Goal: Task Accomplishment & Management: Manage account settings

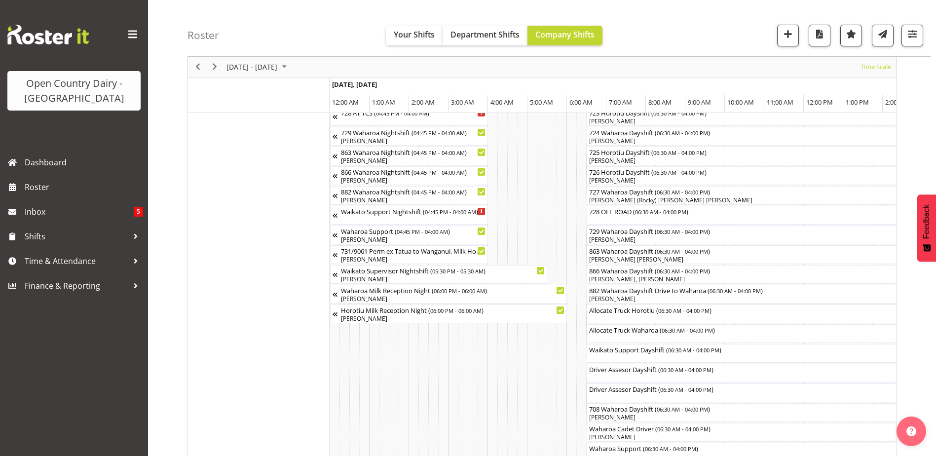
scroll to position [0, 4737]
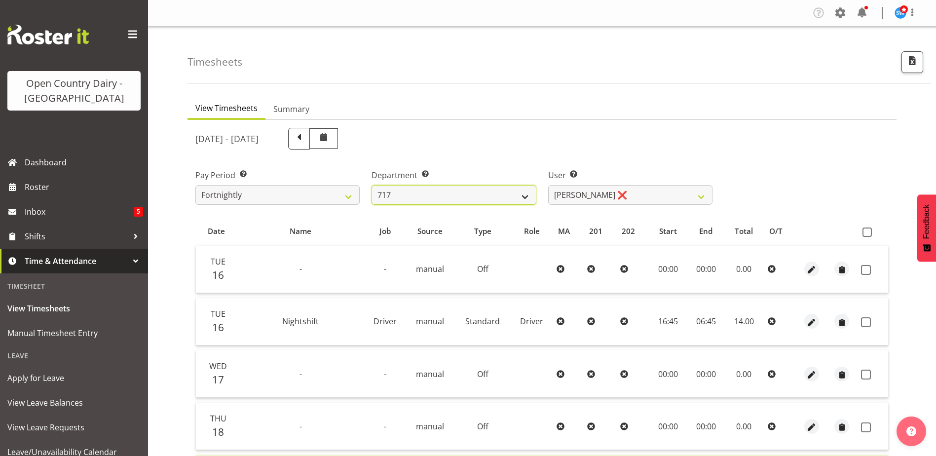
drag, startPoint x: 0, startPoint y: 0, endPoint x: 521, endPoint y: 197, distance: 556.6
click at [521, 197] on select "701 702 703 704 705 706 707 708 709 710 711 712 713 714 715 716 717 718 719 720" at bounding box center [454, 195] width 164 height 20
select select "874"
click at [372, 185] on select "701 702 703 704 705 706 707 708 709 710 711 712 713 714 715 716 717 718 719 720" at bounding box center [454, 195] width 164 height 20
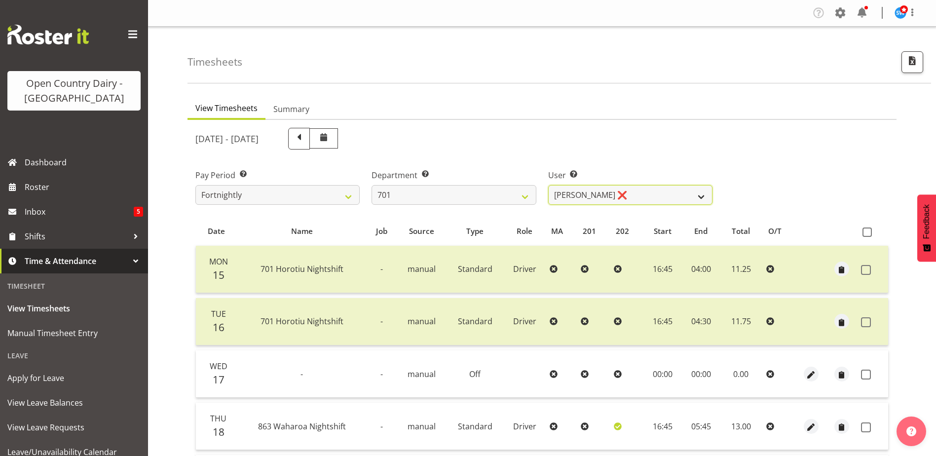
click at [634, 196] on select "Duncan Shirley ❌ Gagandeep Singh ❌ Johann Van Zyl ❌ John Cottingham ❌" at bounding box center [630, 195] width 164 height 20
select select "9454"
click at [548, 185] on select "Duncan Shirley ❌ Gagandeep Singh ❌ Johann Van Zyl ❌ John Cottingham ❌" at bounding box center [630, 195] width 164 height 20
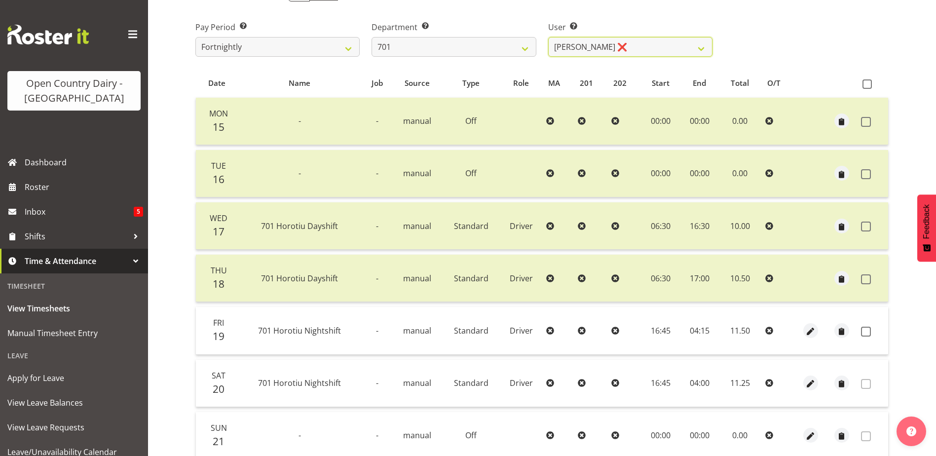
scroll to position [230, 0]
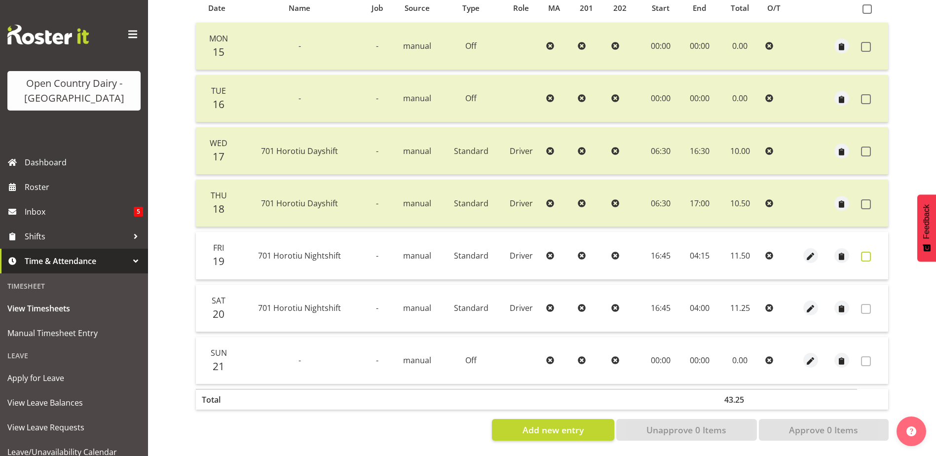
click at [868, 252] on span at bounding box center [866, 257] width 10 height 10
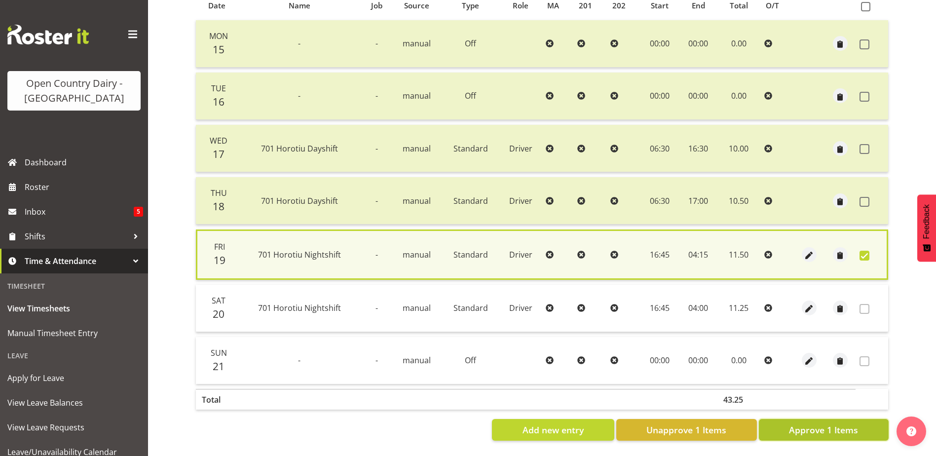
click at [832, 425] on span "Approve 1 Items" at bounding box center [823, 429] width 69 height 13
checkbox input "false"
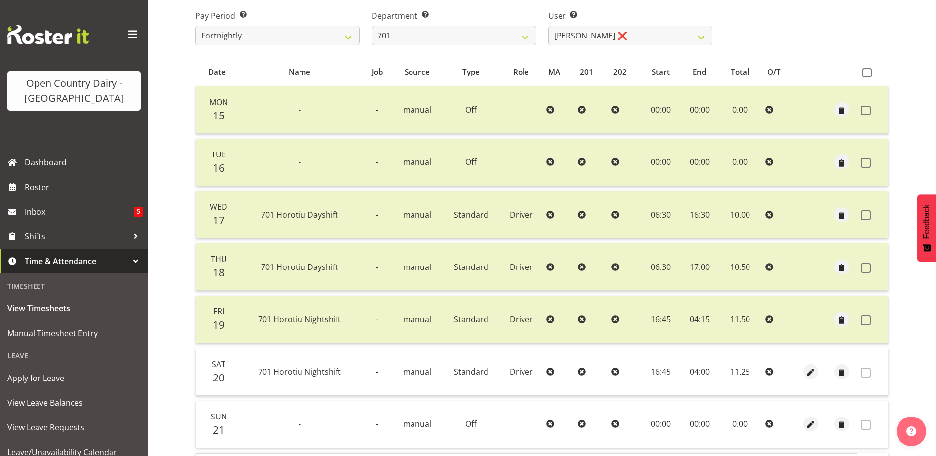
scroll to position [82, 0]
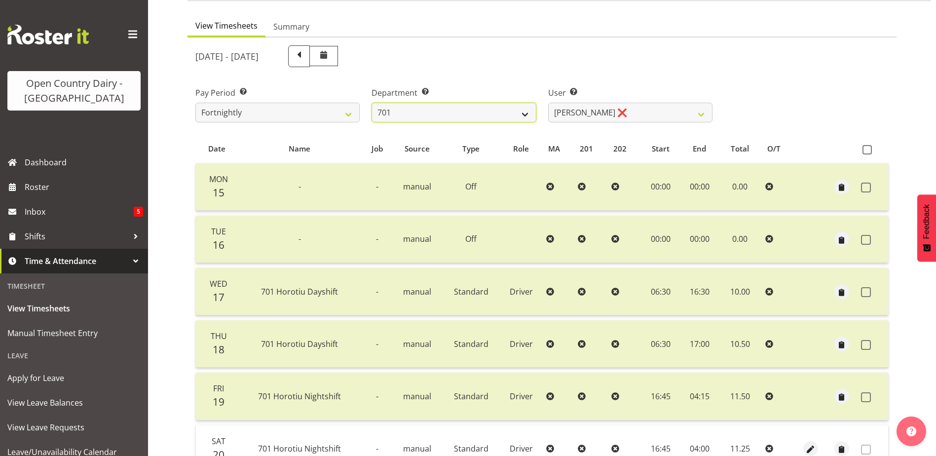
drag, startPoint x: 510, startPoint y: 107, endPoint x: 505, endPoint y: 109, distance: 5.3
click at [508, 107] on select "701 702 703 704 705 706 707 708 709 710 711 712 713 714 715 716 717 718 719 720" at bounding box center [454, 113] width 164 height 20
select select "717"
click at [372, 103] on select "701 702 703 704 705 706 707 708 709 710 711 712 713 714 715 716 717 718 719 720" at bounding box center [454, 113] width 164 height 20
select select "8496"
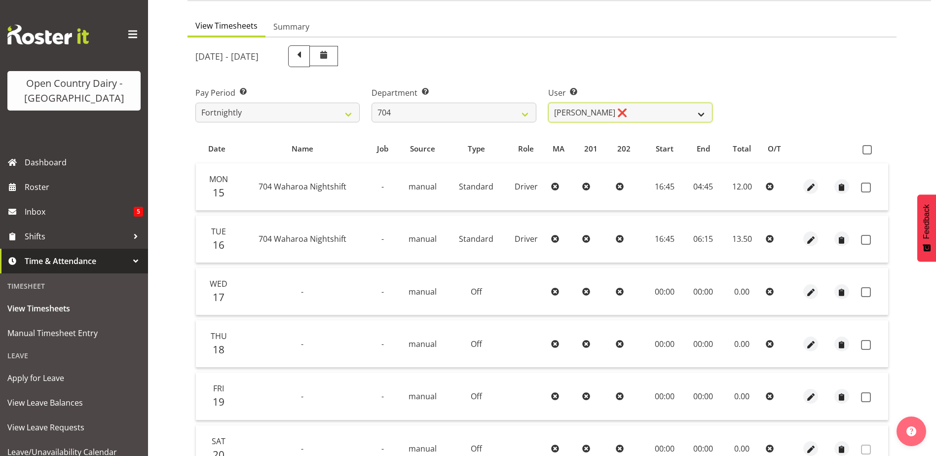
click at [655, 111] on select "Graham Houghton ❌ Jon Williams ❌ Stephen Rae ❌" at bounding box center [630, 113] width 164 height 20
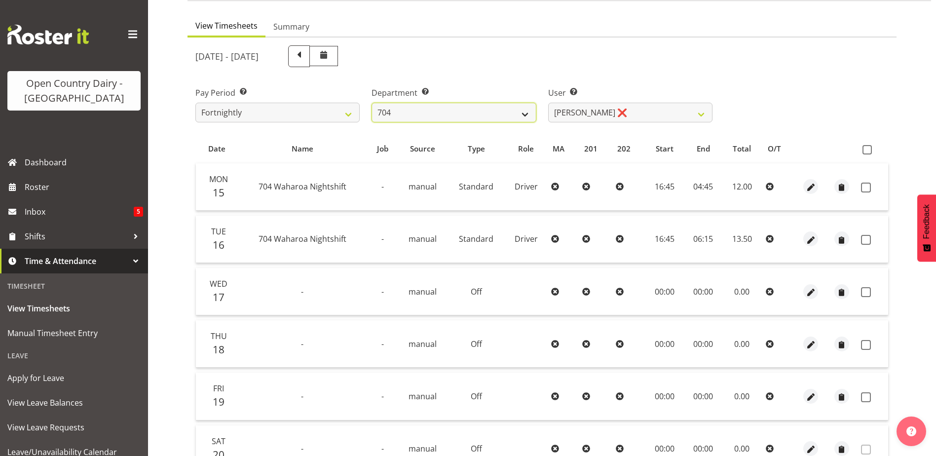
click at [526, 112] on select "701 702 703 704 705 706 707 708 709 710 711 712 713 714 715 716 717 718 719 720" at bounding box center [454, 113] width 164 height 20
select select "720"
click at [372, 103] on select "701 702 703 704 705 706 707 708 709 710 711 712 713 714 715 716 717 718 719 720" at bounding box center [454, 113] width 164 height 20
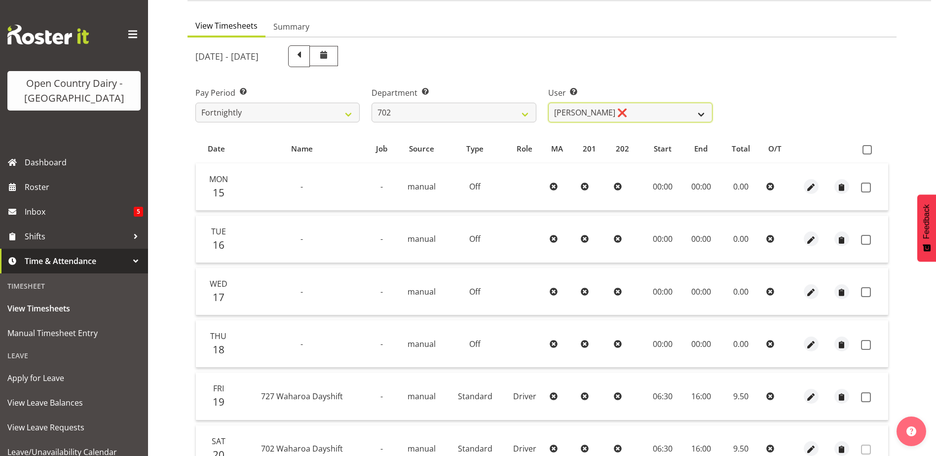
click at [634, 108] on select "Brian Riddle ❌ Denica Tapiki ❌ Nick Adlington ❌ Simon Phillpott ❌" at bounding box center [630, 113] width 164 height 20
select select "9996"
click at [548, 103] on select "Brian Riddle ❌ Denica Tapiki ❌ Nick Adlington ❌ Simon Phillpott ❌" at bounding box center [630, 113] width 164 height 20
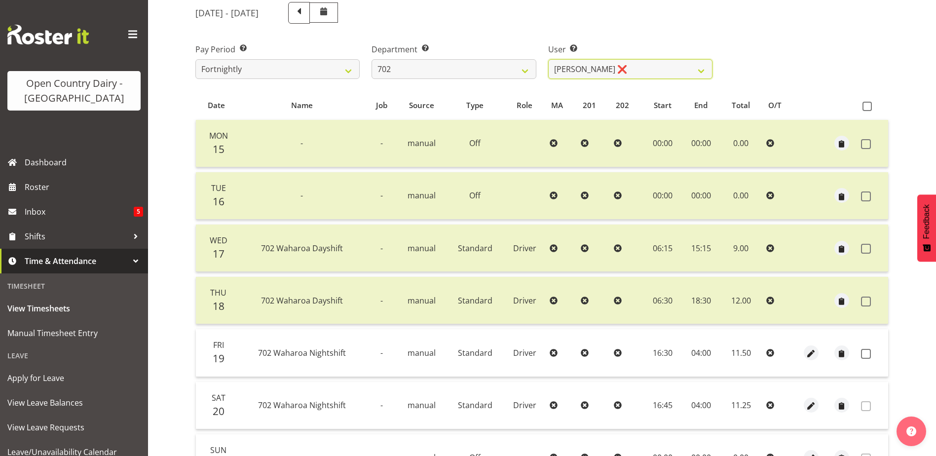
scroll to position [181, 0]
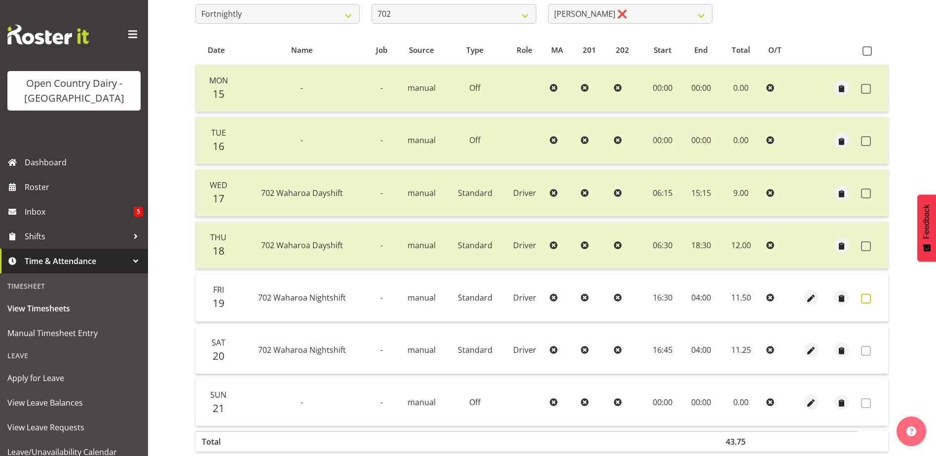
click at [866, 297] on span at bounding box center [866, 299] width 10 height 10
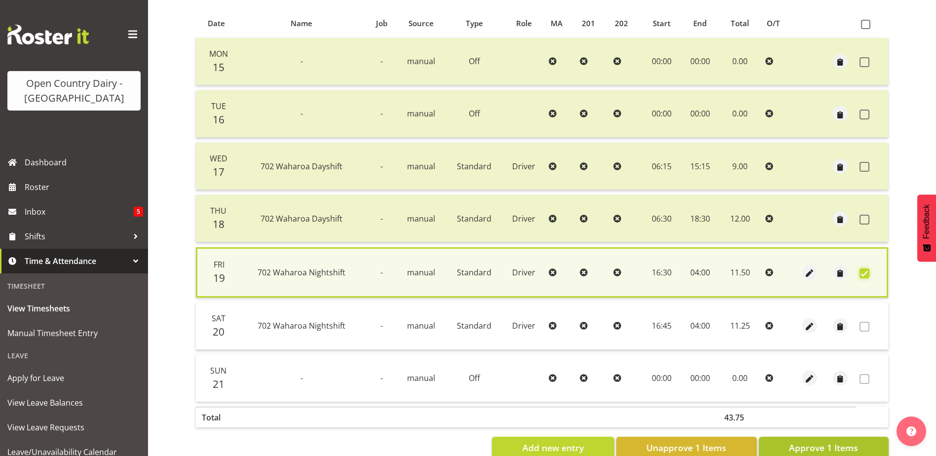
scroll to position [233, 0]
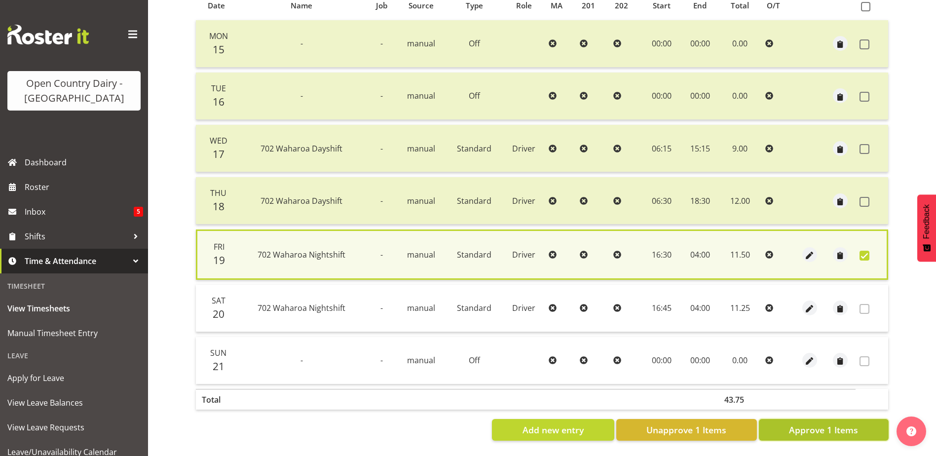
click at [790, 423] on span "Approve 1 Items" at bounding box center [823, 429] width 69 height 13
checkbox input "false"
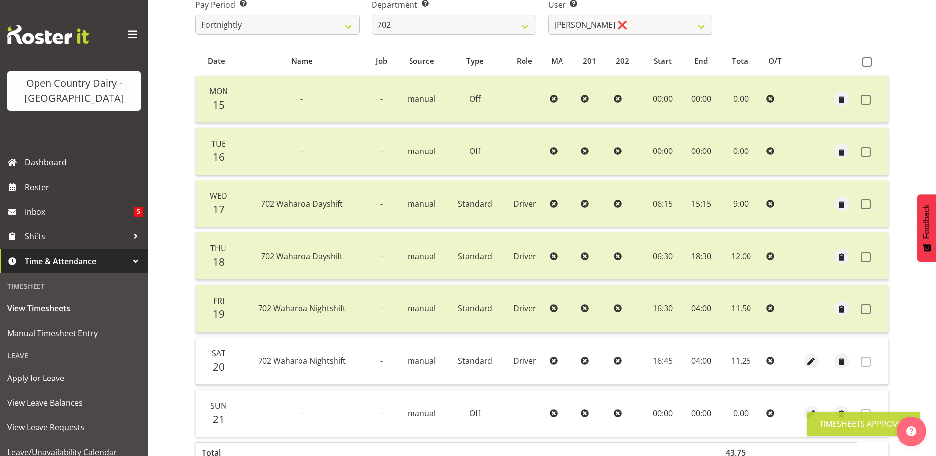
scroll to position [82, 0]
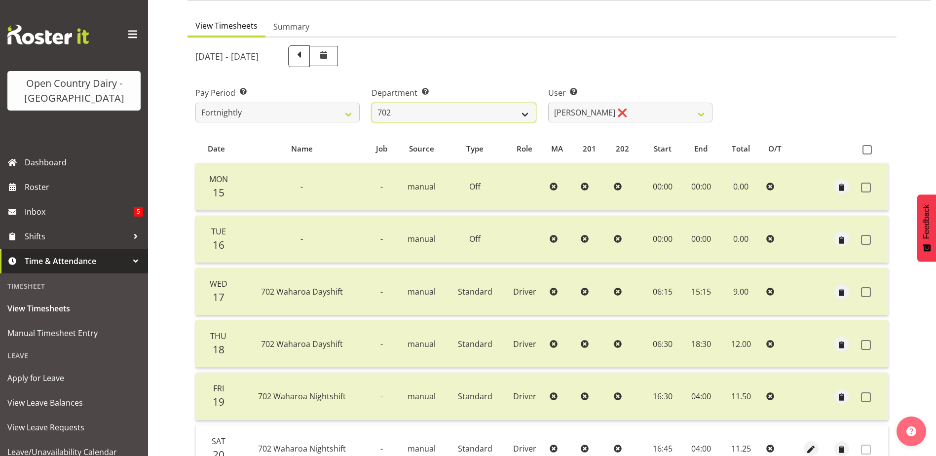
click at [509, 112] on select "701 702 703 704 705 706 707 708 709 710 711 712 713 714 715 716 717 718 719 720" at bounding box center [454, 113] width 164 height 20
select select "710"
click at [372, 103] on select "701 702 703 704 705 706 707 708 709 710 711 712 713 714 715 716 717 718 719 720" at bounding box center [454, 113] width 164 height 20
select select "8168"
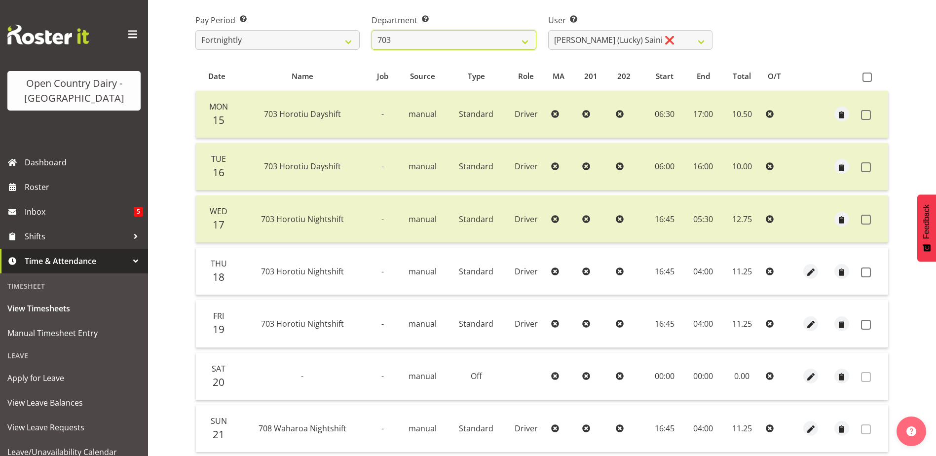
scroll to position [132, 0]
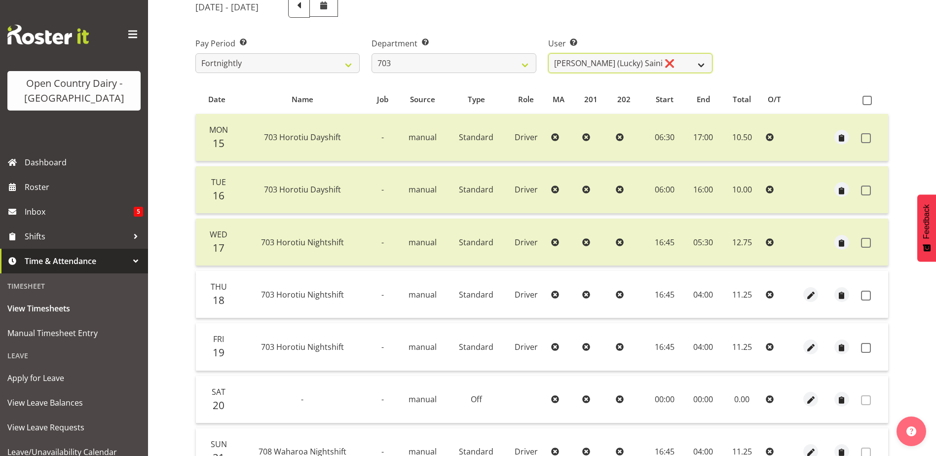
click at [660, 57] on select "Bhupinder (Lucky) Saini ❌ Mark Fowler ❌ Tama Baker ❌" at bounding box center [630, 63] width 164 height 20
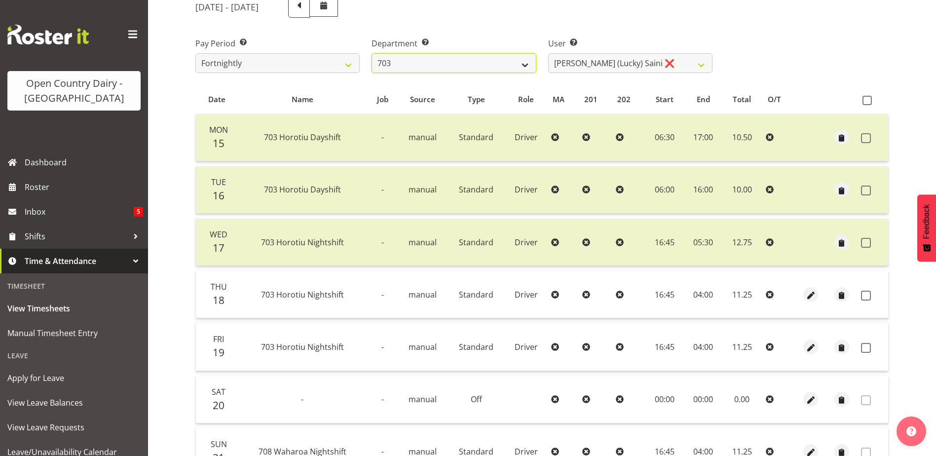
click at [460, 60] on select "701 702 703 704 705 706 707 708 709 710 711 712 713 714 715 716 717 718 719 720" at bounding box center [454, 63] width 164 height 20
click at [372, 53] on select "701 702 703 704 705 706 707 708 709 710 711 712 713 714 715 716 717 718 719 720" at bounding box center [454, 63] width 164 height 20
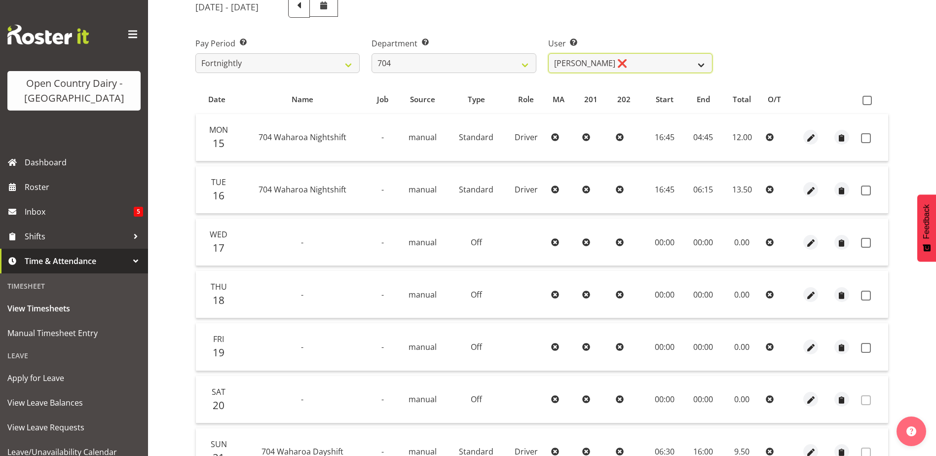
click at [649, 60] on select "Graham Houghton ❌ Jon Williams ❌ Stephen Rae ❌" at bounding box center [630, 63] width 164 height 20
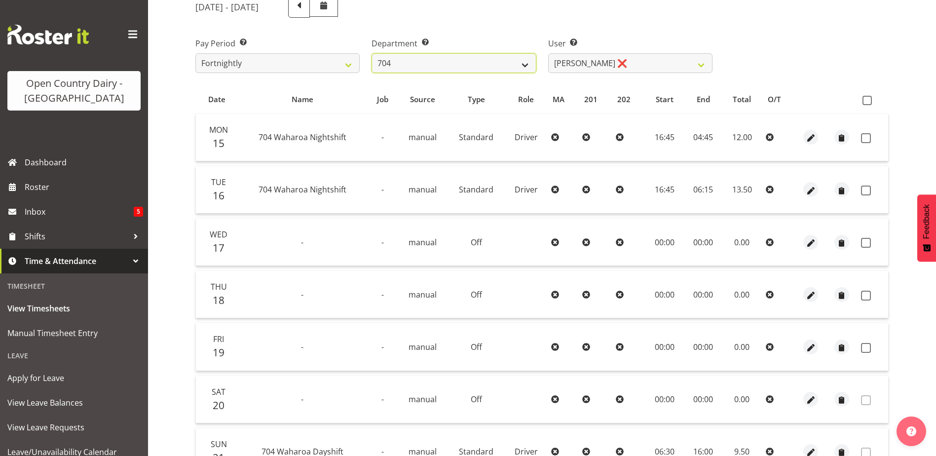
click at [477, 61] on select "701 702 703 704 705 706 707 708 709 710 711 712 713 714 715 716 717 718 719 720" at bounding box center [454, 63] width 164 height 20
select select "710"
click at [372, 53] on select "701 702 703 704 705 706 707 708 709 710 711 712 713 714 715 716 717 718 719 720" at bounding box center [454, 63] width 164 height 20
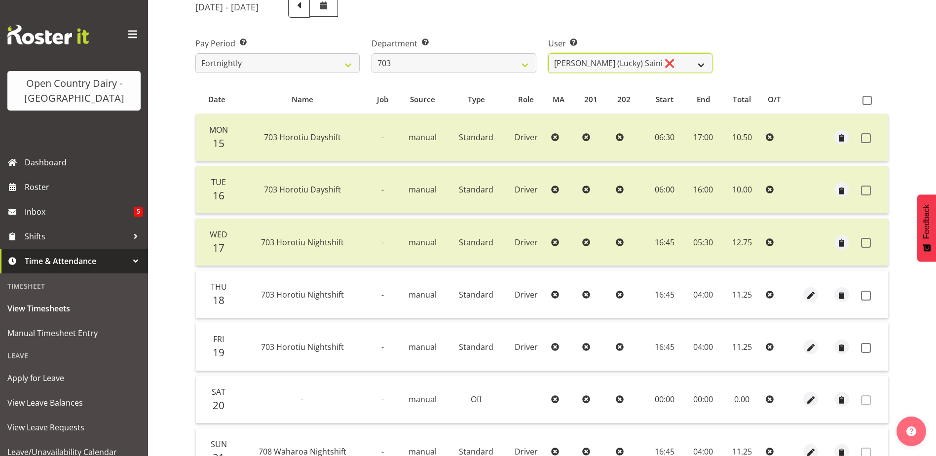
click at [684, 61] on select "Bhupinder (Lucky) Saini ❌ Mark Fowler ❌ Tama Baker ❌" at bounding box center [630, 63] width 164 height 20
select select "8209"
click at [548, 53] on select "Bhupinder (Lucky) Saini ❌ Mark Fowler ❌ Tama Baker ❌" at bounding box center [630, 63] width 164 height 20
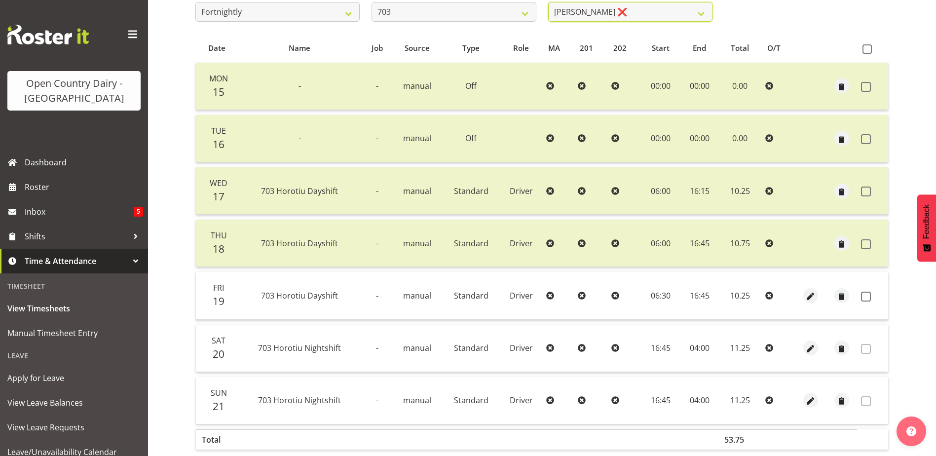
scroll to position [230, 0]
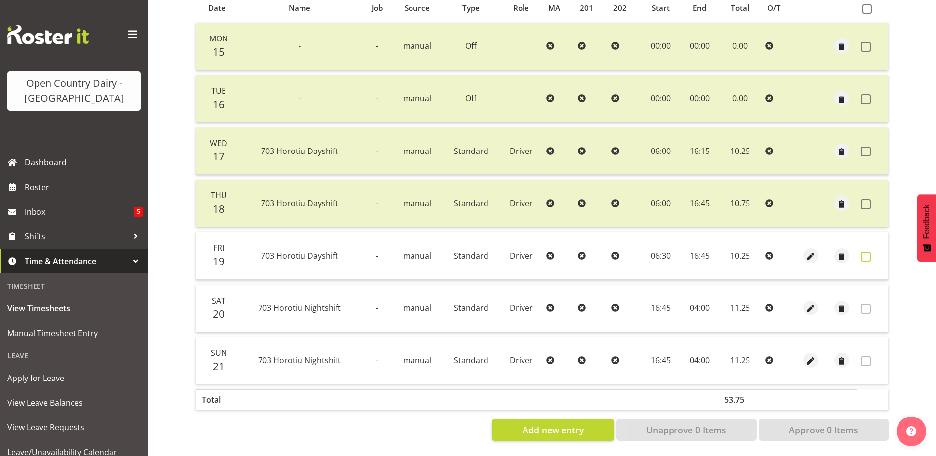
click at [864, 252] on span at bounding box center [866, 257] width 10 height 10
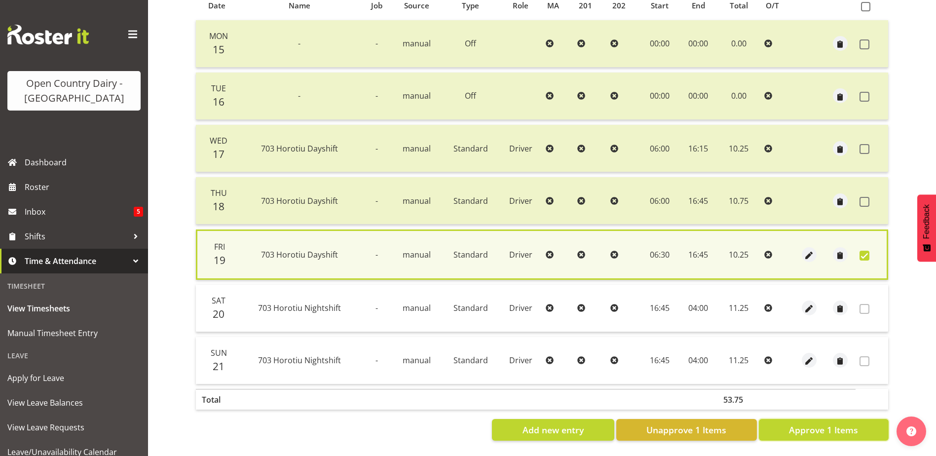
drag, startPoint x: 844, startPoint y: 426, endPoint x: 837, endPoint y: 425, distance: 7.0
click at [842, 427] on span "Approve 1 Items" at bounding box center [823, 429] width 69 height 13
checkbox input "false"
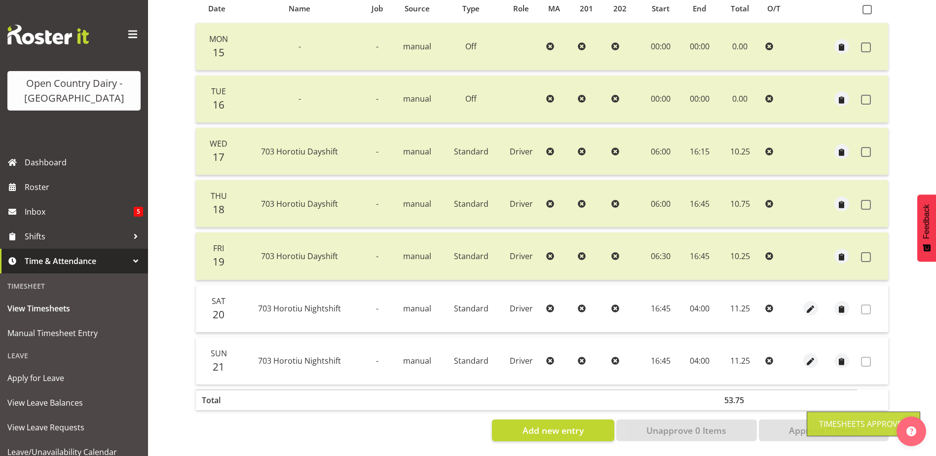
scroll to position [33, 0]
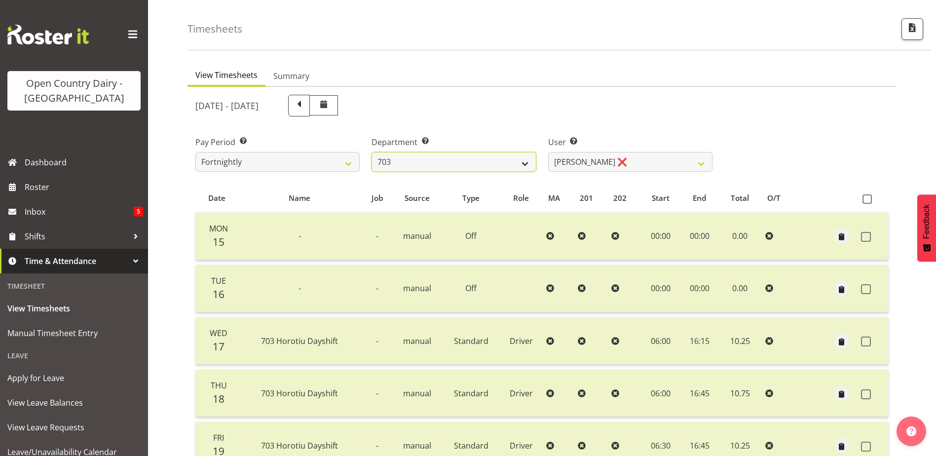
click at [443, 160] on select "701 702 703 704 705 706 707 708 709 710 711 712 713 714 715 716 717 718 719 720" at bounding box center [454, 162] width 164 height 20
select select "720"
click at [372, 152] on select "701 702 703 704 705 706 707 708 709 710 711 712 713 714 715 716 717 718 719 720" at bounding box center [454, 162] width 164 height 20
select select "11603"
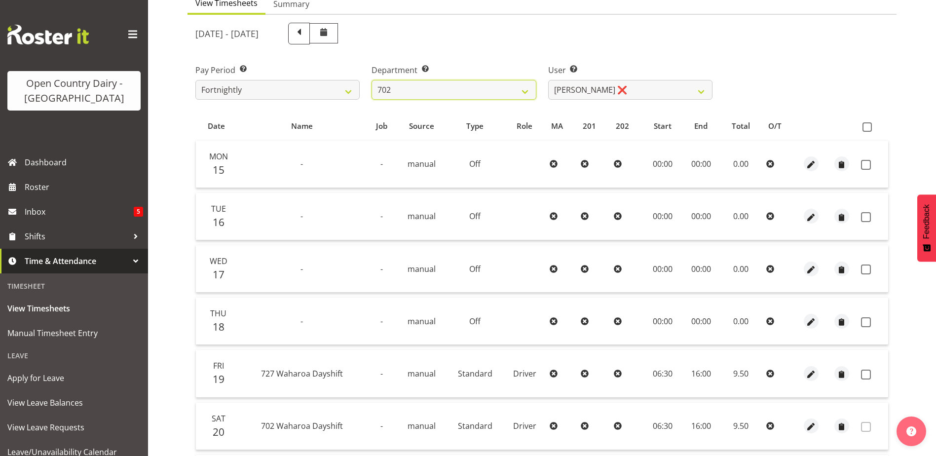
scroll to position [82, 0]
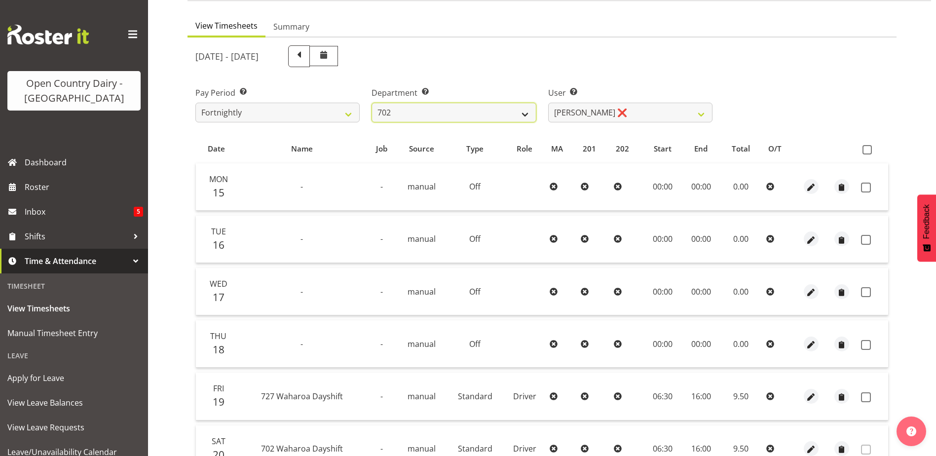
click at [499, 113] on select "701 702 703 704 705 706 707 708 709 710 711 712 713 714 715 716 717 718 719 720" at bounding box center [454, 113] width 164 height 20
select select "757"
click at [372, 103] on select "701 702 703 704 705 706 707 708 709 710 711 712 713 714 715 716 717 718 719 720" at bounding box center [454, 113] width 164 height 20
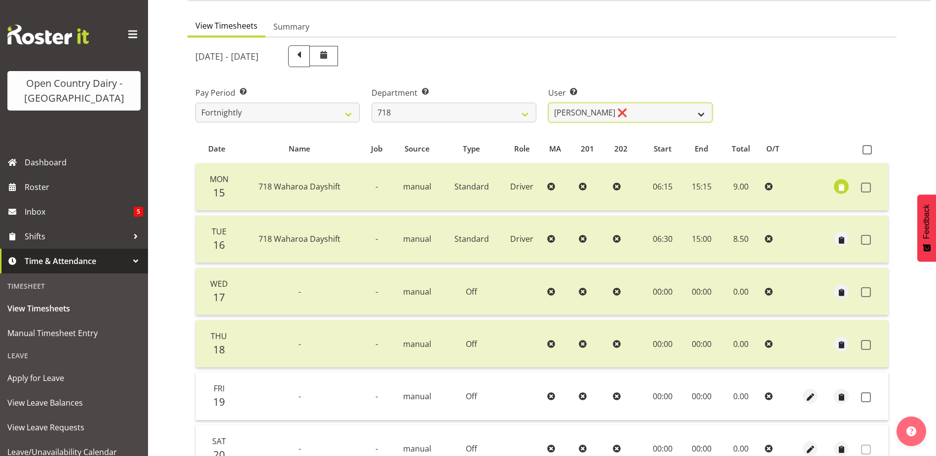
click at [649, 113] on select "Graeme Raupi ❌ Jimmy Boult ❌ Linsay Bourne ❌ Tony Fielding ❌" at bounding box center [630, 113] width 164 height 20
select select "10064"
click at [548, 103] on select "Graeme Raupi ❌ Jimmy Boult ❌ Linsay Bourne ❌ Tony Fielding ❌" at bounding box center [630, 113] width 164 height 20
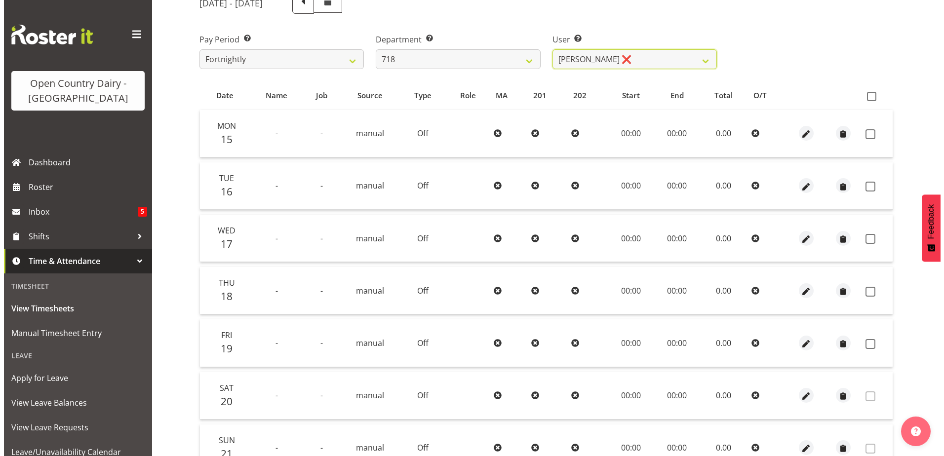
scroll to position [132, 0]
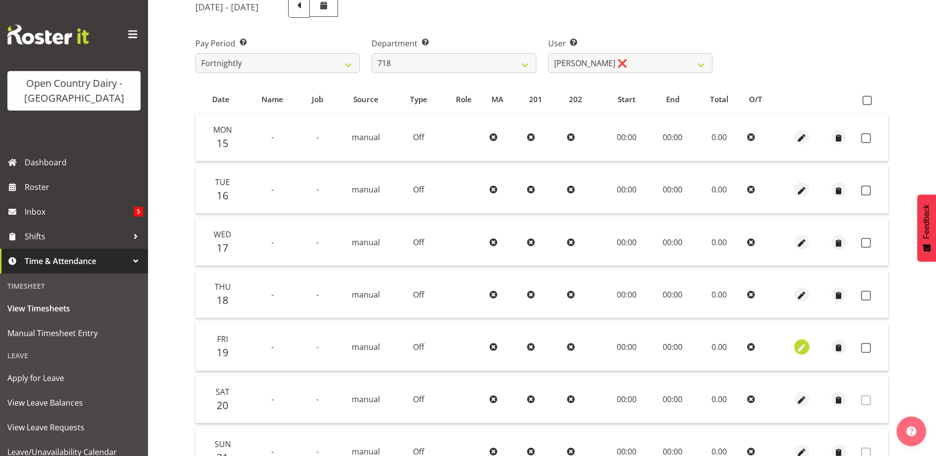
click at [800, 346] on span "button" at bounding box center [801, 347] width 11 height 11
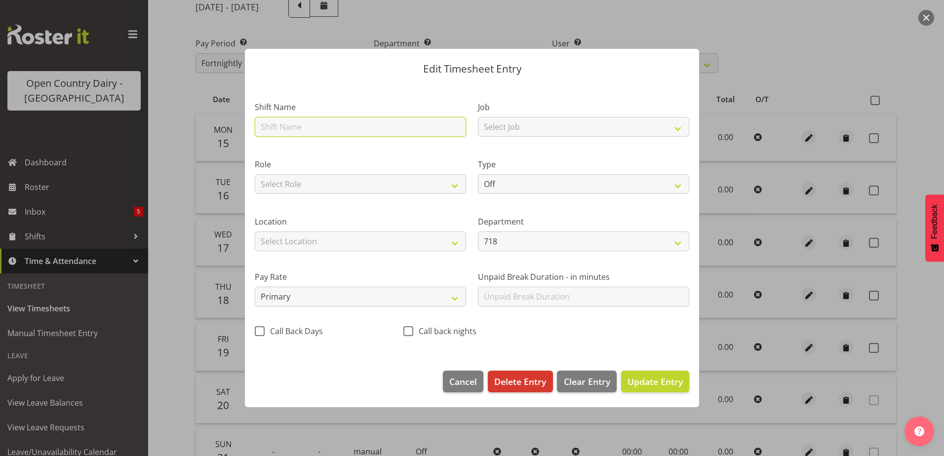
click at [334, 124] on input "text" at bounding box center [360, 127] width 211 height 20
type input "717 Waharoa Nightshift"
drag, startPoint x: 310, startPoint y: 125, endPoint x: 231, endPoint y: 130, distance: 79.6
click at [231, 130] on div "Edit Timesheet Entry Shift Name 717 Waharoa Nightshift Job Select Job Driver Dr…" at bounding box center [472, 228] width 944 height 456
click at [621, 371] on button "Update Entry" at bounding box center [655, 382] width 68 height 22
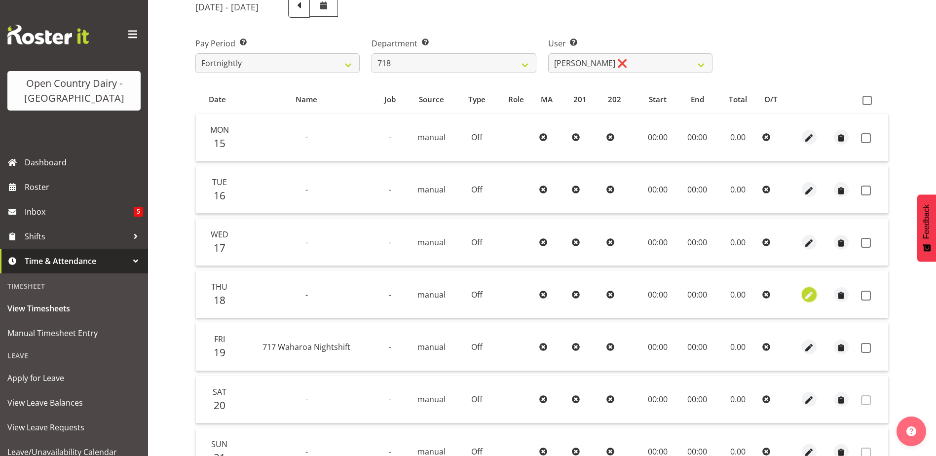
click at [806, 296] on span "button" at bounding box center [808, 295] width 11 height 11
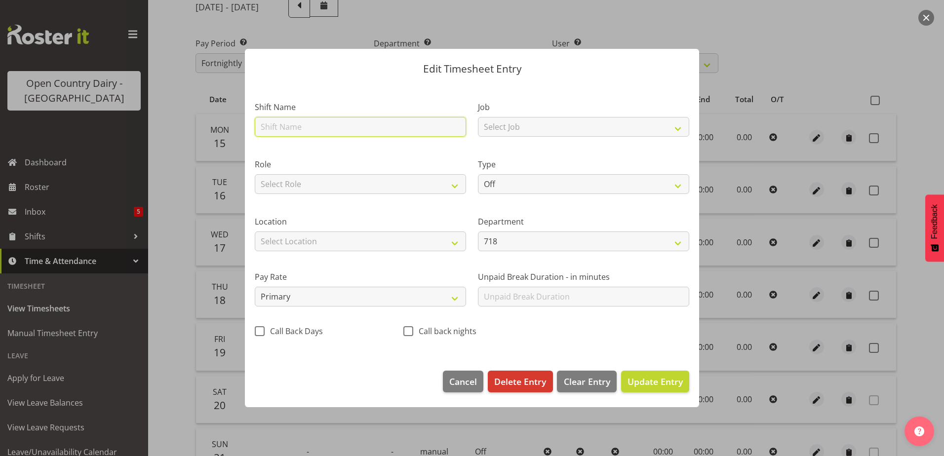
click at [297, 120] on input "text" at bounding box center [360, 127] width 211 height 20
drag, startPoint x: 308, startPoint y: 128, endPoint x: 215, endPoint y: 142, distance: 94.3
click at [215, 142] on div "Edit Timesheet Entry Shift Name 717 Waharoa Nightshift Job Select Job Driver Dr…" at bounding box center [472, 228] width 944 height 456
type input "Nightshift"
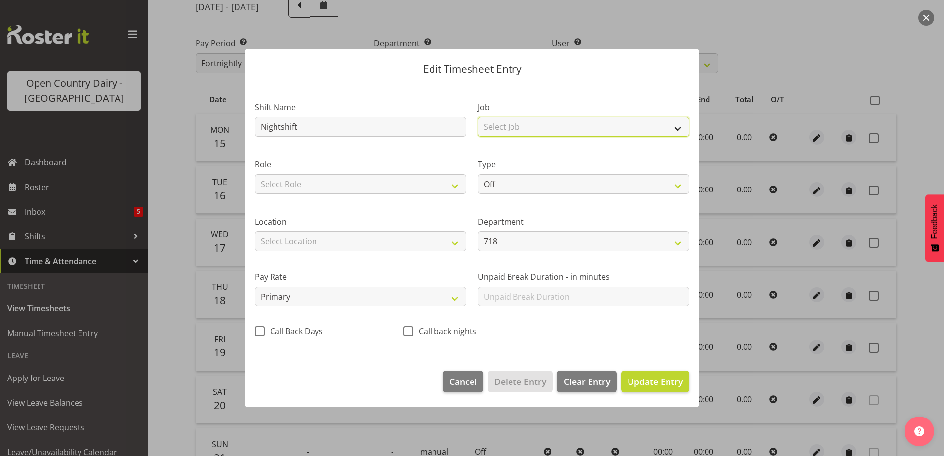
click at [556, 127] on select "Select Job Driver Driver supervisor Support" at bounding box center [583, 127] width 211 height 20
select select "9052"
click at [478, 117] on select "Select Job Driver Driver supervisor Support" at bounding box center [583, 127] width 211 height 20
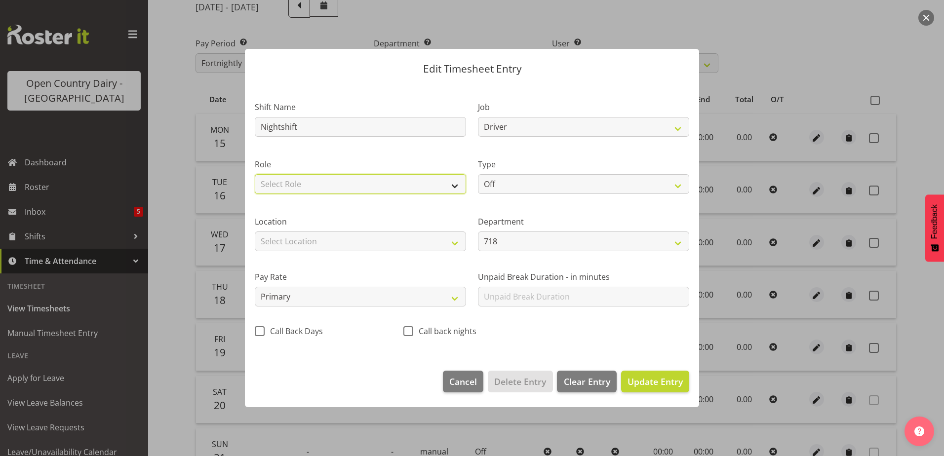
click at [399, 185] on select "Select Role Driver" at bounding box center [360, 184] width 211 height 20
select select "1166"
click at [255, 174] on select "Select Role Driver" at bounding box center [360, 184] width 211 height 20
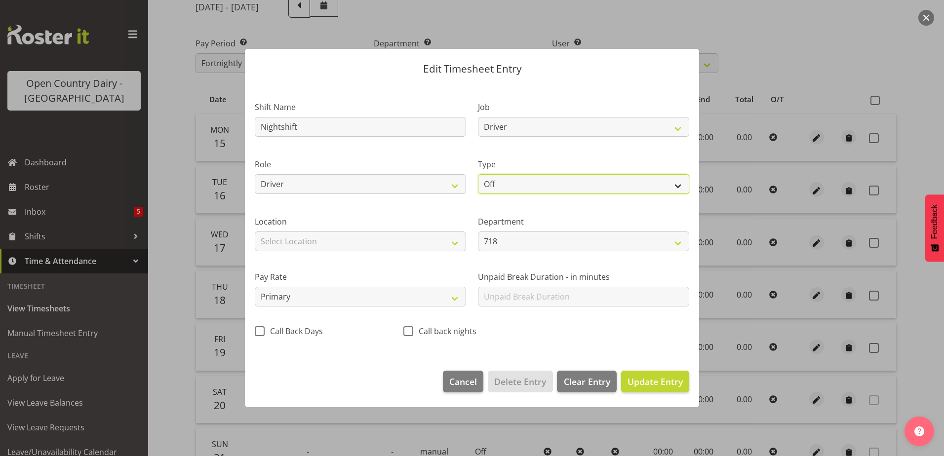
click at [549, 184] on select "Off Standard Public Holiday Public Holiday (Worked) Day In Lieu Annual Leave Si…" at bounding box center [583, 184] width 211 height 20
select select "Standard"
click at [478, 174] on select "Off Standard Public Holiday Public Holiday (Worked) Day In Lieu Annual Leave Si…" at bounding box center [583, 184] width 211 height 20
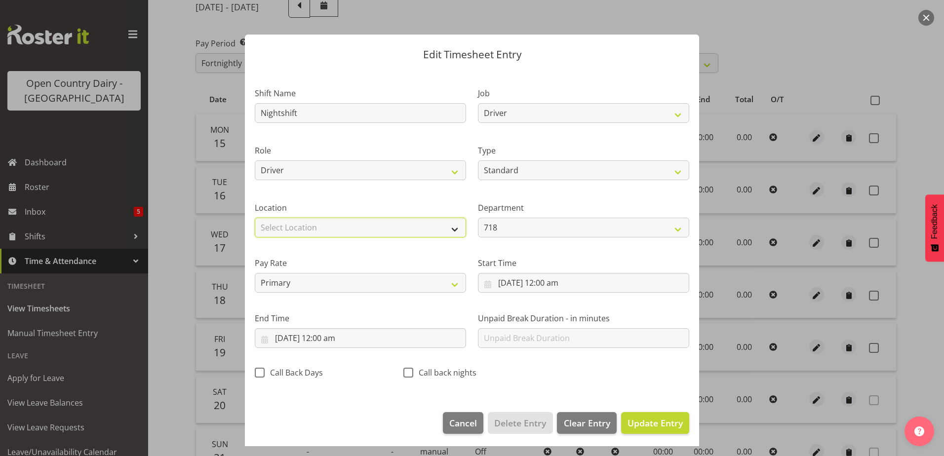
click at [369, 229] on select "Select Location Containers Horotiu Ingredients Waharoa Office Waikato Milk Whan…" at bounding box center [360, 228] width 211 height 20
select select "1054"
click at [255, 218] on select "Select Location Containers Horotiu Ingredients Waharoa Office Waikato Milk Whan…" at bounding box center [360, 228] width 211 height 20
click at [534, 285] on input "18/09/2025, 12:00 am" at bounding box center [583, 283] width 211 height 20
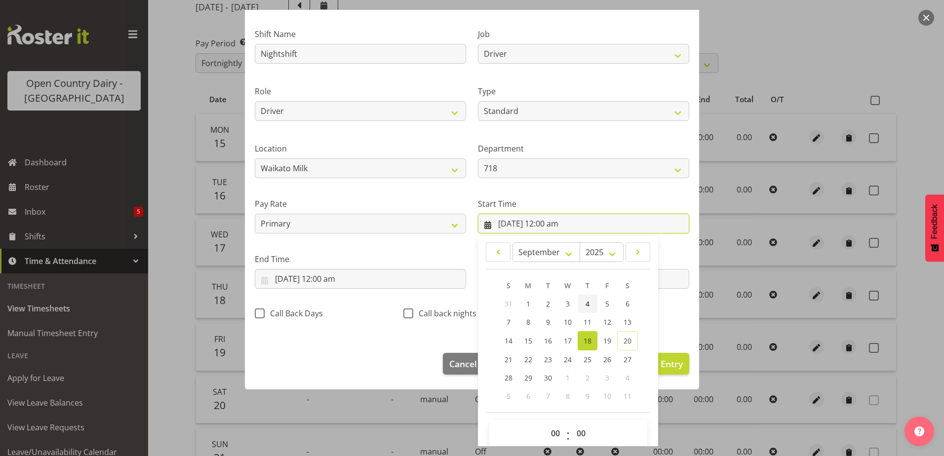
scroll to position [72, 0]
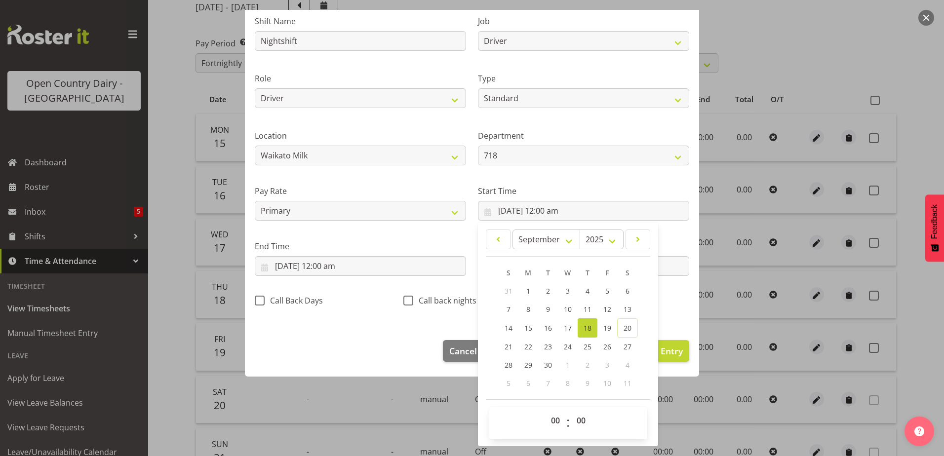
click at [644, 131] on label "Department" at bounding box center [583, 136] width 211 height 12
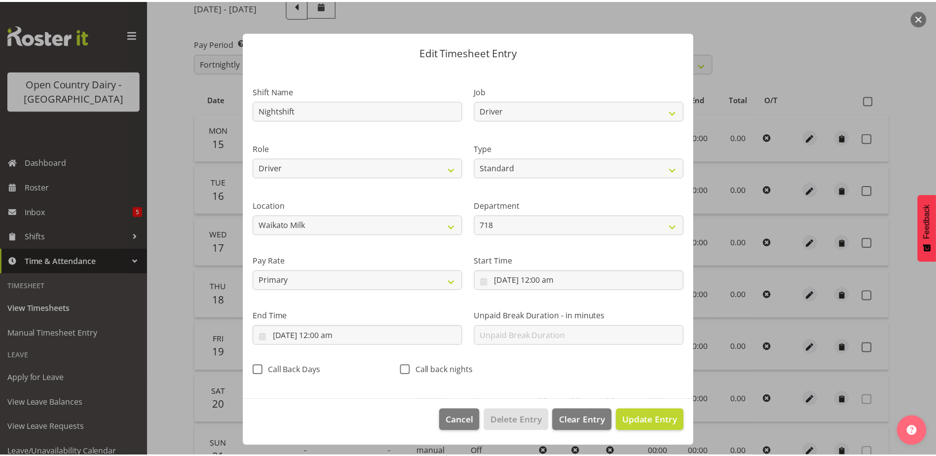
scroll to position [2, 0]
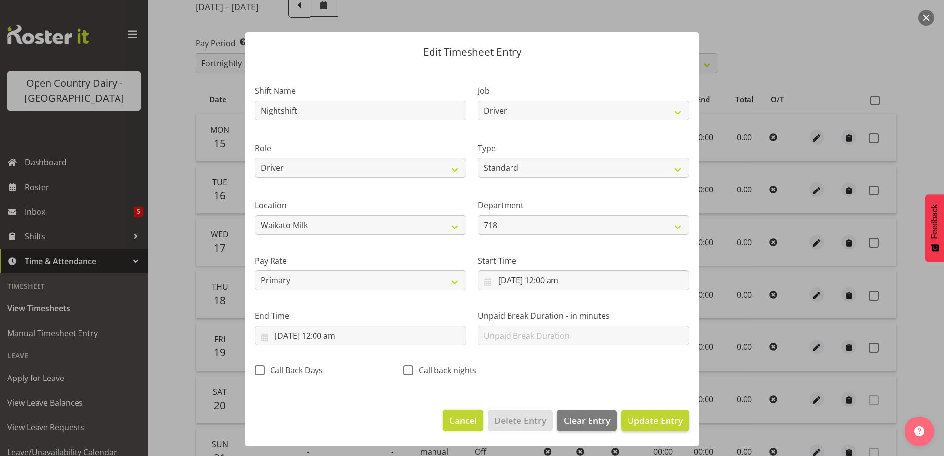
click at [454, 416] on span "Cancel" at bounding box center [463, 420] width 28 height 13
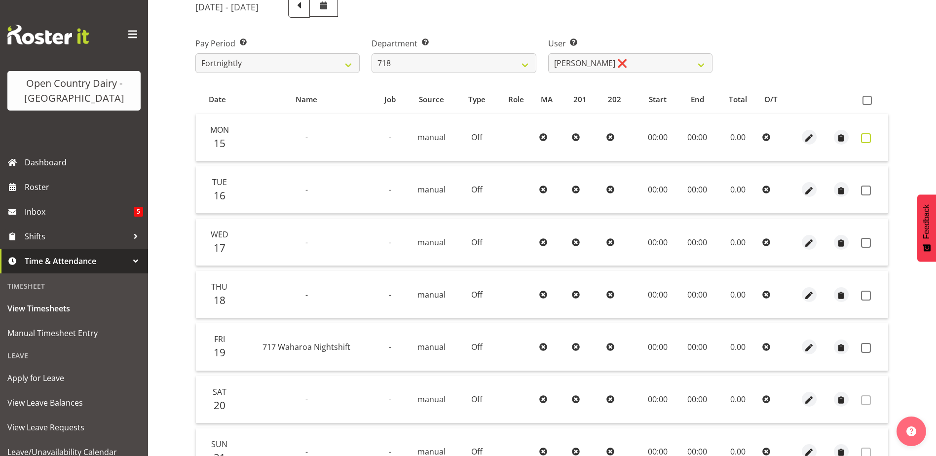
click at [867, 139] on span at bounding box center [866, 138] width 10 height 10
checkbox input "true"
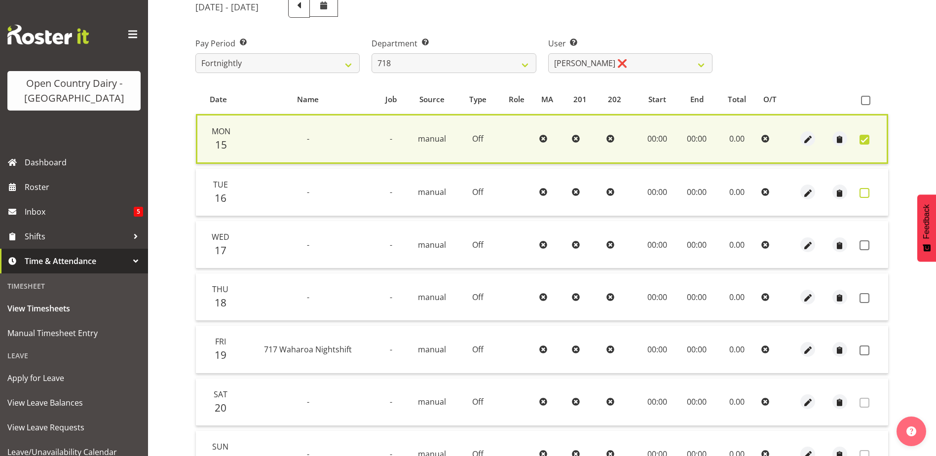
click at [866, 196] on span at bounding box center [865, 193] width 10 height 10
checkbox input "true"
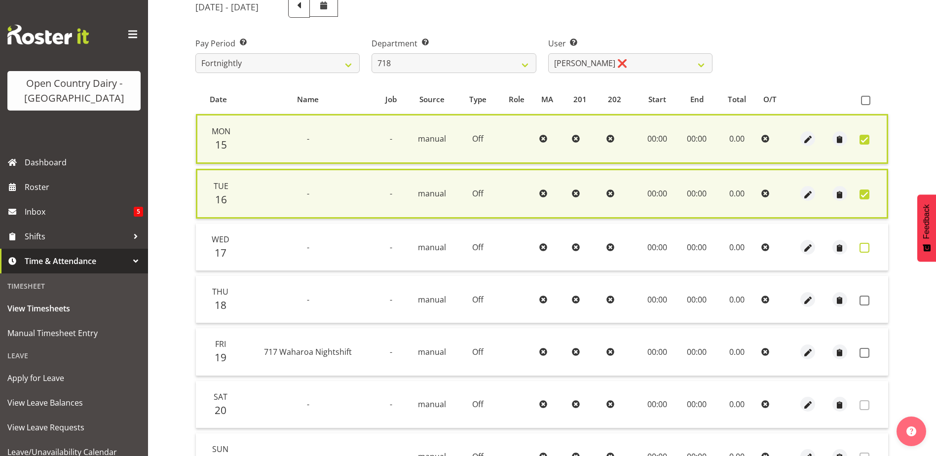
click at [864, 249] on span at bounding box center [865, 248] width 10 height 10
checkbox input "true"
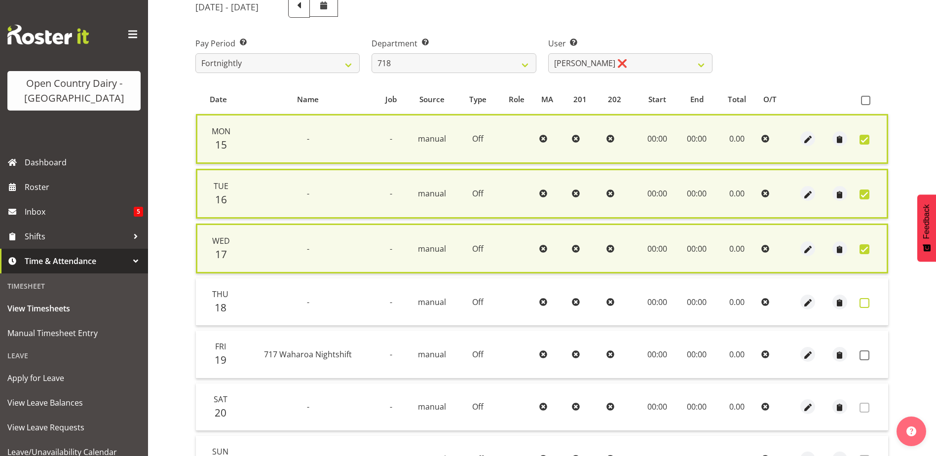
click at [868, 304] on span at bounding box center [865, 303] width 10 height 10
checkbox input "true"
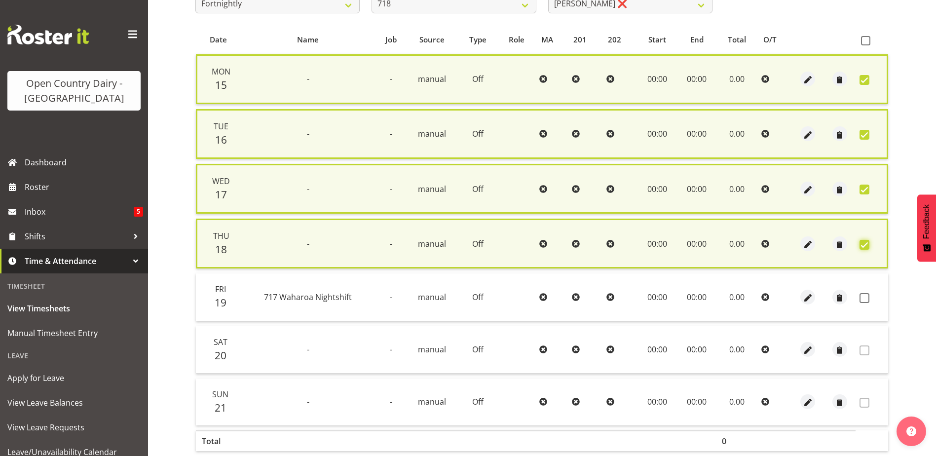
scroll to position [240, 0]
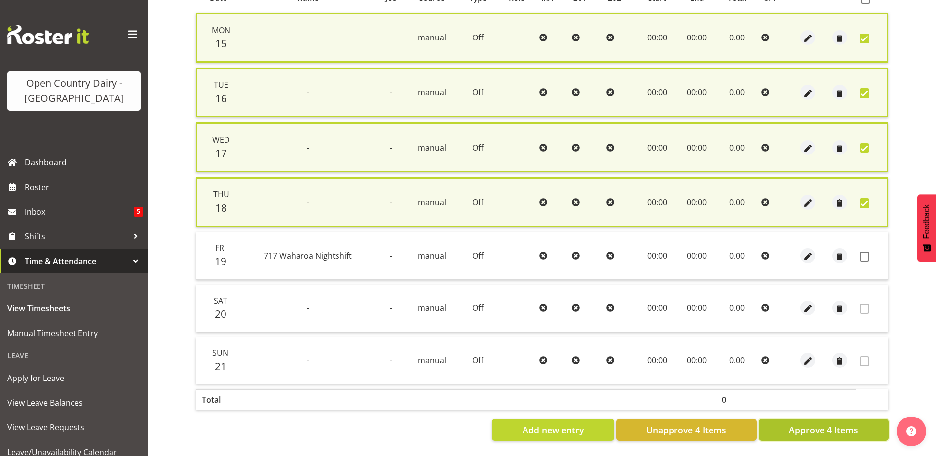
click at [854, 423] on span "Approve 4 Items" at bounding box center [823, 429] width 69 height 13
checkbox input "false"
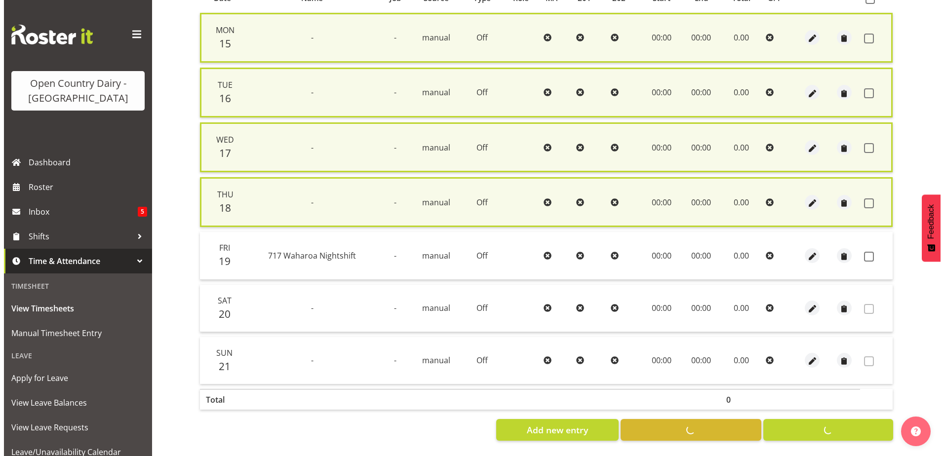
scroll to position [230, 0]
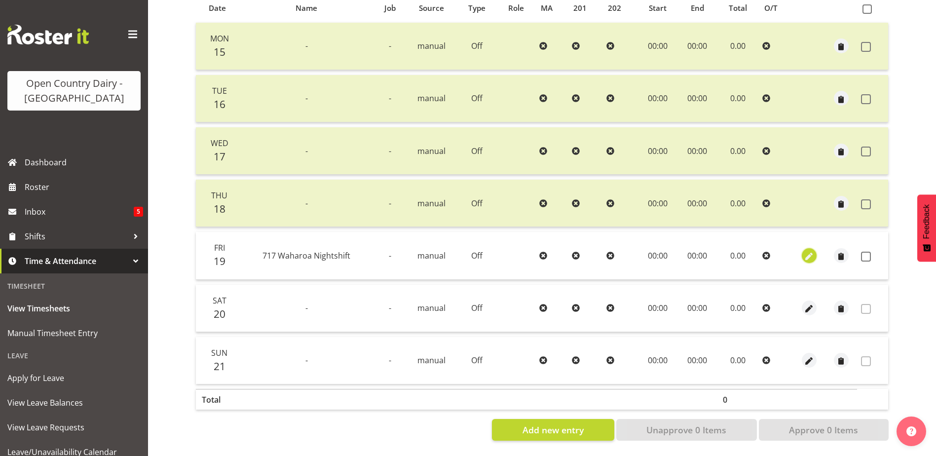
click at [809, 251] on span "button" at bounding box center [808, 256] width 11 height 11
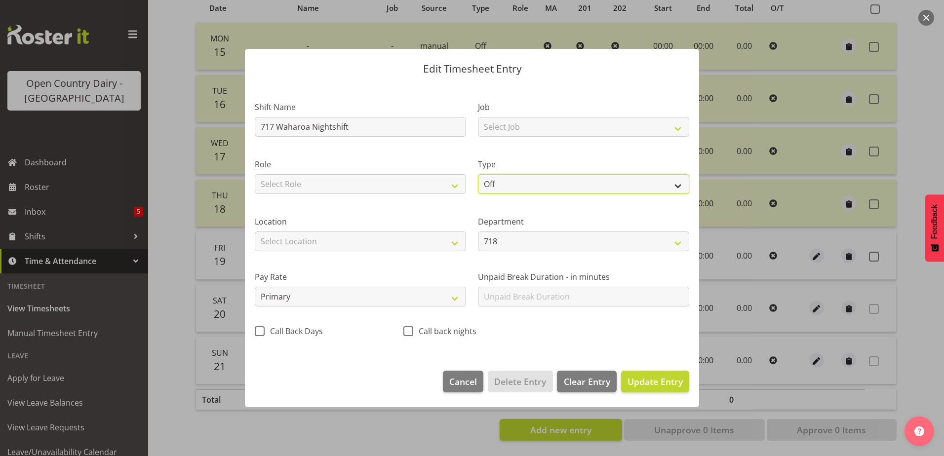
click at [525, 185] on select "Off Standard Public Holiday Public Holiday (Worked) Day In Lieu Annual Leave Si…" at bounding box center [583, 184] width 211 height 20
select select "Standard"
click at [478, 174] on select "Off Standard Public Holiday Public Holiday (Worked) Day In Lieu Annual Leave Si…" at bounding box center [583, 184] width 211 height 20
select select "8"
select select "2025"
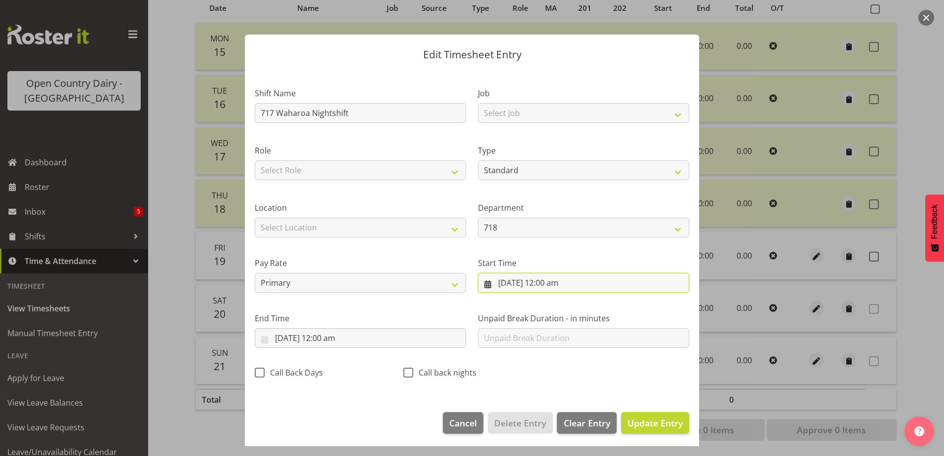
click at [530, 284] on input "19/09/2025, 12:00 am" at bounding box center [583, 283] width 211 height 20
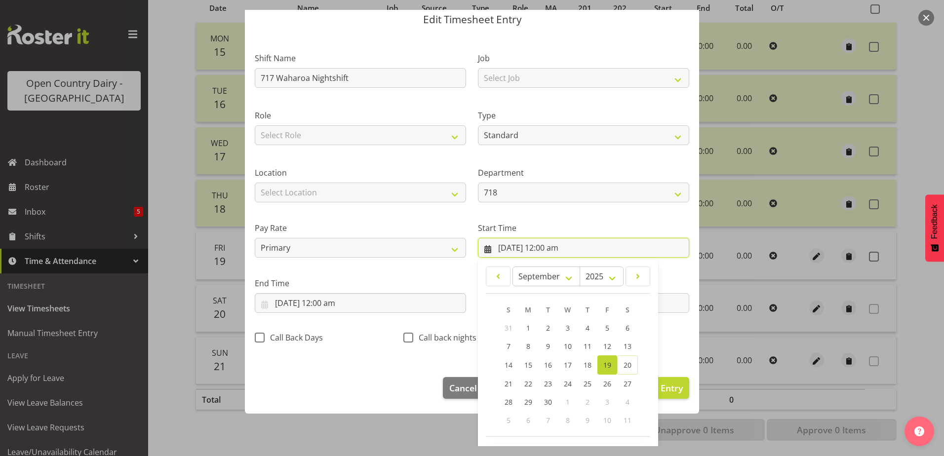
scroll to position [72, 0]
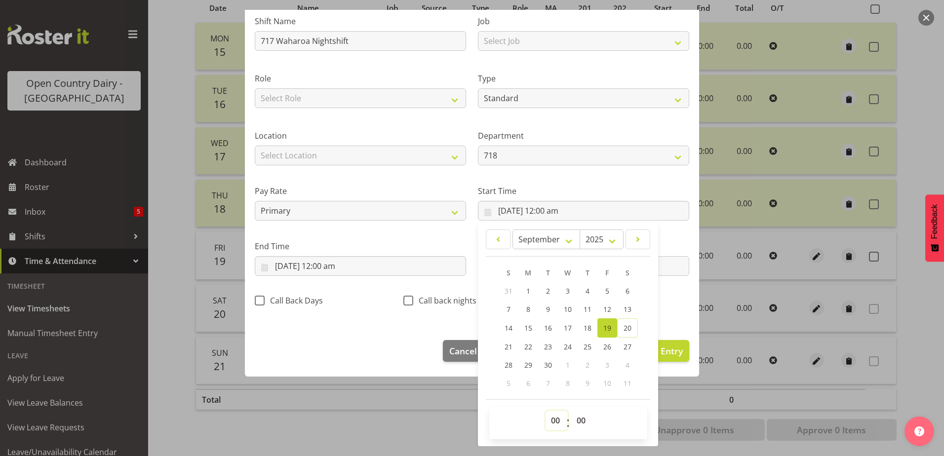
click at [549, 419] on select "00 01 02 03 04 05 06 07 08 09 10 11 12 13 14 15 16 17 18 19 20 21 22 23" at bounding box center [556, 421] width 22 height 20
select select "16"
click at [545, 411] on select "00 01 02 03 04 05 06 07 08 09 10 11 12 13 14 15 16 17 18 19 20 21 22 23" at bounding box center [556, 421] width 22 height 20
type input "19/09/2025, 4:00 pm"
drag, startPoint x: 583, startPoint y: 420, endPoint x: 583, endPoint y: 413, distance: 7.9
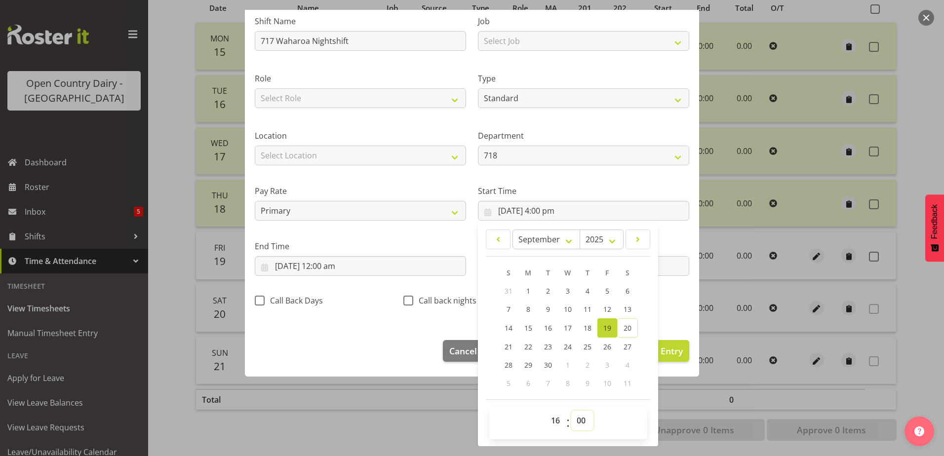
click at [583, 420] on select "00 01 02 03 04 05 06 07 08 09 10 11 12 13 14 15 16 17 18 19 20 21 22 23 24 25 2…" at bounding box center [582, 421] width 22 height 20
select select "45"
click at [571, 411] on select "00 01 02 03 04 05 06 07 08 09 10 11 12 13 14 15 16 17 18 19 20 21 22 23 24 25 2…" at bounding box center [582, 421] width 22 height 20
type input "19/09/2025, 4:45 pm"
click at [347, 264] on input "19/09/2025, 12:00 am" at bounding box center [360, 266] width 211 height 20
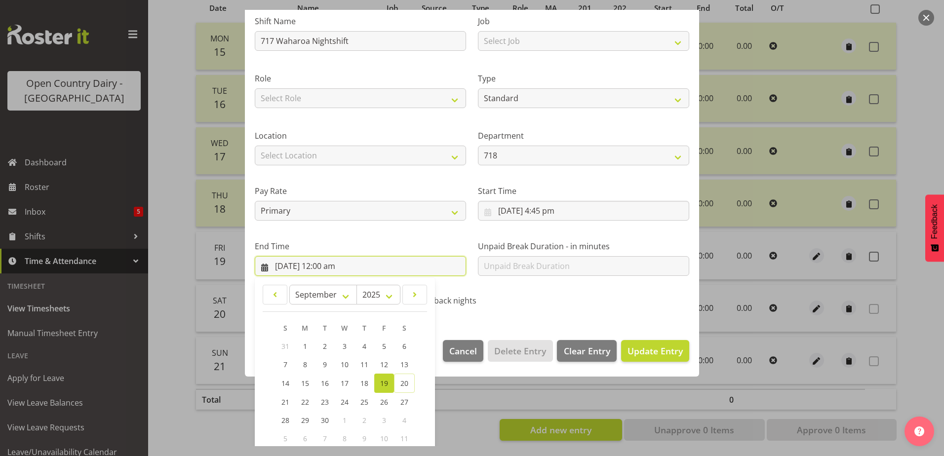
scroll to position [127, 0]
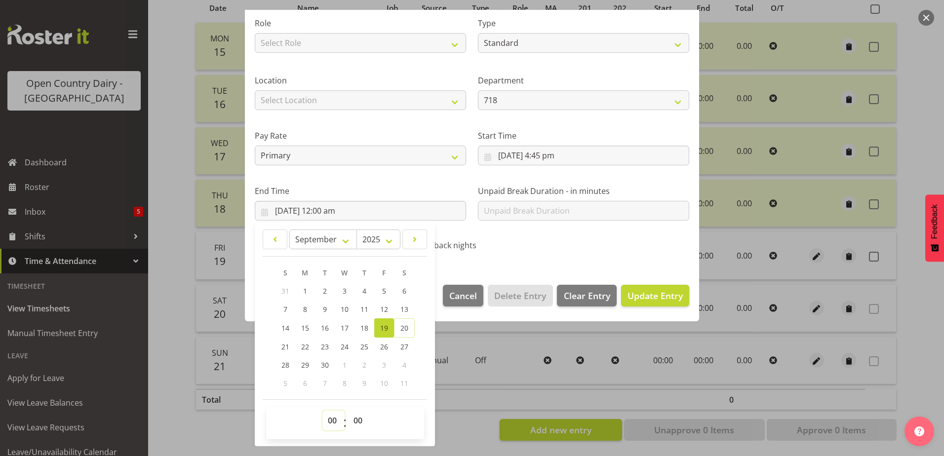
click at [330, 420] on select "00 01 02 03 04 05 06 07 08 09 10 11 12 13 14 15 16 17 18 19 20 21 22 23" at bounding box center [333, 421] width 22 height 20
select select "4"
click at [322, 411] on select "00 01 02 03 04 05 06 07 08 09 10 11 12 13 14 15 16 17 18 19 20 21 22 23" at bounding box center [333, 421] width 22 height 20
type input "19/09/2025, 4:00 am"
drag, startPoint x: 355, startPoint y: 422, endPoint x: 356, endPoint y: 409, distance: 13.4
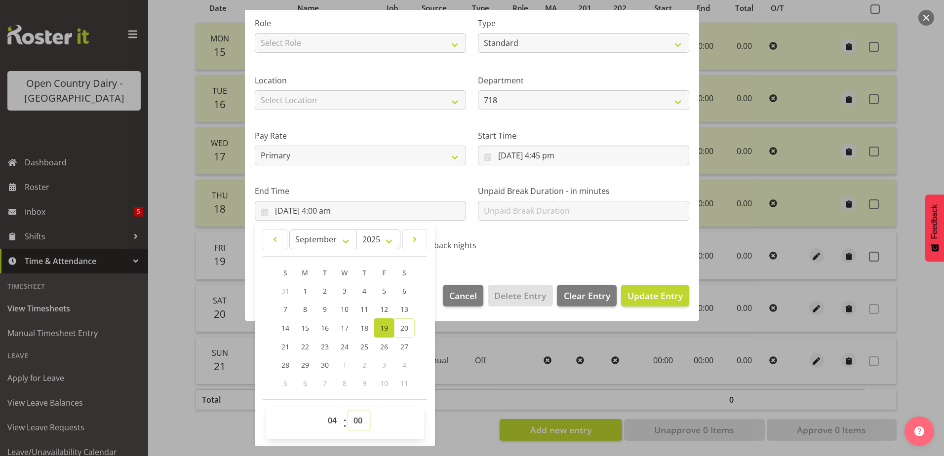
click at [355, 422] on select "00 01 02 03 04 05 06 07 08 09 10 11 12 13 14 15 16 17 18 19 20 21 22 23 24 25 2…" at bounding box center [359, 421] width 22 height 20
select select "30"
click at [348, 411] on select "00 01 02 03 04 05 06 07 08 09 10 11 12 13 14 15 16 17 18 19 20 21 22 23 24 25 2…" at bounding box center [359, 421] width 22 height 20
type input "19/09/2025, 4:30 am"
click at [633, 296] on span "Update Entry" at bounding box center [654, 296] width 55 height 12
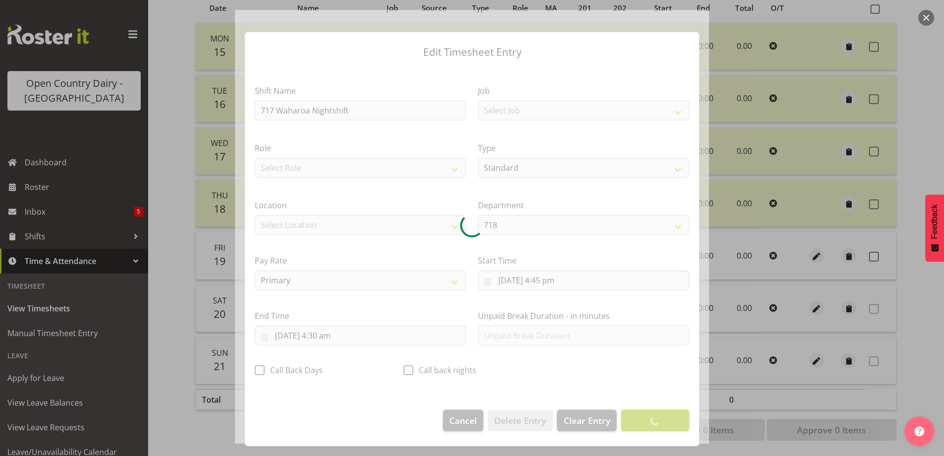
scroll to position [2, 0]
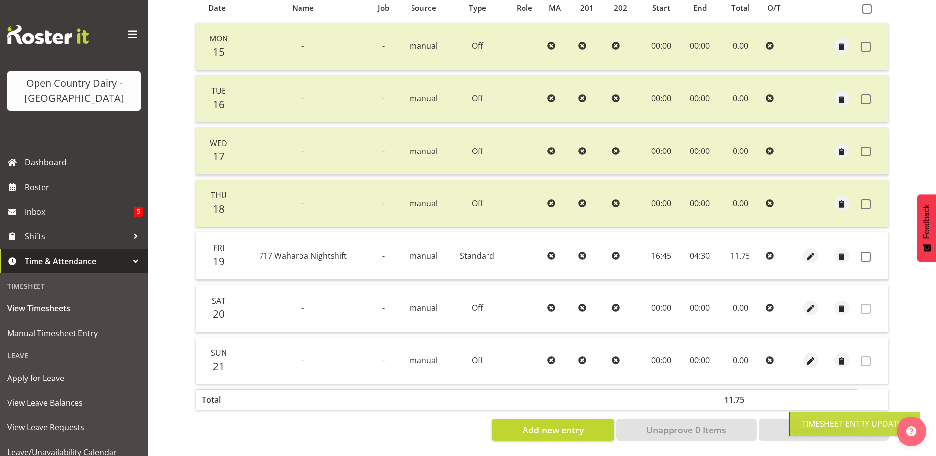
drag, startPoint x: 869, startPoint y: 250, endPoint x: 861, endPoint y: 246, distance: 9.9
click at [864, 241] on td at bounding box center [872, 255] width 31 height 47
click at [866, 252] on span at bounding box center [866, 257] width 10 height 10
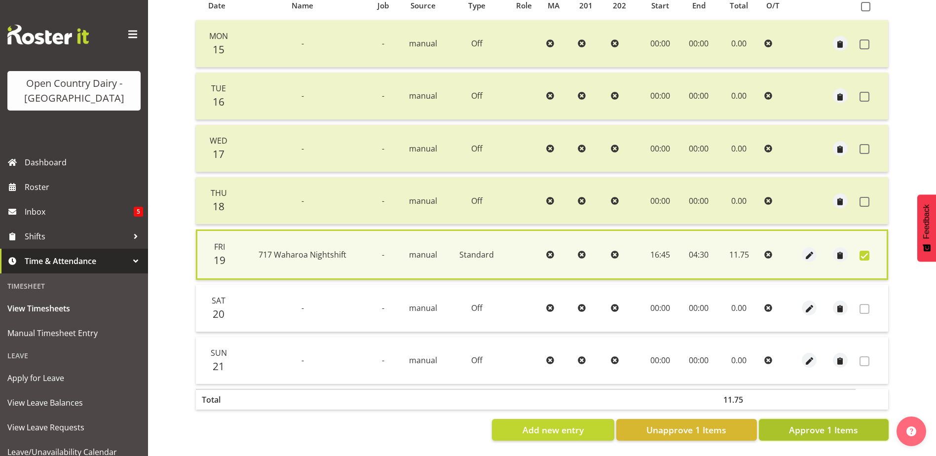
click at [839, 427] on span "Approve 1 Items" at bounding box center [823, 429] width 69 height 13
checkbox input "false"
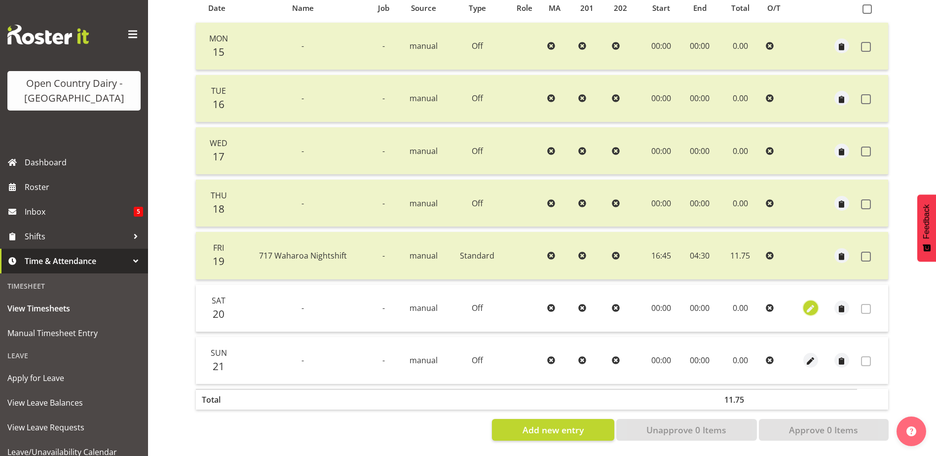
click at [811, 303] on span "button" at bounding box center [810, 308] width 11 height 11
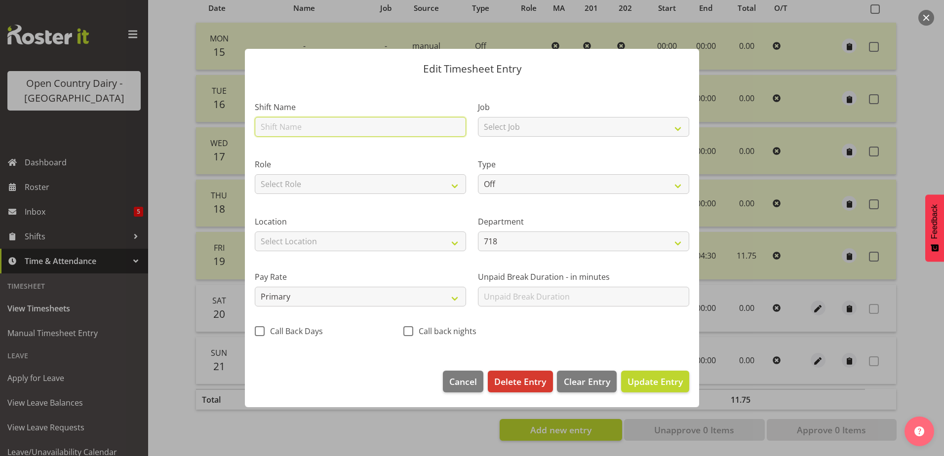
click at [381, 125] on input "text" at bounding box center [360, 127] width 211 height 20
drag, startPoint x: 276, startPoint y: 126, endPoint x: 142, endPoint y: 132, distance: 134.8
click at [142, 132] on div "Edit Timesheet Entry Shift Name 717 Waharoa Nightshift Job Select Job Driver Dr…" at bounding box center [472, 228] width 944 height 456
type input "Waharoa Nightshift"
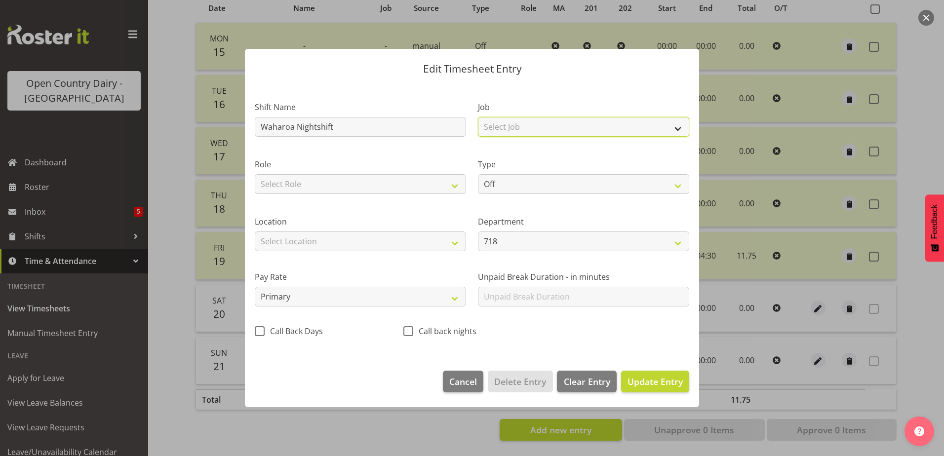
drag, startPoint x: 570, startPoint y: 123, endPoint x: 563, endPoint y: 130, distance: 10.1
click at [570, 123] on select "Select Job Driver Driver supervisor Support" at bounding box center [583, 127] width 211 height 20
select select "9052"
click at [478, 117] on select "Select Job Driver Driver supervisor Support" at bounding box center [583, 127] width 211 height 20
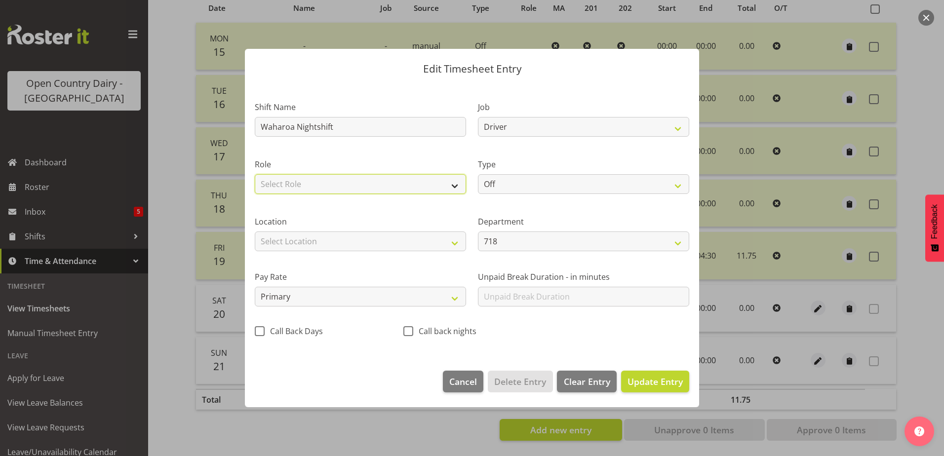
click at [368, 180] on select "Select Role Driver" at bounding box center [360, 184] width 211 height 20
select select "1166"
click at [255, 174] on select "Select Role Driver" at bounding box center [360, 184] width 211 height 20
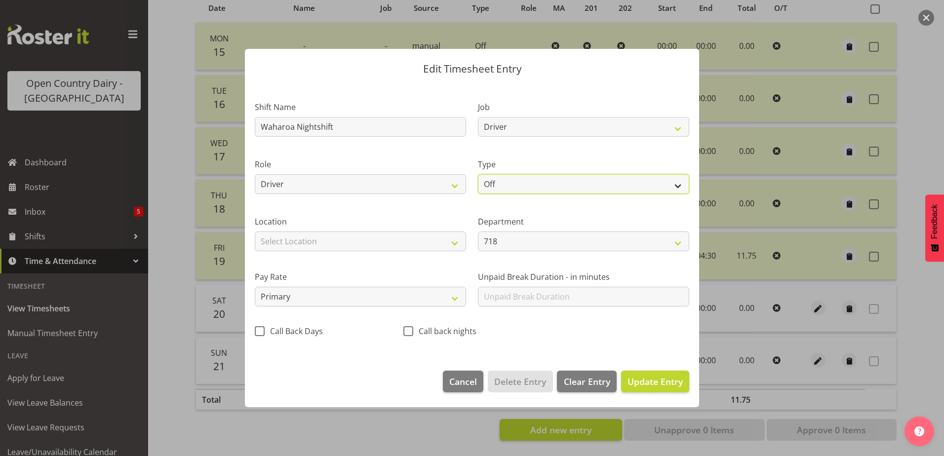
click at [581, 183] on select "Off Standard Public Holiday Public Holiday (Worked) Day In Lieu Annual Leave Si…" at bounding box center [583, 184] width 211 height 20
select select "Standard"
click at [478, 174] on select "Off Standard Public Holiday Public Holiday (Worked) Day In Lieu Annual Leave Si…" at bounding box center [583, 184] width 211 height 20
select select "8"
select select "2025"
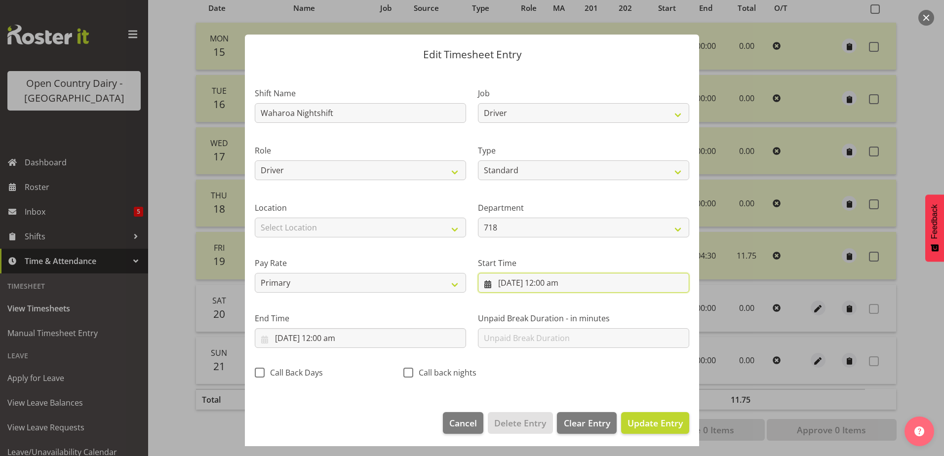
click at [532, 282] on input "20/09/2025, 12:00 am" at bounding box center [583, 283] width 211 height 20
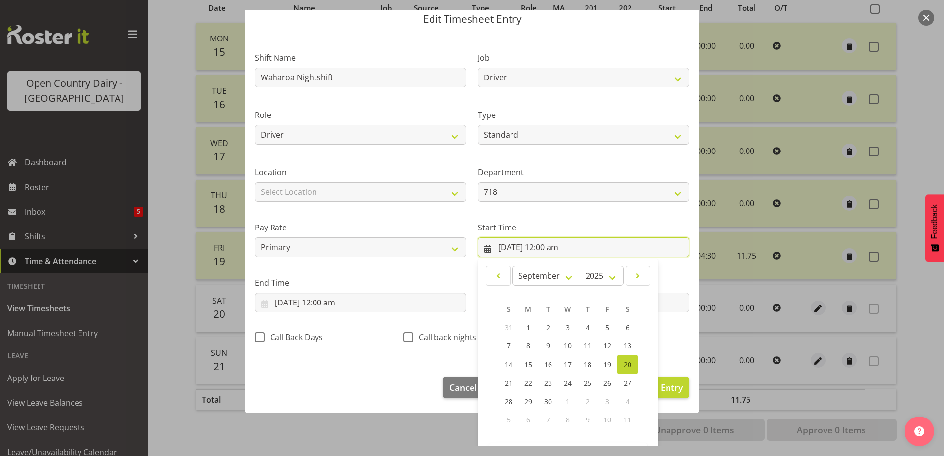
scroll to position [72, 0]
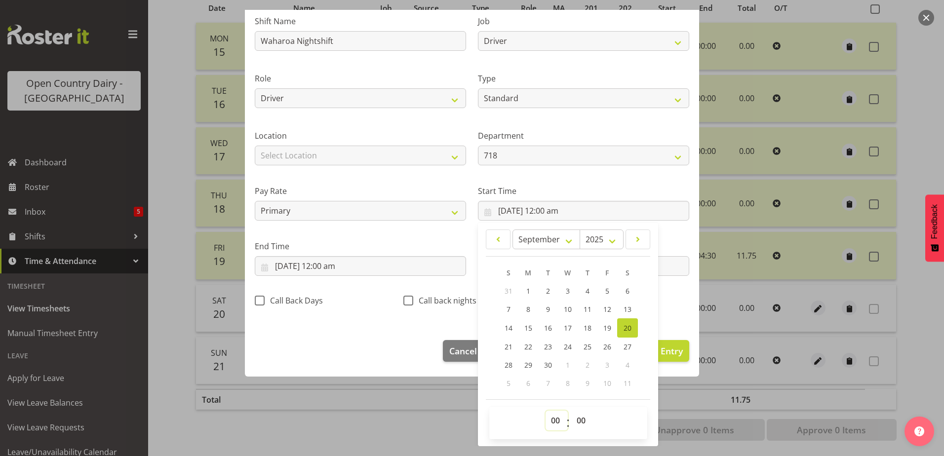
click at [552, 418] on select "00 01 02 03 04 05 06 07 08 09 10 11 12 13 14 15 16 17 18 19 20 21 22 23" at bounding box center [556, 421] width 22 height 20
select select "16"
click at [545, 411] on select "00 01 02 03 04 05 06 07 08 09 10 11 12 13 14 15 16 17 18 19 20 21 22 23" at bounding box center [556, 421] width 22 height 20
type input "20/09/2025, 4:00 pm"
drag, startPoint x: 580, startPoint y: 422, endPoint x: 580, endPoint y: 414, distance: 8.9
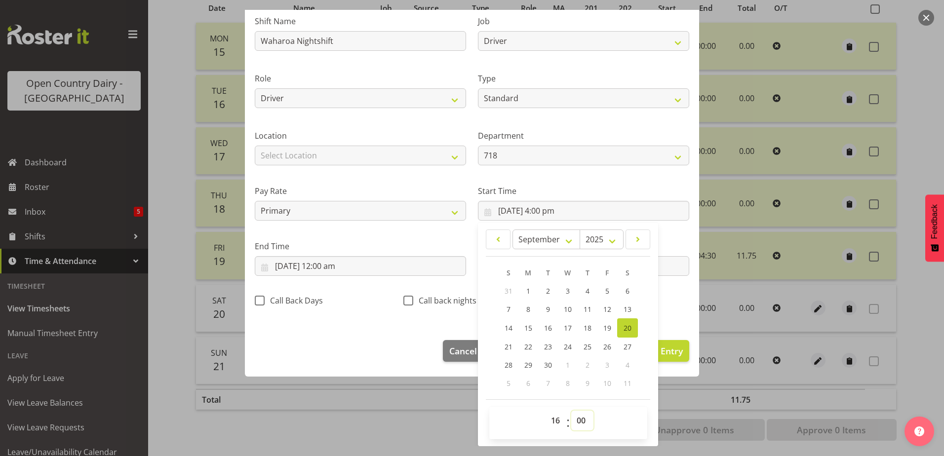
click at [580, 422] on select "00 01 02 03 04 05 06 07 08 09 10 11 12 13 14 15 16 17 18 19 20 21 22 23 24 25 2…" at bounding box center [582, 421] width 22 height 20
select select "45"
click at [571, 411] on select "00 01 02 03 04 05 06 07 08 09 10 11 12 13 14 15 16 17 18 19 20 21 22 23 24 25 2…" at bounding box center [582, 421] width 22 height 20
type input "20/09/2025, 4:45 pm"
click at [335, 263] on input "20/09/2025, 12:00 am" at bounding box center [360, 266] width 211 height 20
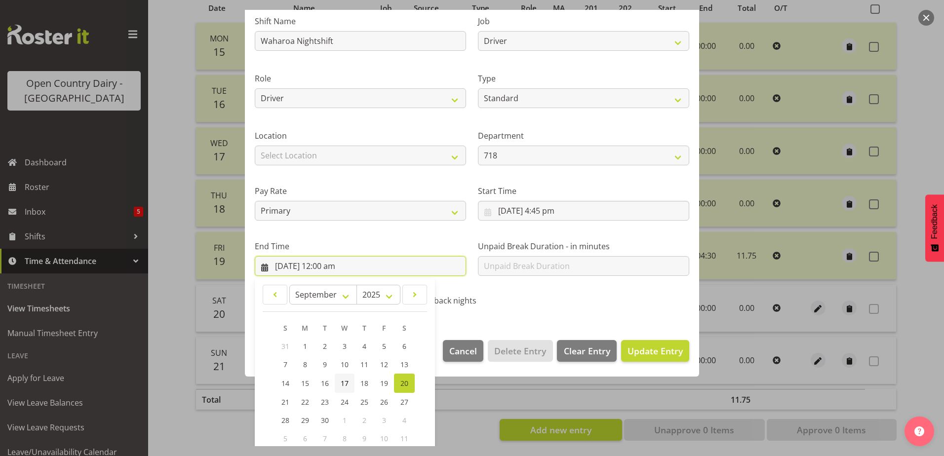
scroll to position [127, 0]
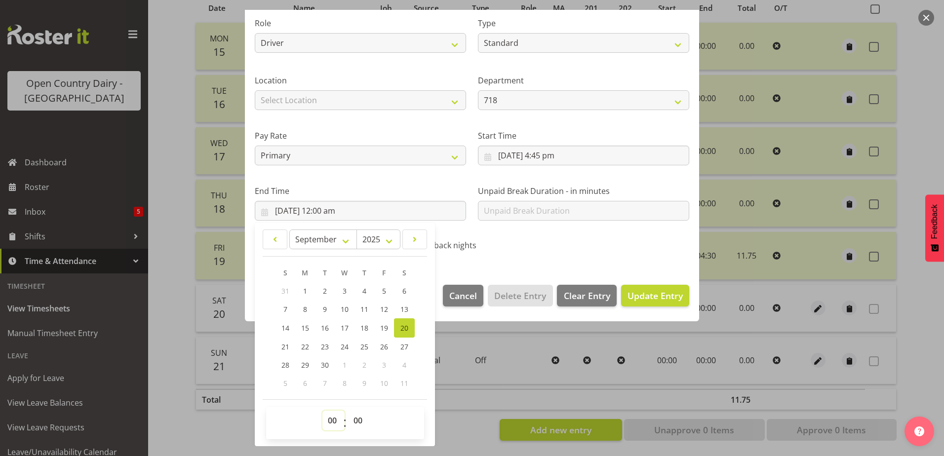
click at [332, 425] on select "00 01 02 03 04 05 06 07 08 09 10 11 12 13 14 15 16 17 18 19 20 21 22 23" at bounding box center [333, 421] width 22 height 20
select select "4"
click at [322, 411] on select "00 01 02 03 04 05 06 07 08 09 10 11 12 13 14 15 16 17 18 19 20 21 22 23" at bounding box center [333, 421] width 22 height 20
type input "20/09/2025, 4:00 am"
drag, startPoint x: 645, startPoint y: 291, endPoint x: 641, endPoint y: 292, distance: 5.0
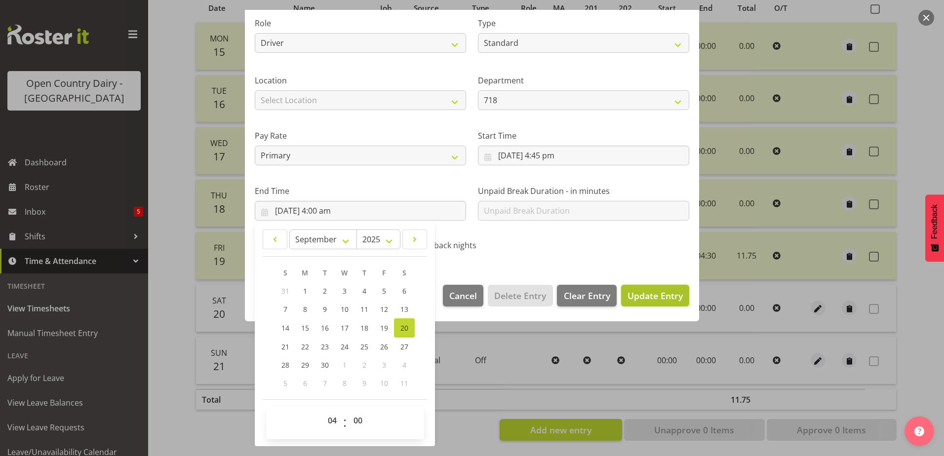
click at [644, 291] on span "Update Entry" at bounding box center [654, 296] width 55 height 12
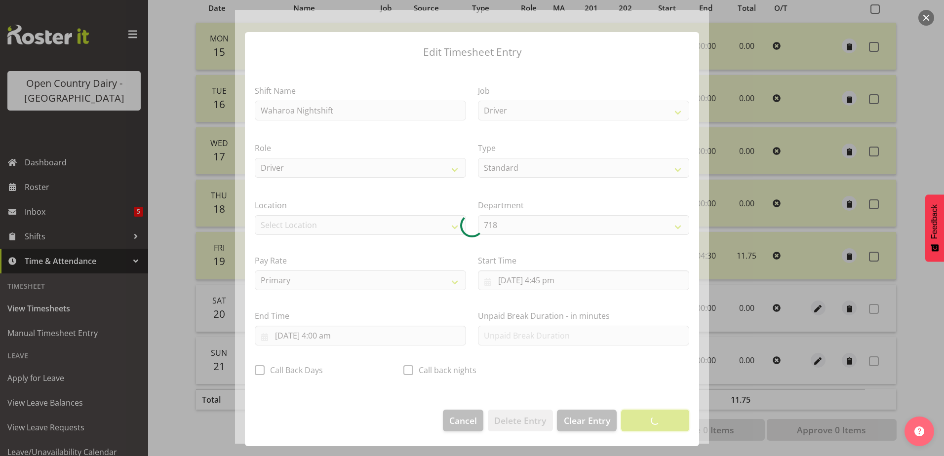
scroll to position [2, 0]
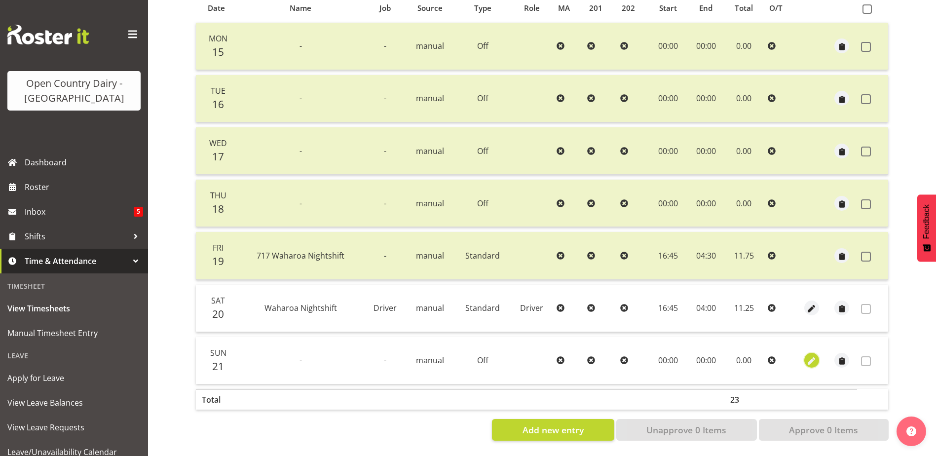
click at [813, 356] on span "button" at bounding box center [811, 361] width 11 height 11
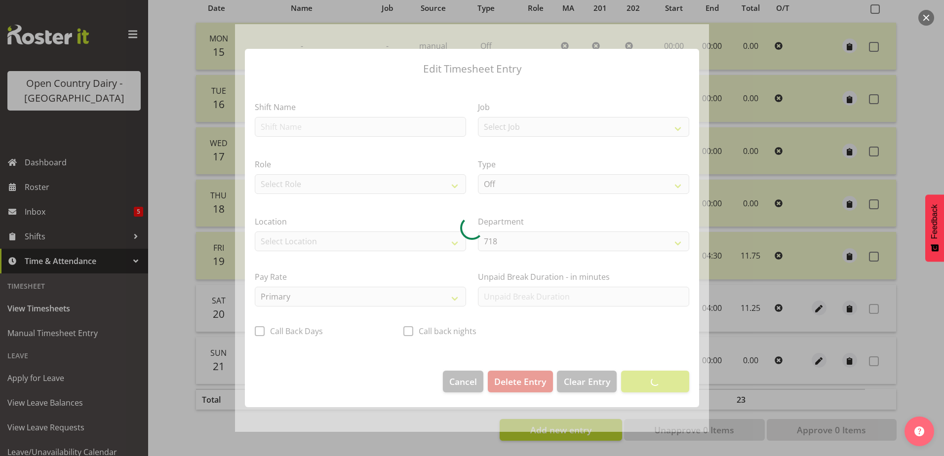
click at [332, 124] on div at bounding box center [472, 228] width 474 height 408
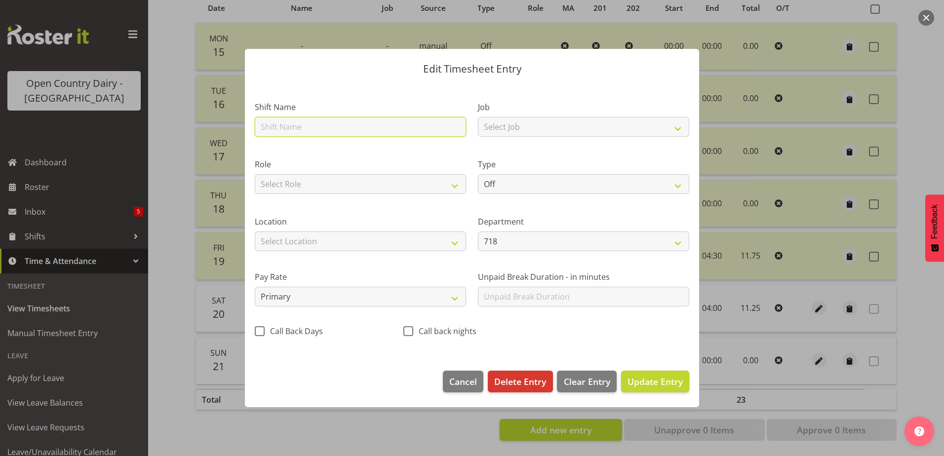
click at [332, 124] on input "text" at bounding box center [360, 127] width 211 height 20
type input "Waharoa Nightshift"
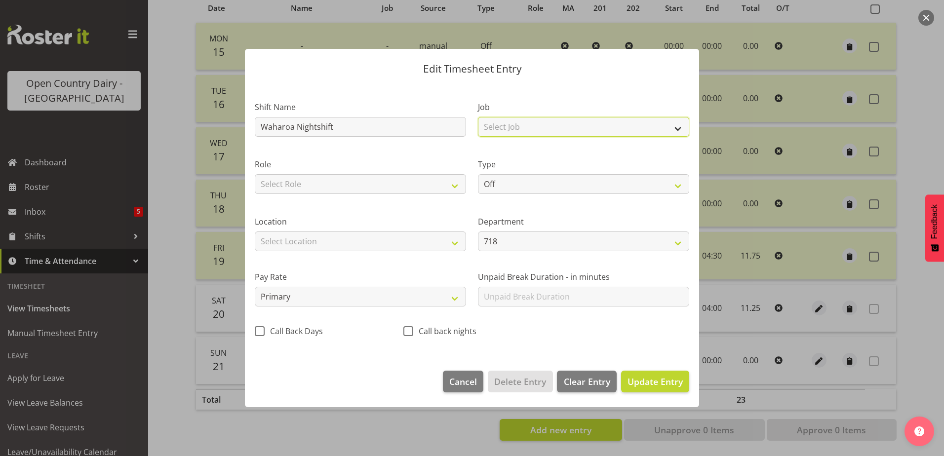
drag, startPoint x: 585, startPoint y: 120, endPoint x: 569, endPoint y: 133, distance: 20.0
click at [585, 120] on select "Select Job Driver Driver supervisor Support" at bounding box center [583, 127] width 211 height 20
select select "9052"
click at [478, 117] on select "Select Job Driver Driver supervisor Support" at bounding box center [583, 127] width 211 height 20
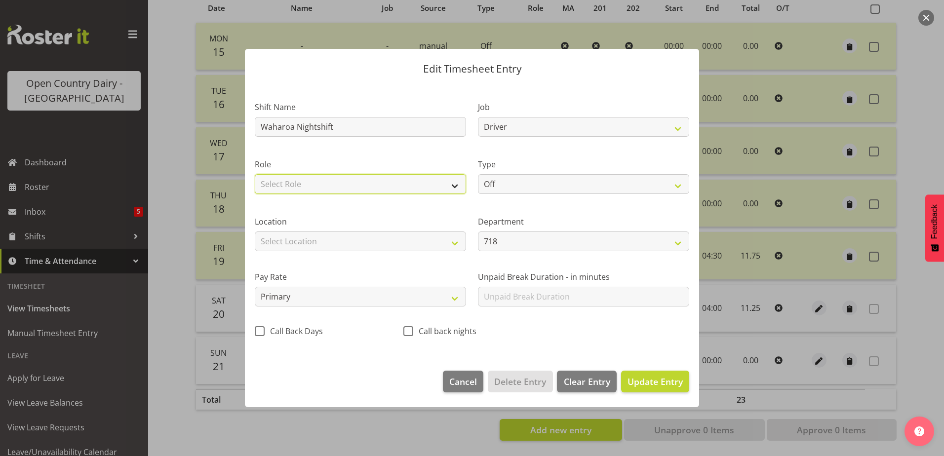
click at [388, 177] on select "Select Role Driver" at bounding box center [360, 184] width 211 height 20
select select "1166"
click at [255, 174] on select "Select Role Driver" at bounding box center [360, 184] width 211 height 20
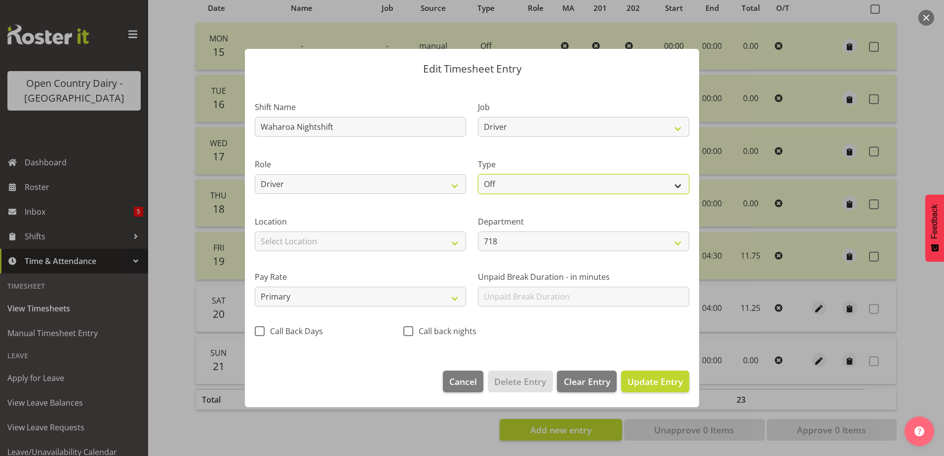
click at [526, 185] on select "Off Standard Public Holiday Public Holiday (Worked) Day In Lieu Annual Leave Si…" at bounding box center [583, 184] width 211 height 20
select select "Standard"
click at [478, 174] on select "Off Standard Public Holiday Public Holiday (Worked) Day In Lieu Annual Leave Si…" at bounding box center [583, 184] width 211 height 20
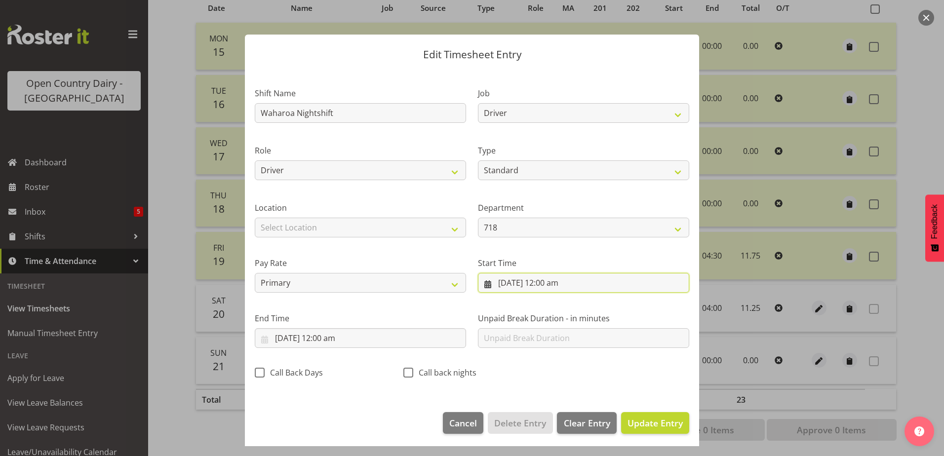
click at [542, 286] on input "21/09/2025, 12:00 am" at bounding box center [583, 283] width 211 height 20
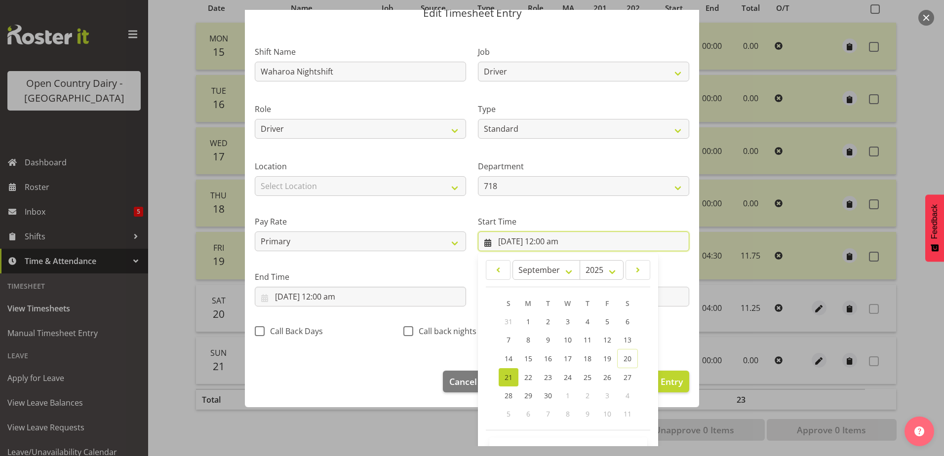
scroll to position [72, 0]
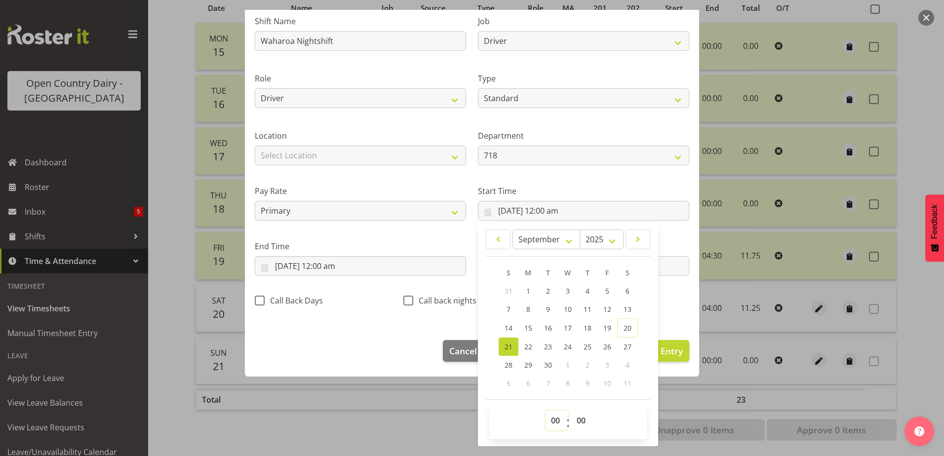
click at [552, 423] on select "00 01 02 03 04 05 06 07 08 09 10 11 12 13 14 15 16 17 18 19 20 21 22 23" at bounding box center [556, 421] width 22 height 20
select select "16"
click at [545, 411] on select "00 01 02 03 04 05 06 07 08 09 10 11 12 13 14 15 16 17 18 19 20 21 22 23" at bounding box center [556, 421] width 22 height 20
type input "21/09/2025, 4:00 pm"
drag, startPoint x: 578, startPoint y: 427, endPoint x: 579, endPoint y: 419, distance: 8.0
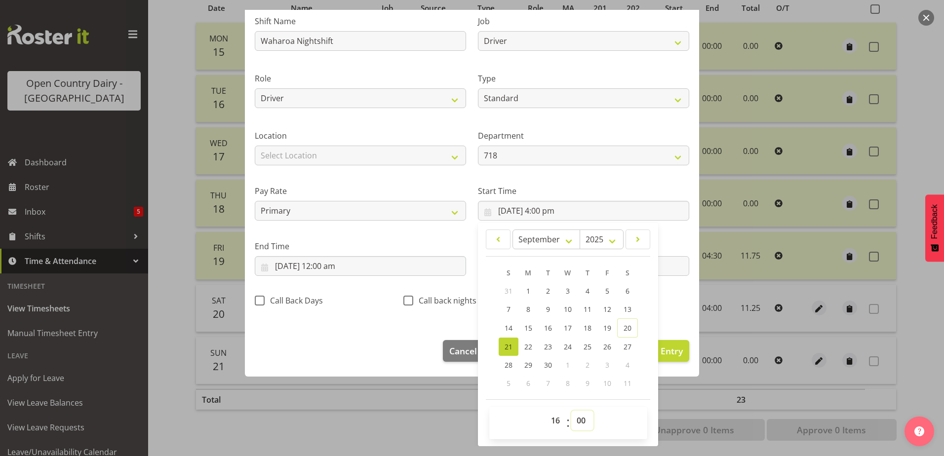
click at [578, 427] on select "00 01 02 03 04 05 06 07 08 09 10 11 12 13 14 15 16 17 18 19 20 21 22 23 24 25 2…" at bounding box center [582, 421] width 22 height 20
select select "45"
click at [571, 411] on select "00 01 02 03 04 05 06 07 08 09 10 11 12 13 14 15 16 17 18 19 20 21 22 23 24 25 2…" at bounding box center [582, 421] width 22 height 20
type input "21/09/2025, 4:45 pm"
click at [343, 264] on input "21/09/2025, 12:00 am" at bounding box center [360, 266] width 211 height 20
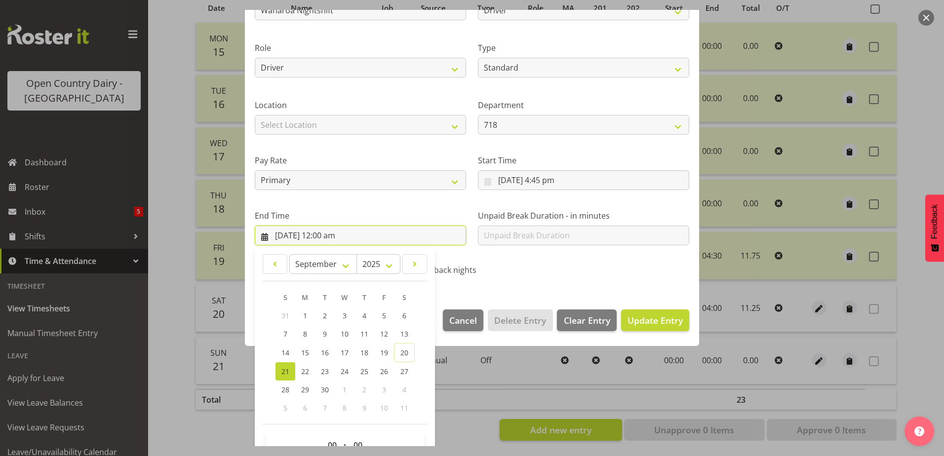
scroll to position [127, 0]
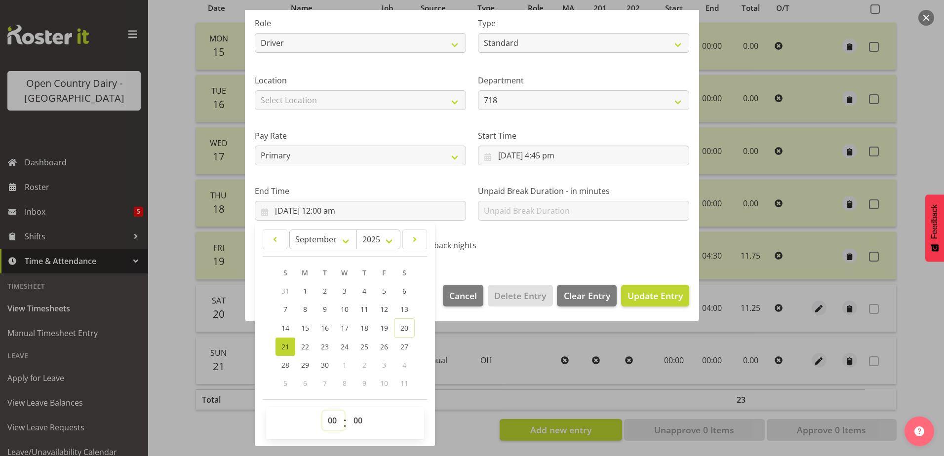
drag, startPoint x: 337, startPoint y: 422, endPoint x: 335, endPoint y: 409, distance: 13.6
click at [337, 421] on select "00 01 02 03 04 05 06 07 08 09 10 11 12 13 14 15 16 17 18 19 20 21 22 23" at bounding box center [333, 421] width 22 height 20
select select "4"
click at [322, 411] on select "00 01 02 03 04 05 06 07 08 09 10 11 12 13 14 15 16 17 18 19 20 21 22 23" at bounding box center [333, 421] width 22 height 20
type input "21/09/2025, 4:00 am"
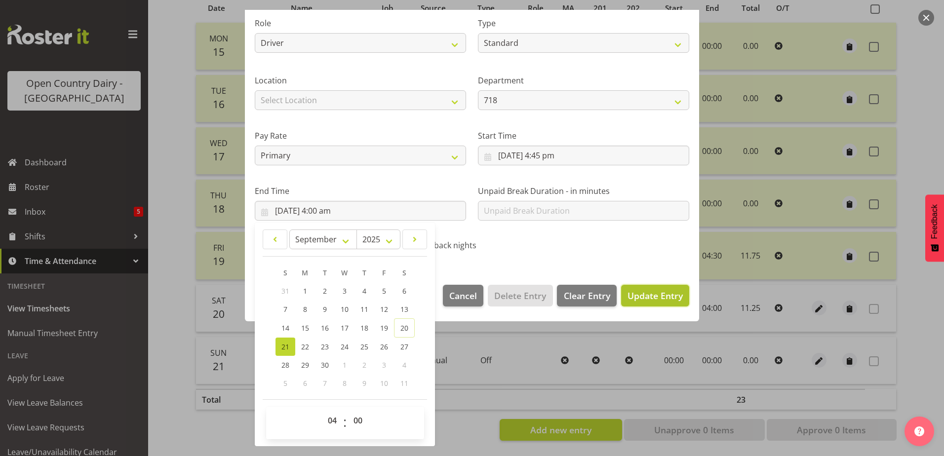
click at [667, 292] on span "Update Entry" at bounding box center [654, 296] width 55 height 12
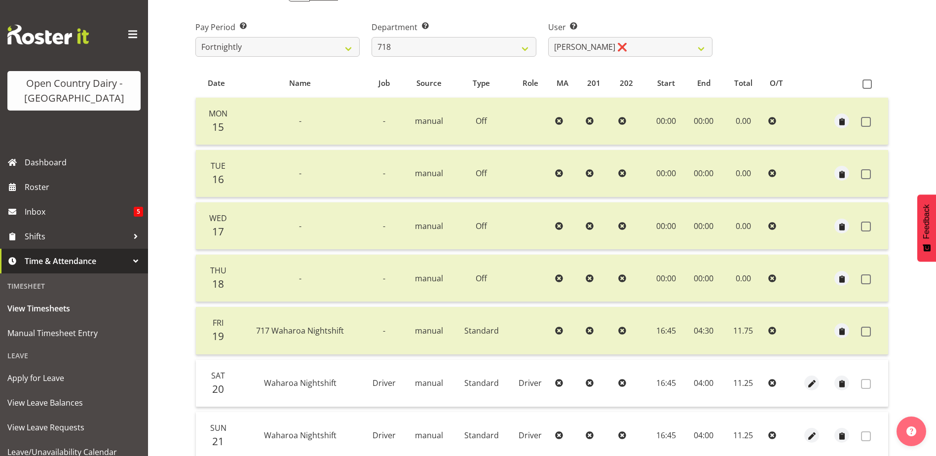
scroll to position [0, 0]
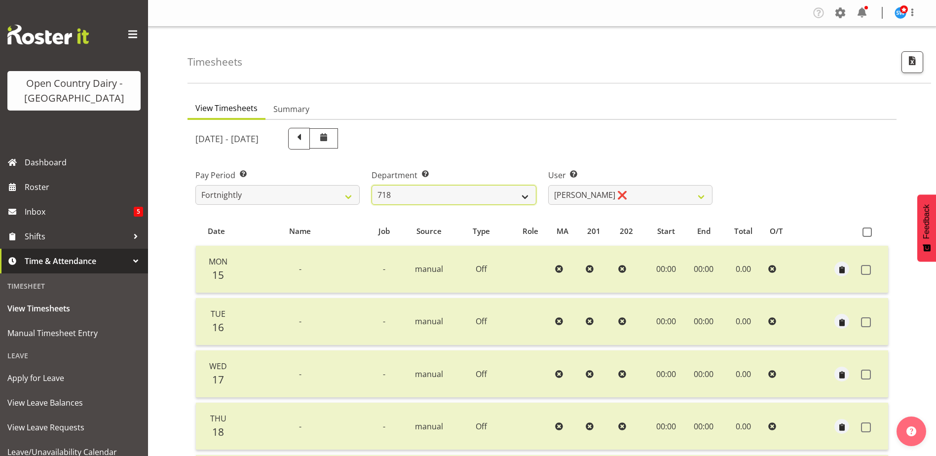
click at [460, 198] on select "701 702 703 704 705 706 707 708 709 710 711 712 713 714 715 716 717 718 719 720" at bounding box center [454, 195] width 164 height 20
select select "720"
click at [372, 185] on select "701 702 703 704 705 706 707 708 709 710 711 712 713 714 715 716 717 718 719 720" at bounding box center [454, 195] width 164 height 20
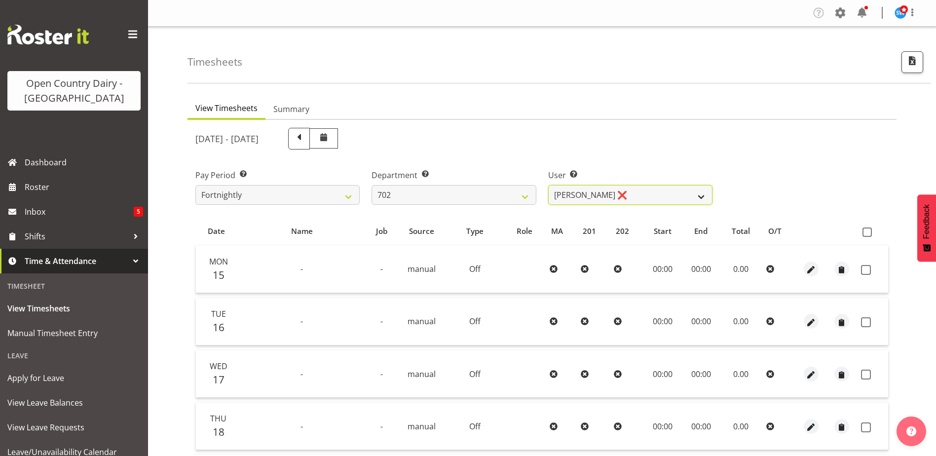
click at [636, 193] on select "Brian Riddle ❌ Denica Tapiki ❌ Nick Adlington ❌ Simon Phillpott ❌" at bounding box center [630, 195] width 164 height 20
select select "9996"
click at [548, 185] on select "Brian Riddle ❌ Denica Tapiki ❌ Nick Adlington ❌ Simon Phillpott ❌" at bounding box center [630, 195] width 164 height 20
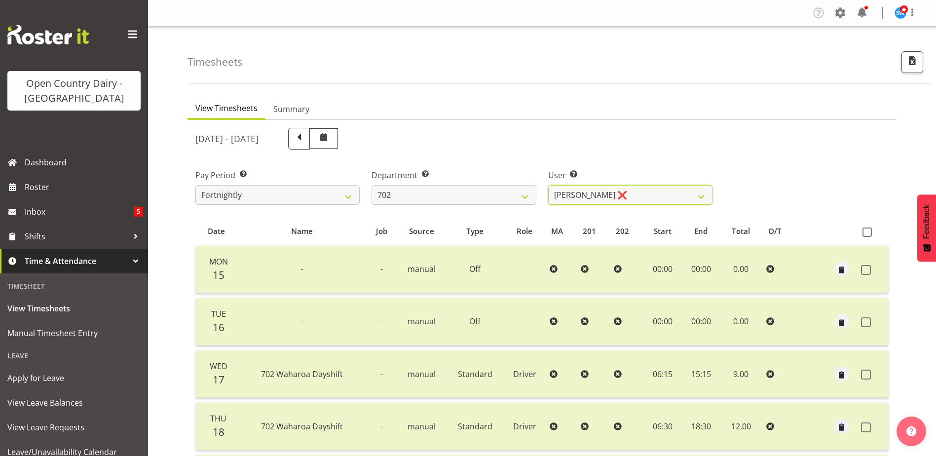
scroll to position [99, 0]
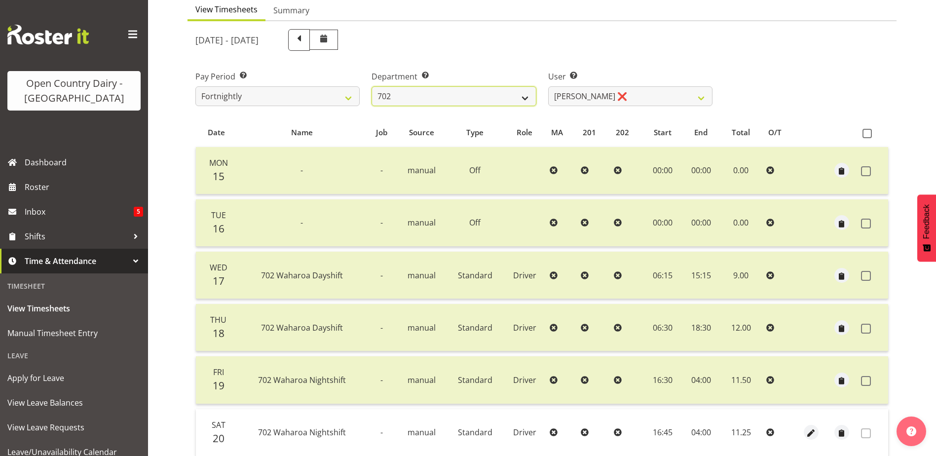
click at [474, 97] on select "701 702 703 704 705 706 707 708 709 710 711 712 713 714 715 716 717 718 719 720" at bounding box center [454, 96] width 164 height 20
select select "710"
click at [372, 86] on select "701 702 703 704 705 706 707 708 709 710 711 712 713 714 715 716 717 718 719 720" at bounding box center [454, 96] width 164 height 20
select select "8168"
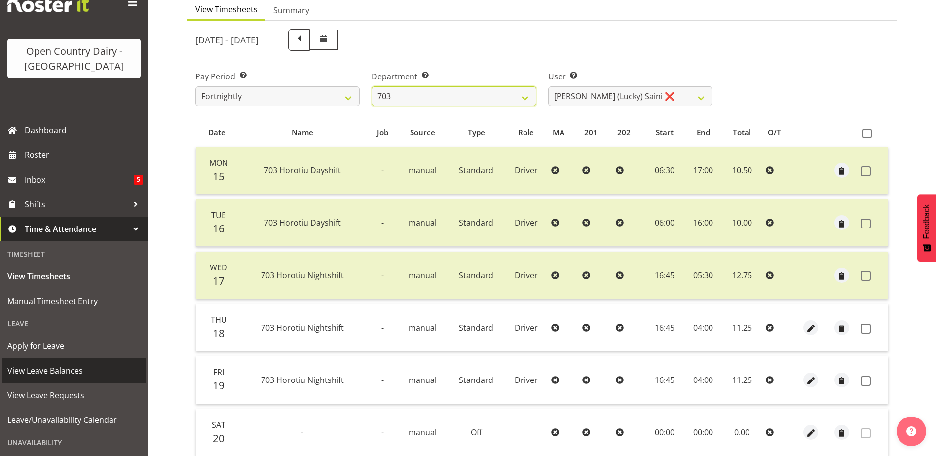
scroll to position [49, 0]
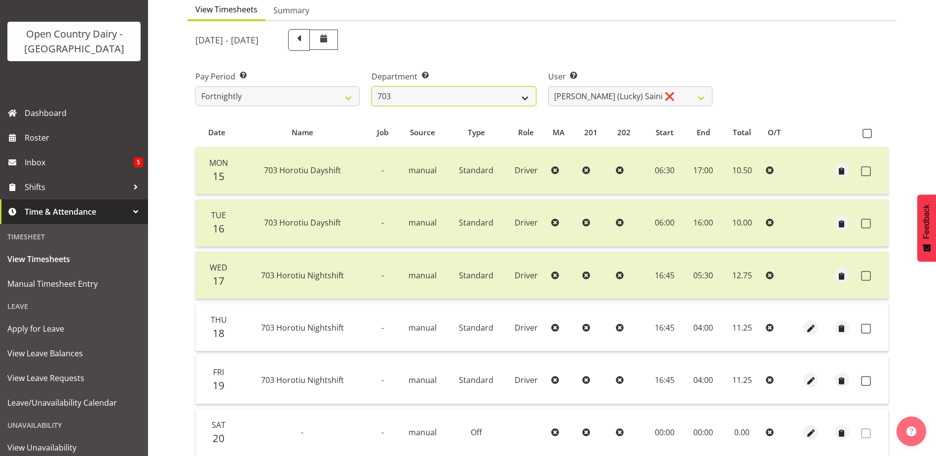
drag, startPoint x: 468, startPoint y: 89, endPoint x: 464, endPoint y: 96, distance: 8.0
click at [468, 89] on select "701 702 703 704 705 706 707 708 709 710 711 712 713 714 715 716 717 718 719 720" at bounding box center [454, 96] width 164 height 20
click at [372, 86] on select "701 702 703 704 705 706 707 708 709 710 711 712 713 714 715 716 717 718 719 720" at bounding box center [454, 96] width 164 height 20
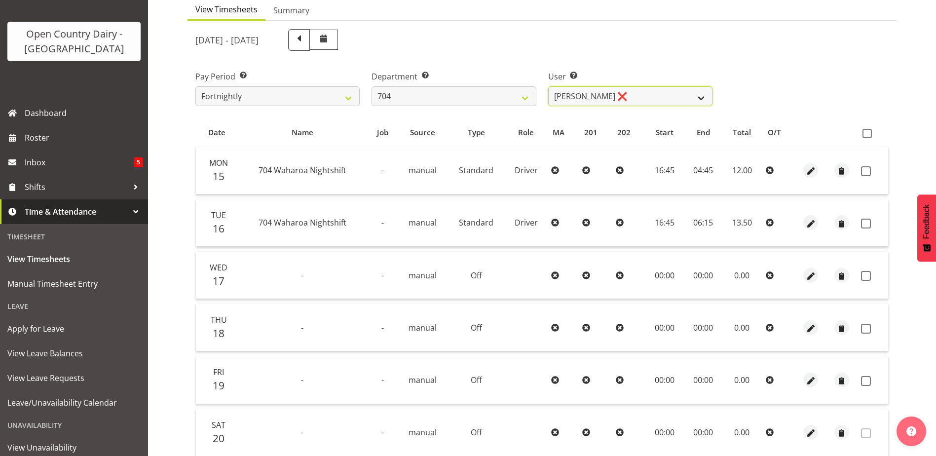
click at [659, 98] on select "Graham Houghton ❌ Jon Williams ❌ Stephen Rae ❌" at bounding box center [630, 96] width 164 height 20
drag, startPoint x: 425, startPoint y: 90, endPoint x: 422, endPoint y: 98, distance: 8.3
click at [425, 90] on select "701 702 703 704 705 706 707 708 709 710 711 712 713 714 715 716 717 718 719 720" at bounding box center [454, 96] width 164 height 20
click at [372, 86] on select "701 702 703 704 705 706 707 708 709 710 711 712 713 714 715 716 717 718 719 720" at bounding box center [454, 96] width 164 height 20
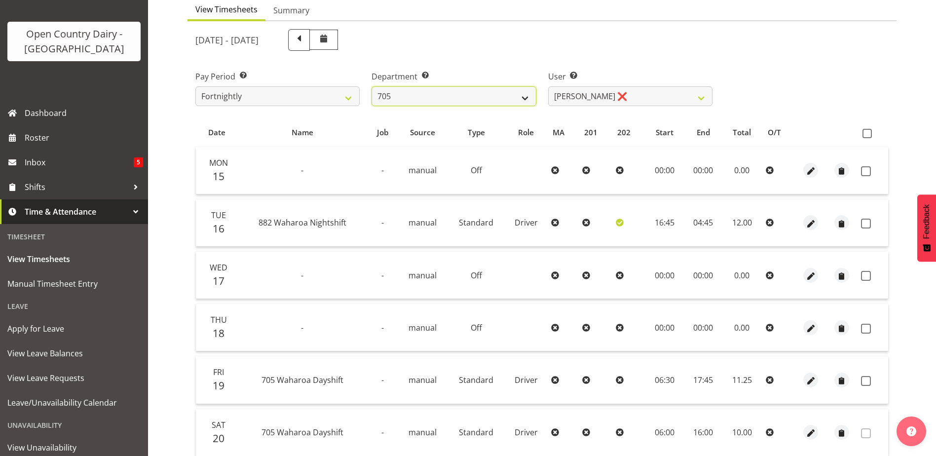
click at [499, 95] on select "701 702 703 704 705 706 707 708 709 710 711 712 713 714 715 716 717 718 719 720" at bounding box center [454, 96] width 164 height 20
select select "803"
click at [372, 86] on select "701 702 703 704 705 706 707 708 709 710 711 712 713 714 715 716 717 718 719 720" at bounding box center [454, 96] width 164 height 20
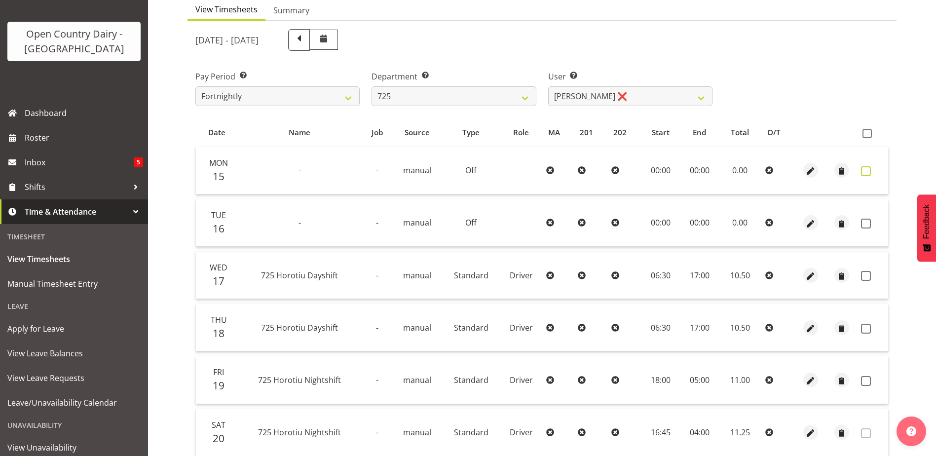
click at [865, 169] on span at bounding box center [866, 171] width 10 height 10
checkbox input "true"
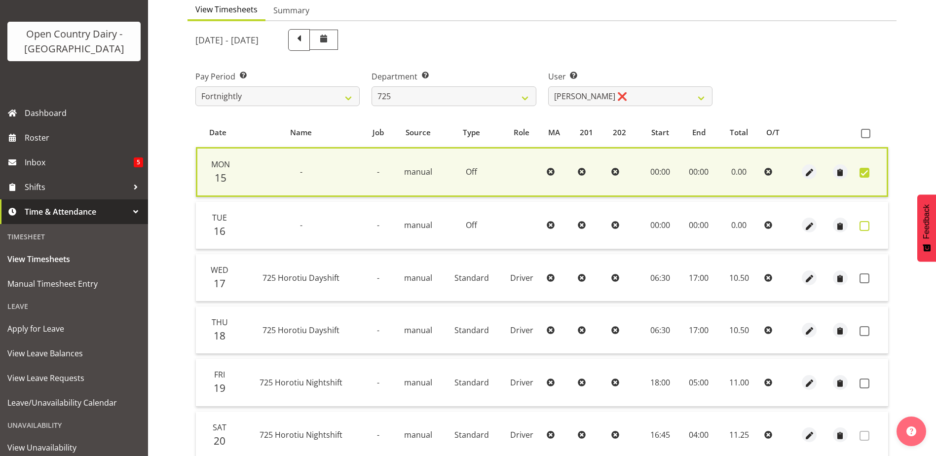
click at [866, 227] on span at bounding box center [865, 226] width 10 height 10
checkbox input "true"
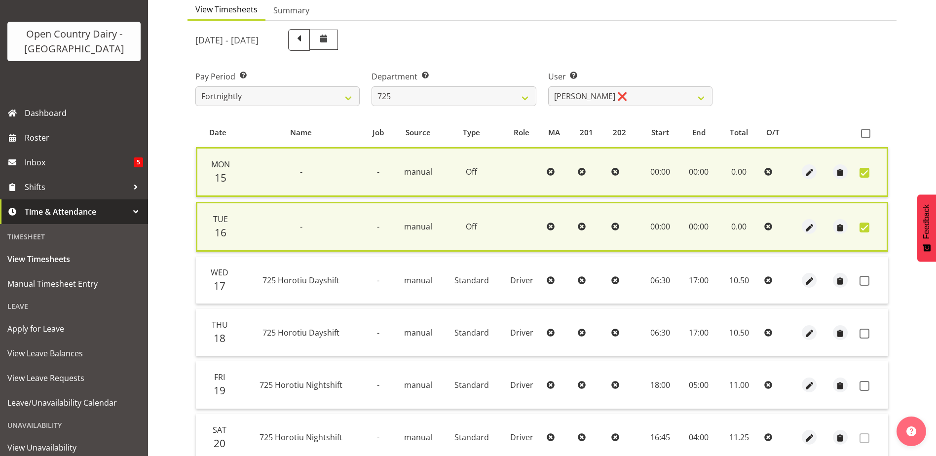
drag, startPoint x: 865, startPoint y: 281, endPoint x: 858, endPoint y: 281, distance: 6.4
click at [861, 279] on span at bounding box center [865, 281] width 10 height 10
checkbox input "true"
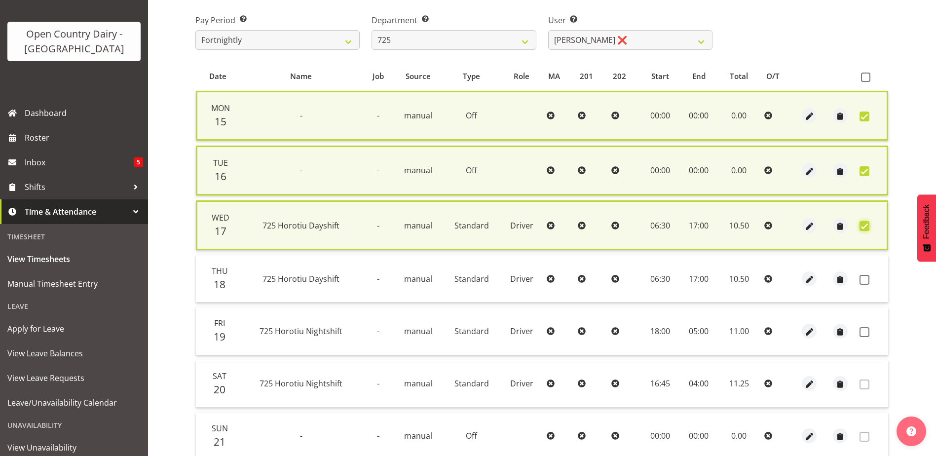
scroll to position [197, 0]
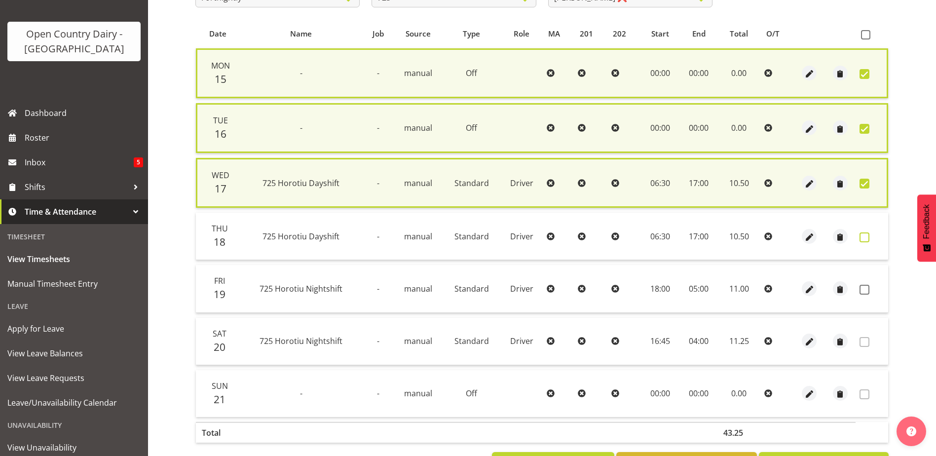
click at [867, 240] on span at bounding box center [865, 237] width 10 height 10
checkbox input "true"
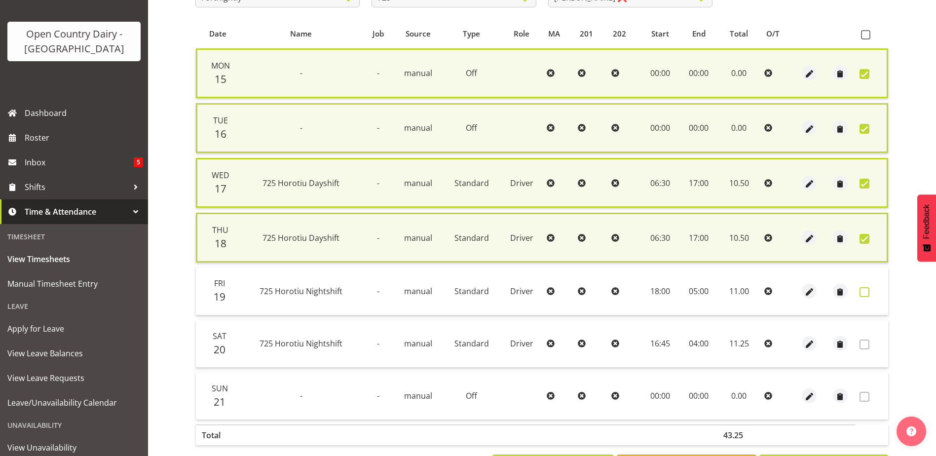
click at [866, 291] on span at bounding box center [865, 292] width 10 height 10
checkbox input "true"
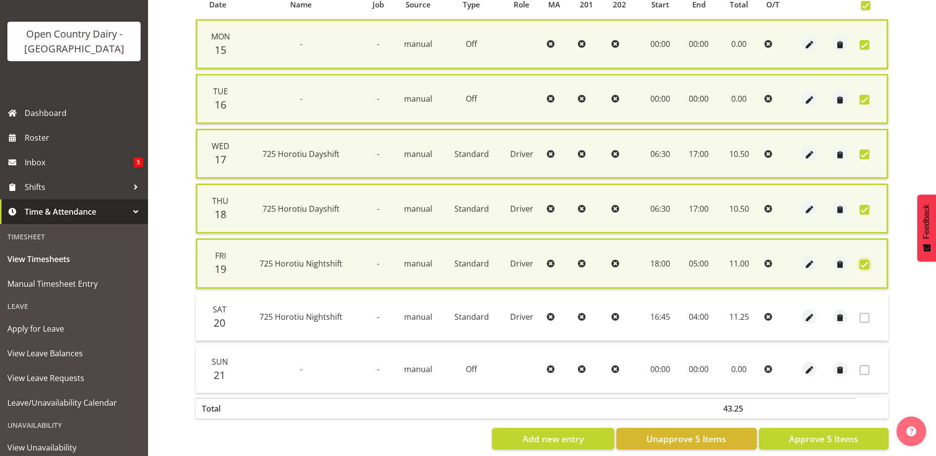
scroll to position [243, 0]
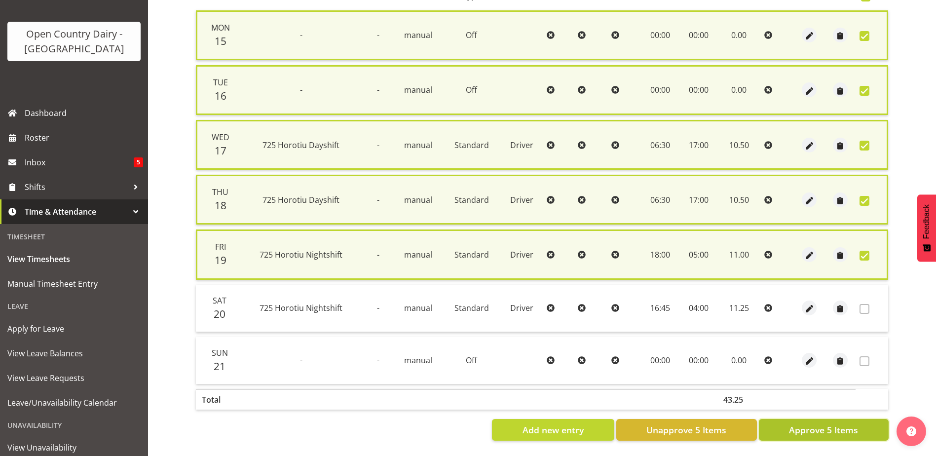
click at [838, 423] on span "Approve 5 Items" at bounding box center [823, 429] width 69 height 13
checkbox input "false"
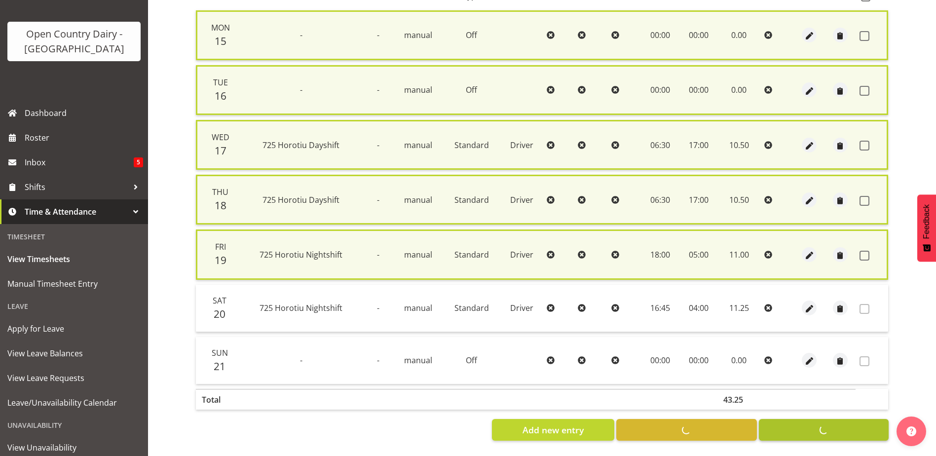
checkbox input "false"
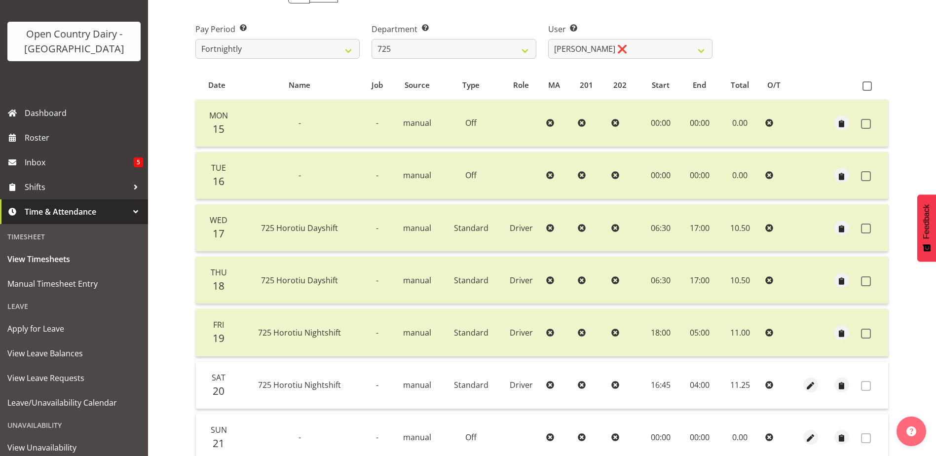
scroll to position [82, 0]
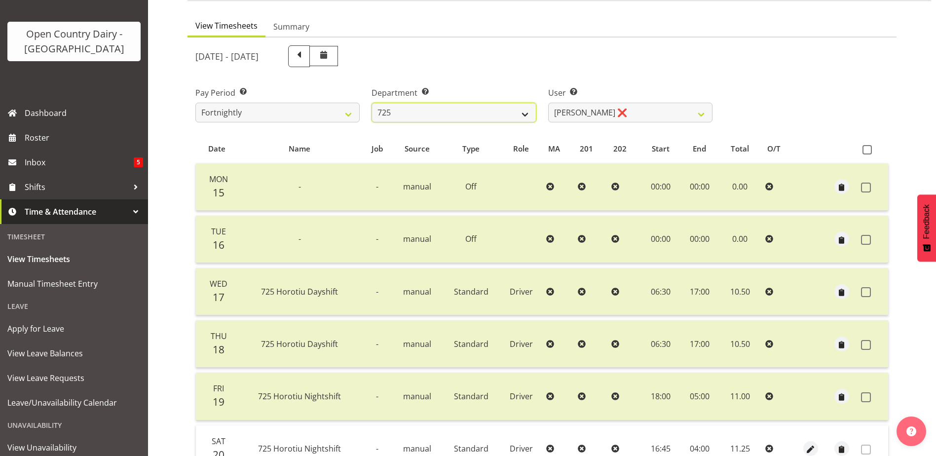
click at [438, 109] on select "701 702 703 704 705 706 707 708 709 710 711 712 713 714 715 716 717 718 719 720" at bounding box center [454, 113] width 164 height 20
select select "721"
click at [372, 103] on select "701 702 703 704 705 706 707 708 709 710 711 712 713 714 715 716 717 718 719 720" at bounding box center [454, 113] width 164 height 20
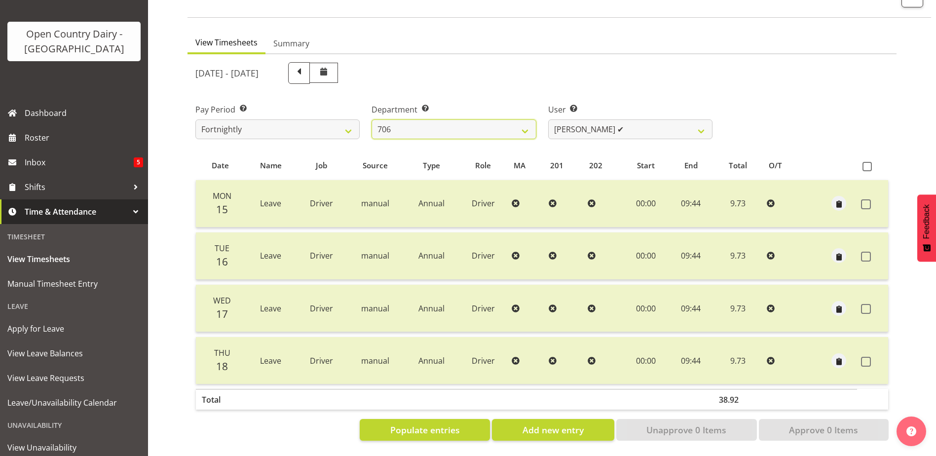
scroll to position [73, 0]
click at [630, 119] on select "Andrew Kearns ✔ Len Symons ❌ Mark Ansley ❌ Paul Griffin ❌" at bounding box center [630, 129] width 164 height 20
select select "11079"
click at [548, 119] on select "Andrew Kearns ✔ Len Symons ❌ Mark Ansley ❌ Paul Griffin ❌" at bounding box center [630, 129] width 164 height 20
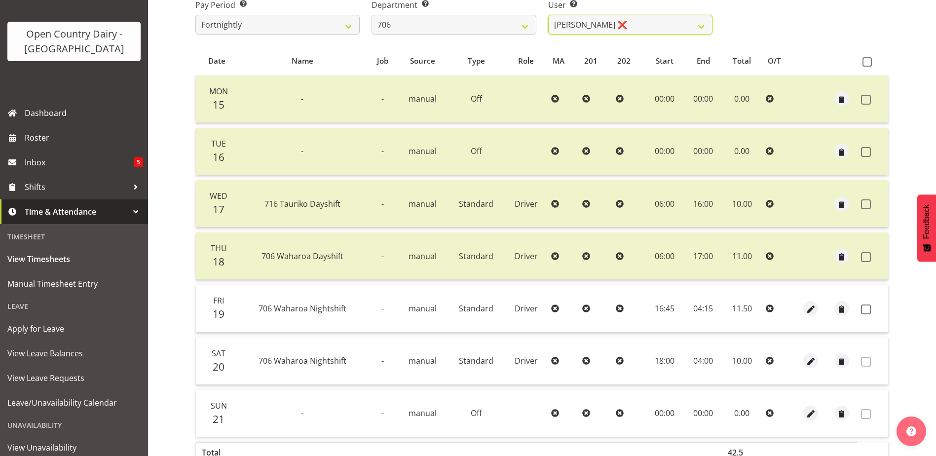
scroll to position [221, 0]
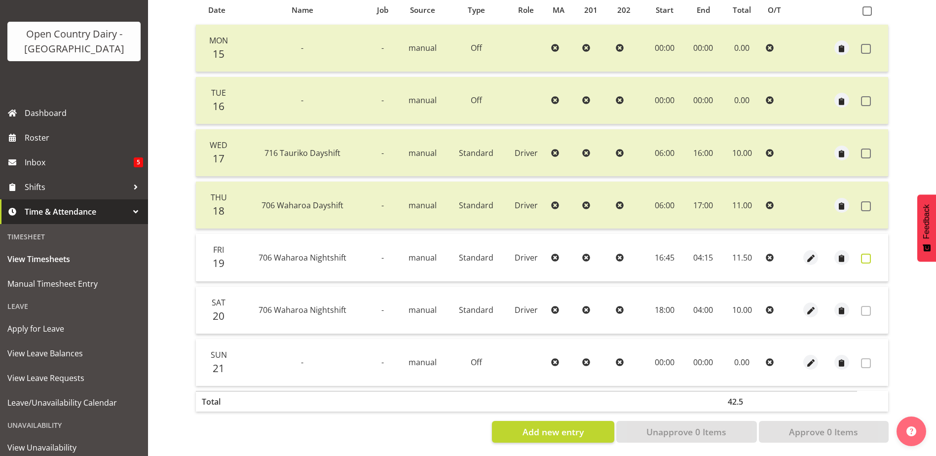
click at [869, 260] on span at bounding box center [866, 259] width 10 height 10
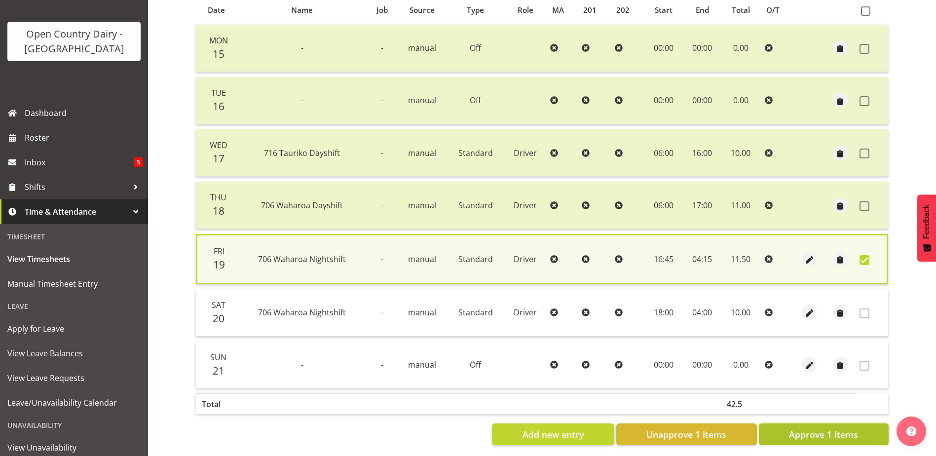
click at [836, 437] on span "Approve 1 Items" at bounding box center [823, 434] width 69 height 13
checkbox input "false"
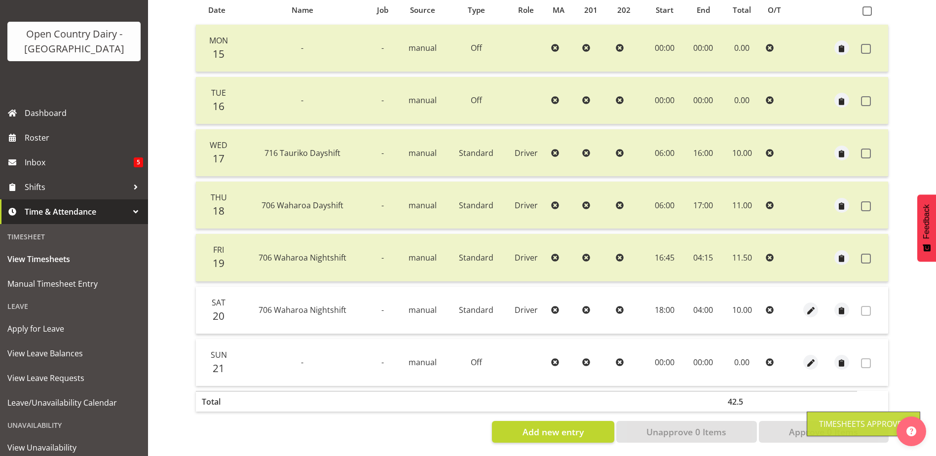
scroll to position [24, 0]
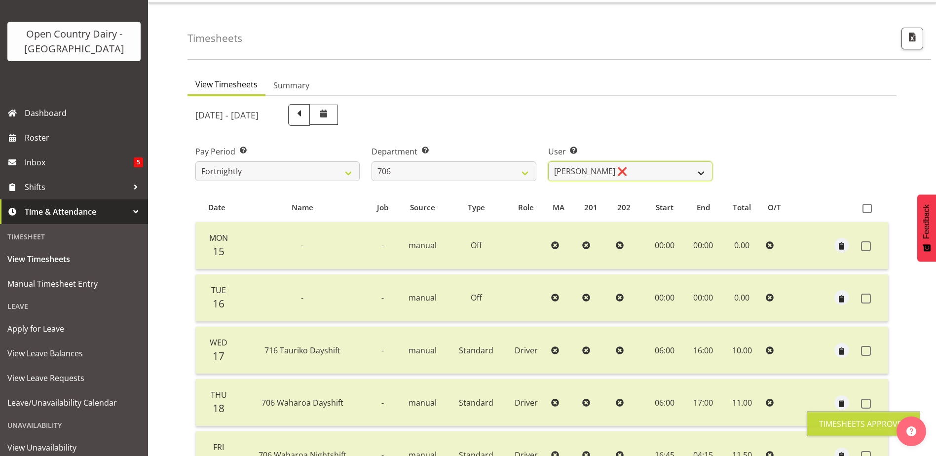
click at [629, 166] on select "Andrew Kearns ✔ Len Symons ❌ Mark Ansley ❌ Paul Griffin ❌" at bounding box center [630, 171] width 164 height 20
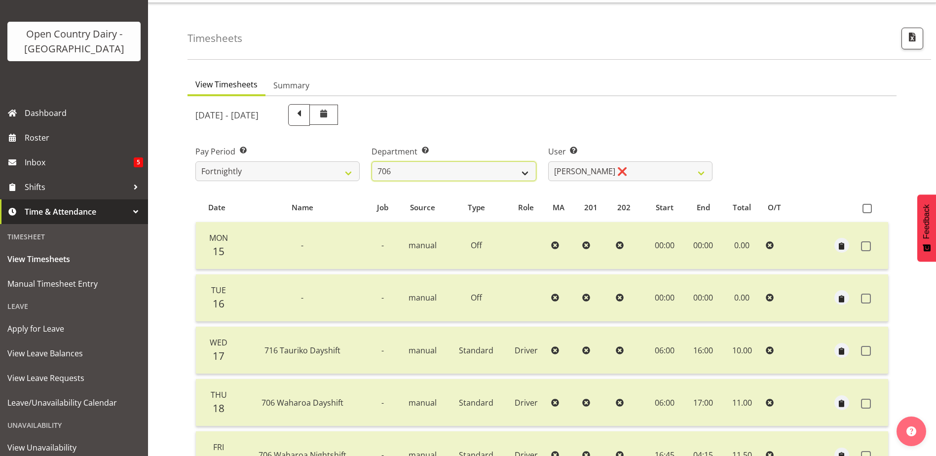
click at [430, 166] on select "701 702 703 704 705 706 707 708 709 710 711 712 713 714 715 716 717 718 719 720" at bounding box center [454, 171] width 164 height 20
select select "811"
click at [372, 161] on select "701 702 703 704 705 706 707 708 709 710 711 712 713 714 715 716 717 718 719 720" at bounding box center [454, 171] width 164 height 20
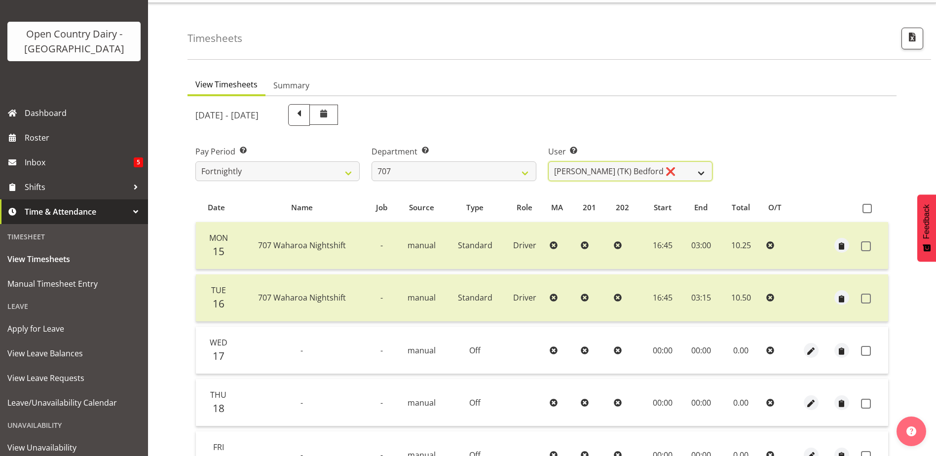
click at [656, 171] on select "Alan (TK) Bedford ❌ David Foote (Junior) ❌ Mike Madden ❌" at bounding box center [630, 171] width 164 height 20
select select "8199"
click at [548, 161] on select "Alan (TK) Bedford ❌ David Foote (Junior) ❌ Mike Madden ❌" at bounding box center [630, 171] width 164 height 20
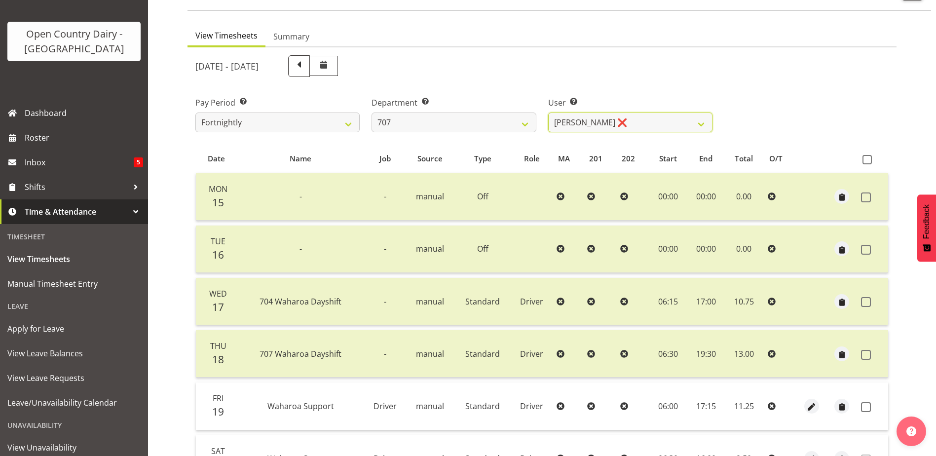
scroll to position [172, 0]
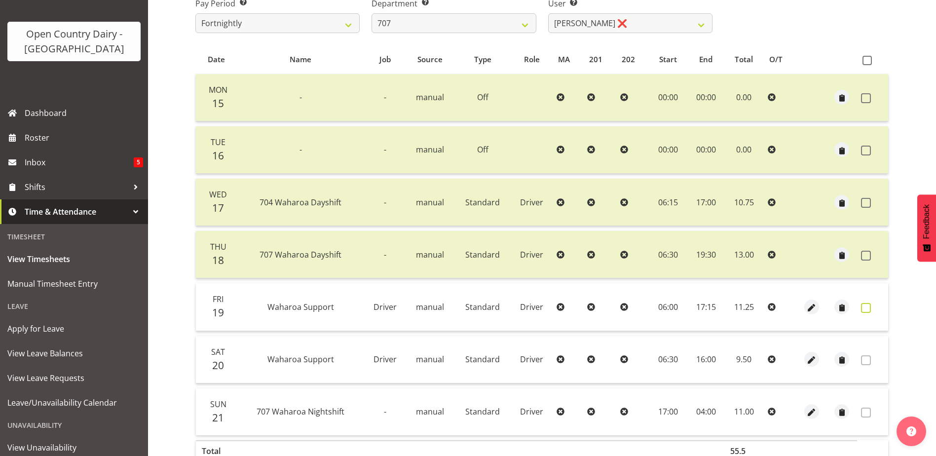
click at [867, 308] on span at bounding box center [866, 308] width 10 height 10
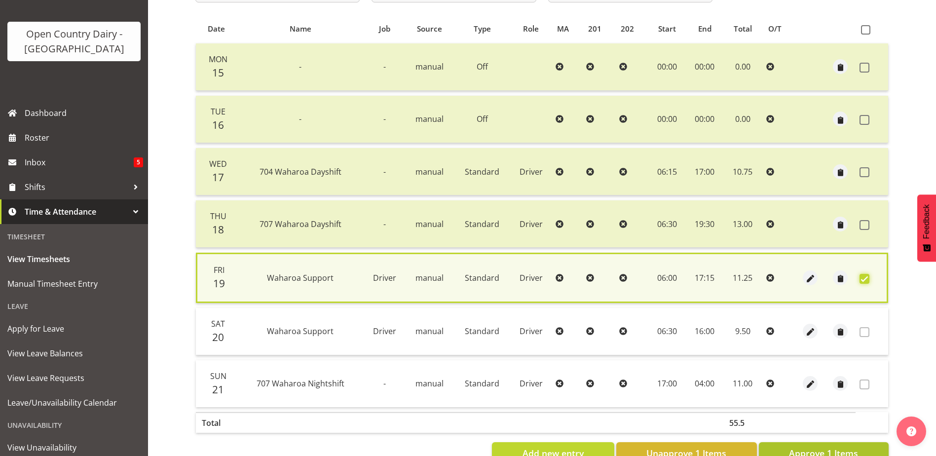
scroll to position [233, 0]
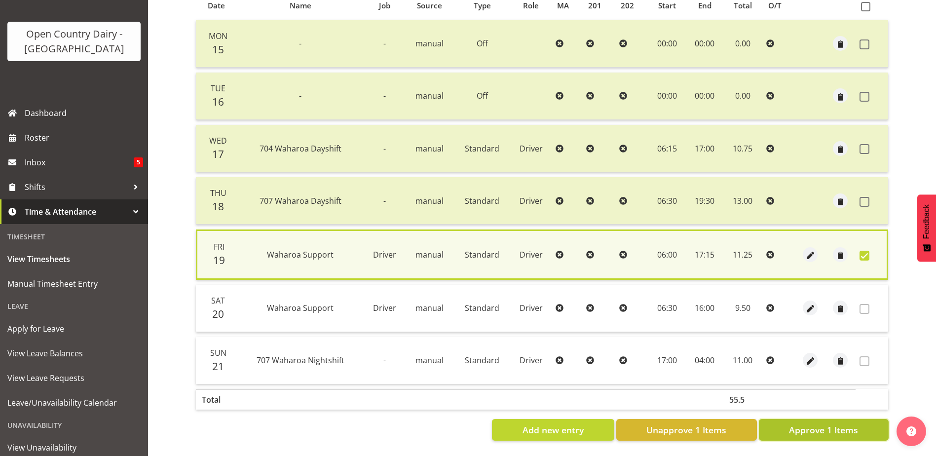
click at [836, 423] on span "Approve 1 Items" at bounding box center [823, 429] width 69 height 13
checkbox input "false"
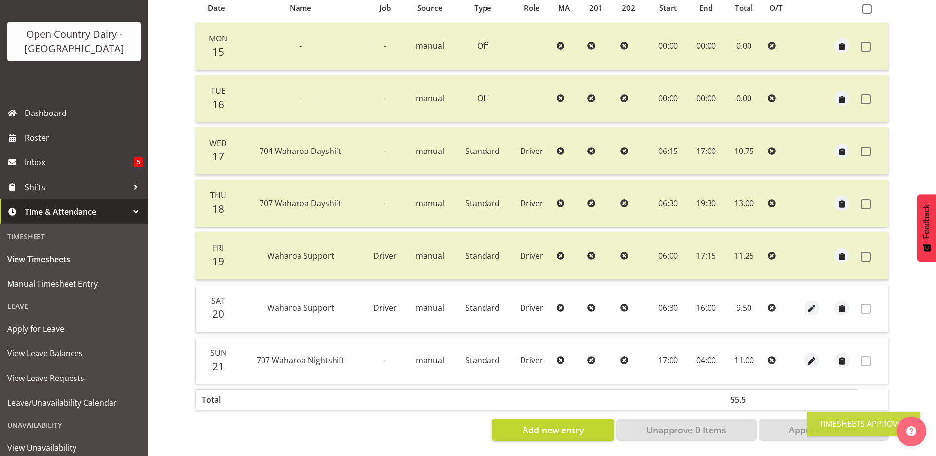
scroll to position [33, 0]
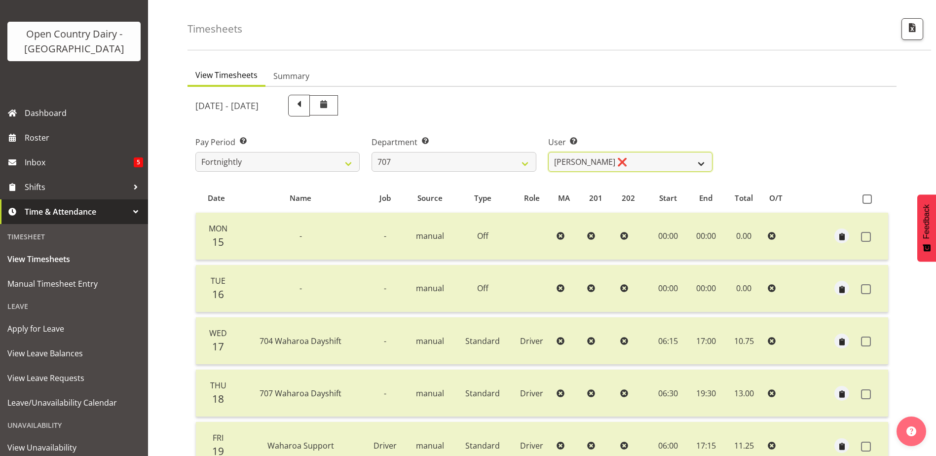
click at [669, 161] on select "Alan (TK) Bedford ❌ David Foote (Junior) ❌ Mike Madden ❌" at bounding box center [630, 162] width 164 height 20
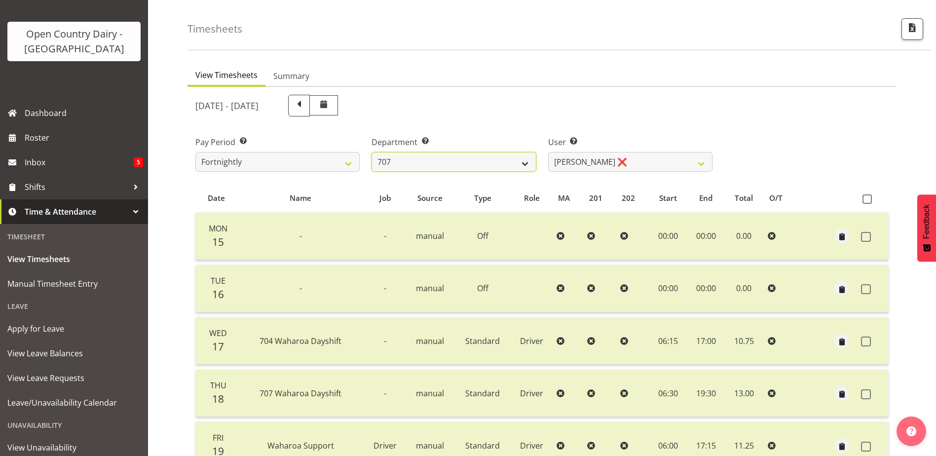
drag, startPoint x: 445, startPoint y: 161, endPoint x: 443, endPoint y: 170, distance: 8.6
click at [445, 161] on select "701 702 703 704 705 706 707 708 709 710 711 712 713 714 715 716 717 718 719 720" at bounding box center [454, 162] width 164 height 20
select select "762"
click at [372, 152] on select "701 702 703 704 705 706 707 708 709 710 711 712 713 714 715 716 717 718 719 720" at bounding box center [454, 162] width 164 height 20
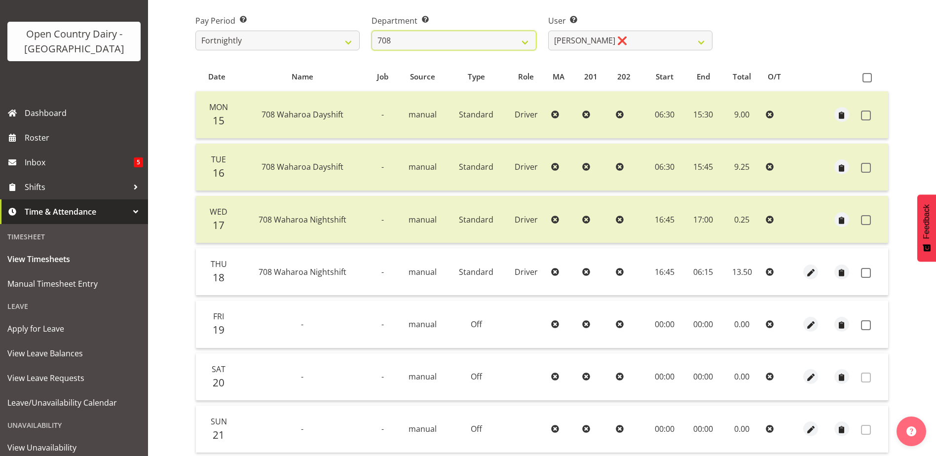
scroll to position [132, 0]
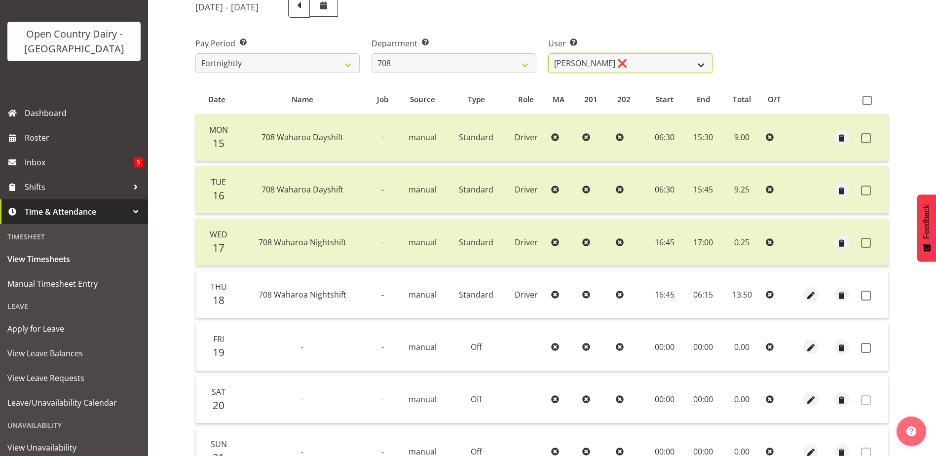
click at [628, 59] on select "David Foote ❌ Mark Himiona ❌" at bounding box center [630, 63] width 164 height 20
select select "11697"
click at [548, 53] on select "David Foote ❌ Mark Himiona ❌" at bounding box center [630, 63] width 164 height 20
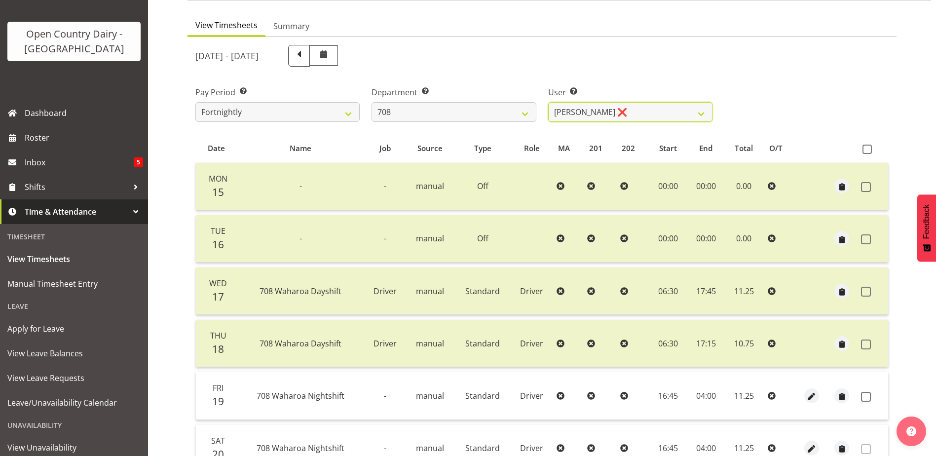
scroll to position [82, 0]
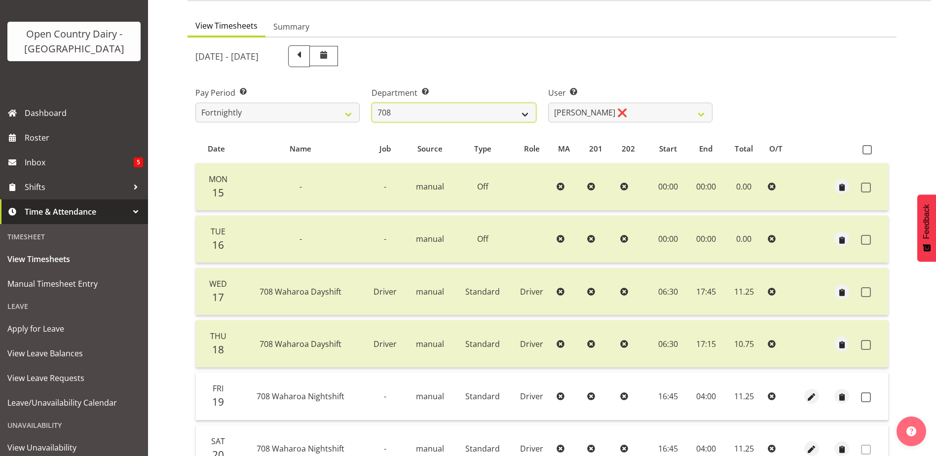
click at [490, 111] on select "701 702 703 704 705 706 707 708 709 710 711 712 713 714 715 716 717 718 719 720" at bounding box center [454, 113] width 164 height 20
select select "735"
click at [372, 103] on select "701 702 703 704 705 706 707 708 709 710 711 712 713 714 715 716 717 718 719 720" at bounding box center [454, 113] width 164 height 20
select select "10056"
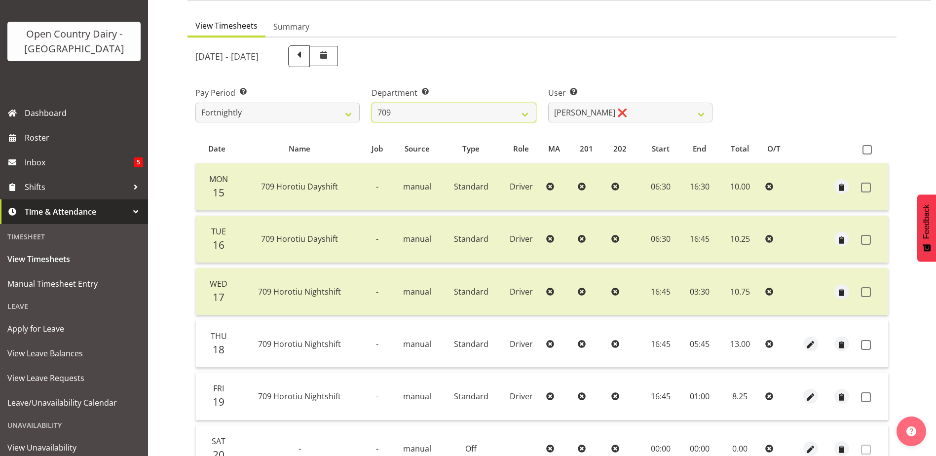
scroll to position [132, 0]
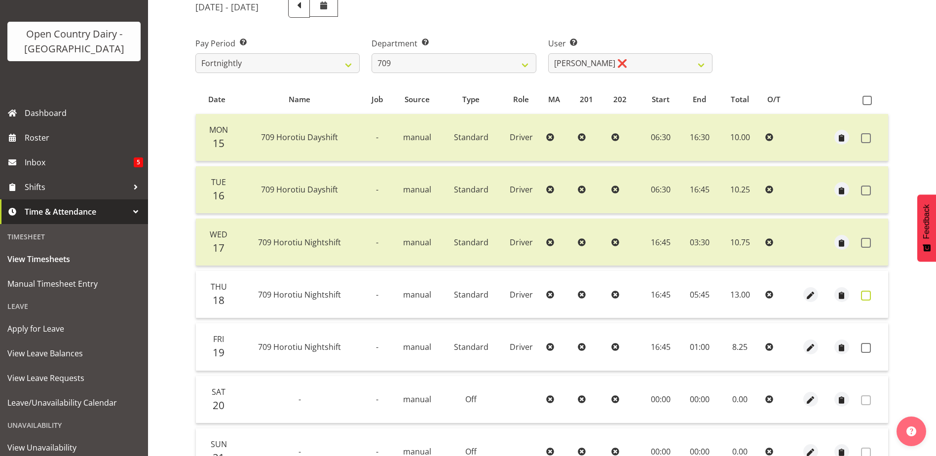
click at [869, 296] on span at bounding box center [866, 296] width 10 height 10
checkbox input "true"
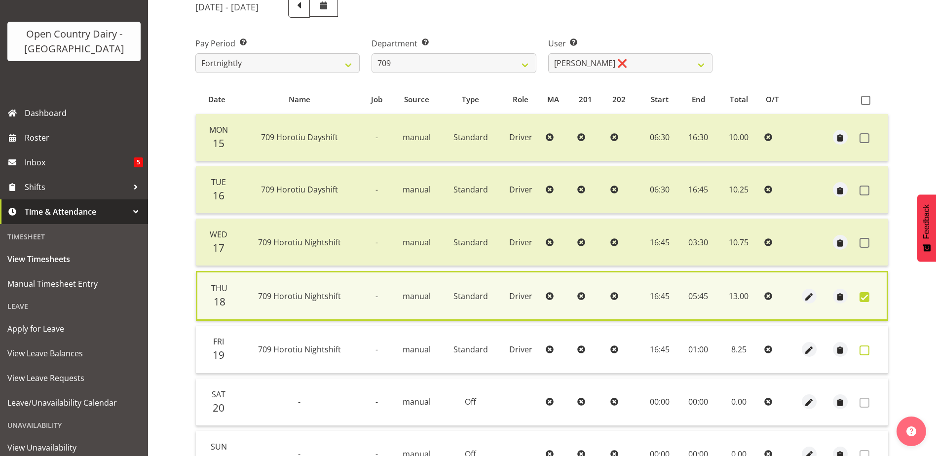
click at [864, 349] on span at bounding box center [865, 350] width 10 height 10
checkbox input "true"
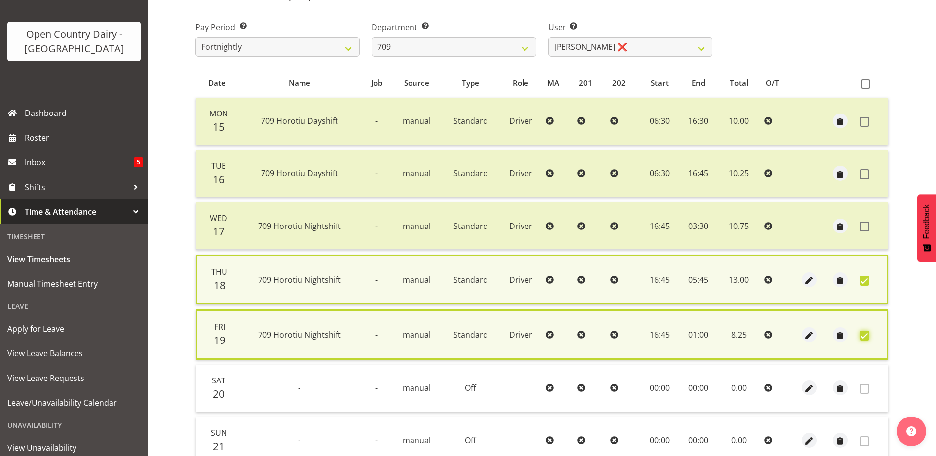
scroll to position [235, 0]
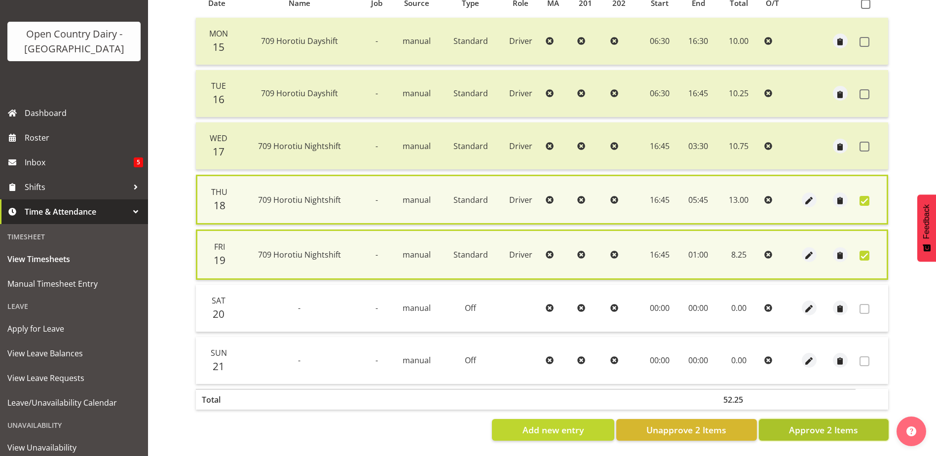
click at [826, 427] on span "Approve 2 Items" at bounding box center [823, 429] width 69 height 13
checkbox input "false"
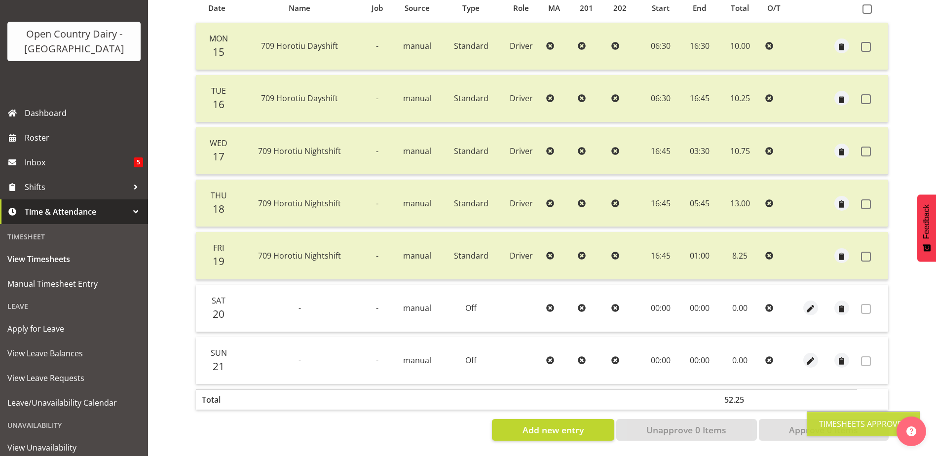
scroll to position [33, 0]
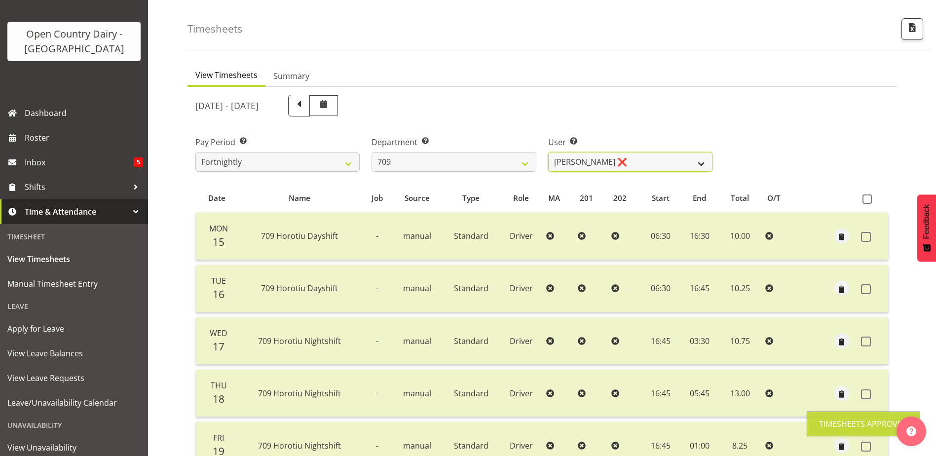
click at [624, 163] on select "Alex Barclay ❌ Craig Knudsen ❌ Jaswant Singh ❌ Ross Cook ❌" at bounding box center [630, 162] width 164 height 20
select select "9989"
click at [548, 152] on select "Alex Barclay ❌ Craig Knudsen ❌ Jaswant Singh ❌ Ross Cook ❌" at bounding box center [630, 162] width 164 height 20
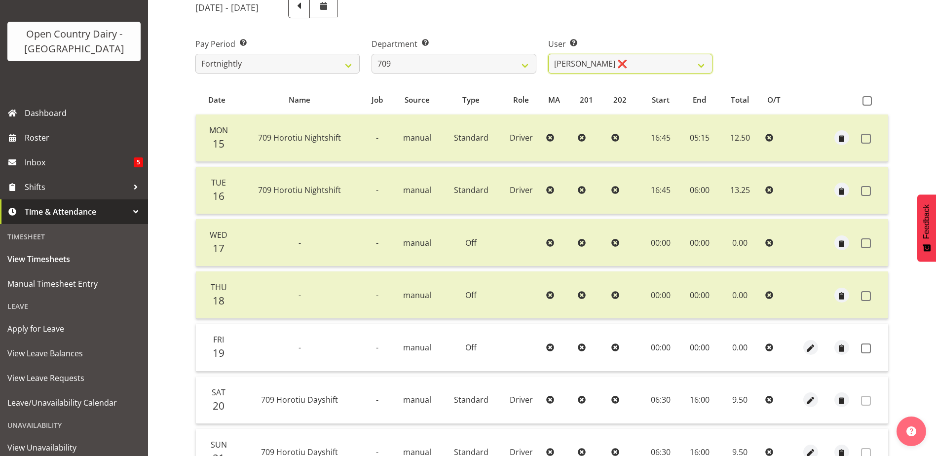
scroll to position [230, 0]
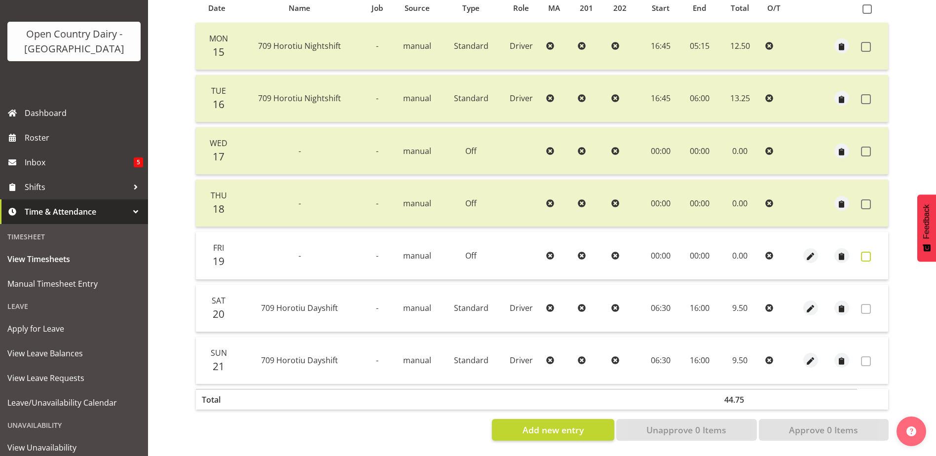
click at [865, 252] on span at bounding box center [866, 257] width 10 height 10
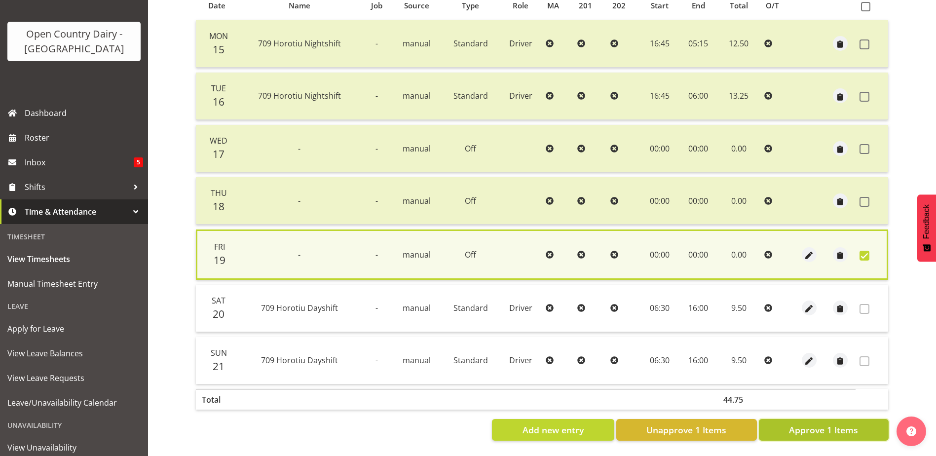
click at [842, 424] on span "Approve 1 Items" at bounding box center [823, 429] width 69 height 13
checkbox input "false"
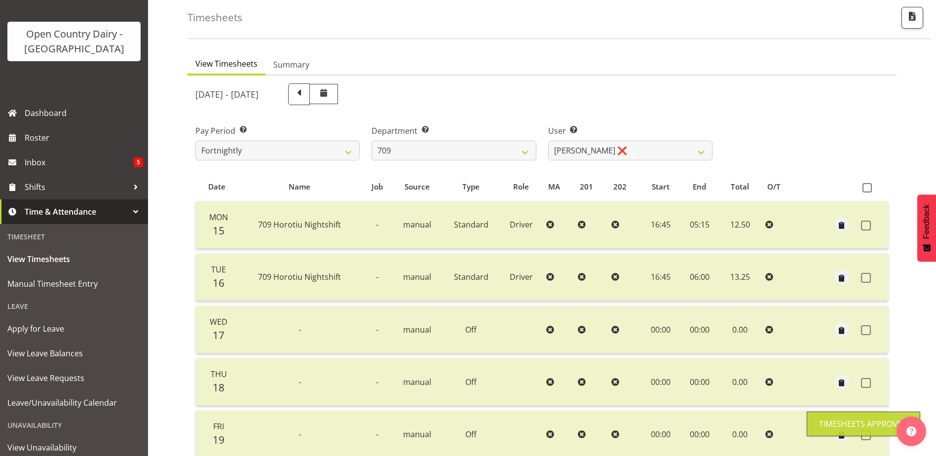
scroll to position [33, 0]
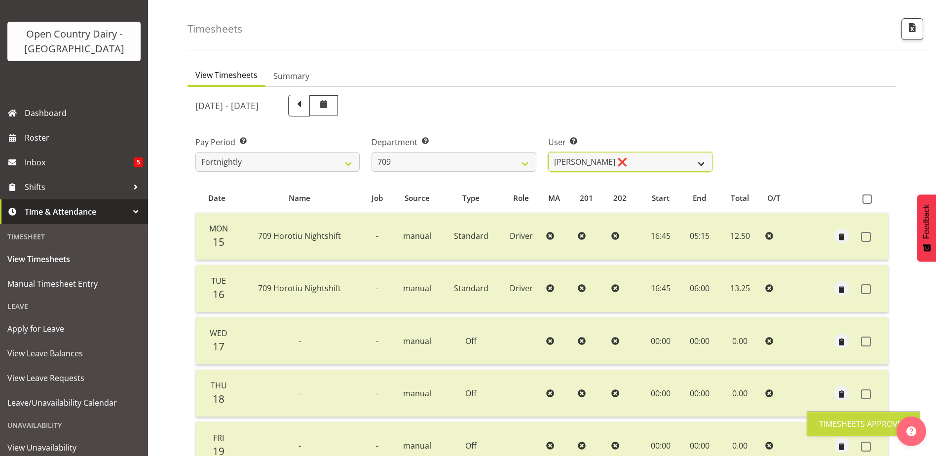
click at [643, 165] on select "Alex Barclay ❌ Craig Knudsen ❌ Jaswant Singh ❌ Ross Cook ❌" at bounding box center [630, 162] width 164 height 20
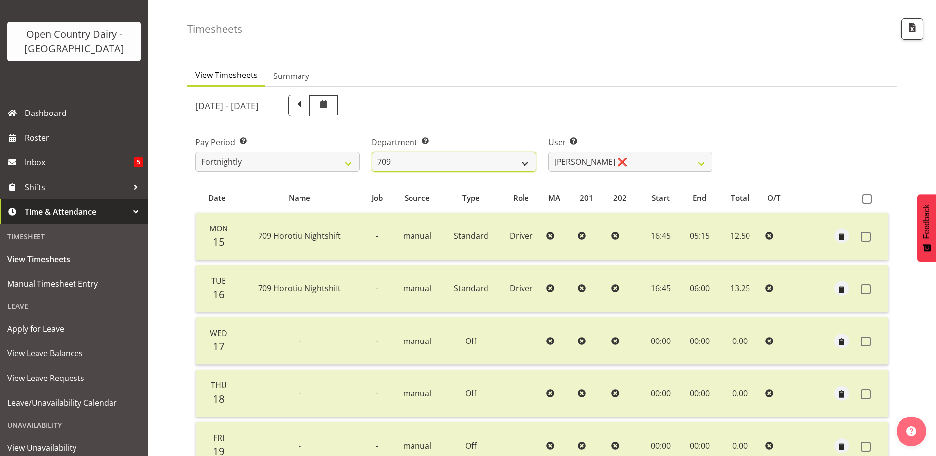
click at [422, 160] on select "701 702 703 704 705 706 707 708 709 710 711 712 713 714 715 716 717 718 719 720" at bounding box center [454, 162] width 164 height 20
select select "875"
click at [372, 152] on select "701 702 703 704 705 706 707 708 709 710 711 712 713 714 715 716 717 718 719 720" at bounding box center [454, 162] width 164 height 20
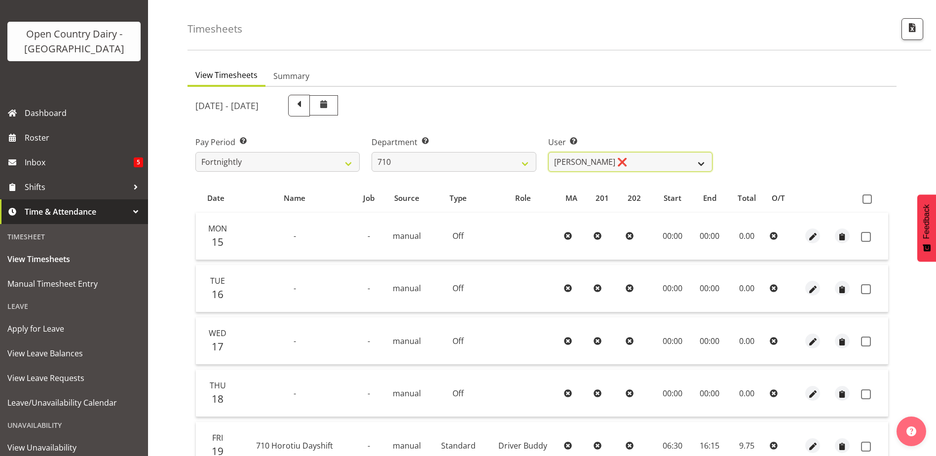
click at [636, 158] on select "Dean Chapman ❌ George Megchelse ❌ Kris Gambhir ❌ Richie Epere ❌" at bounding box center [630, 162] width 164 height 20
select select "8203"
click at [548, 152] on select "Dean Chapman ❌ George Megchelse ❌ Kris Gambhir ❌ Richie Epere ❌" at bounding box center [630, 162] width 164 height 20
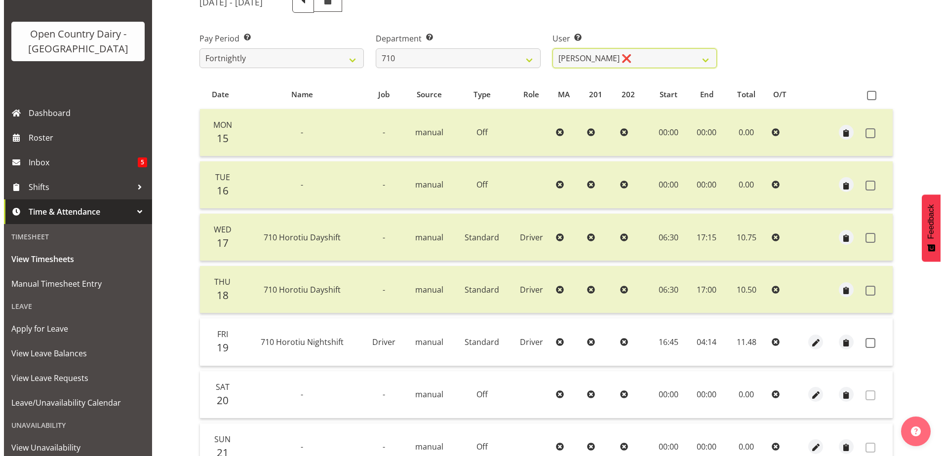
scroll to position [230, 0]
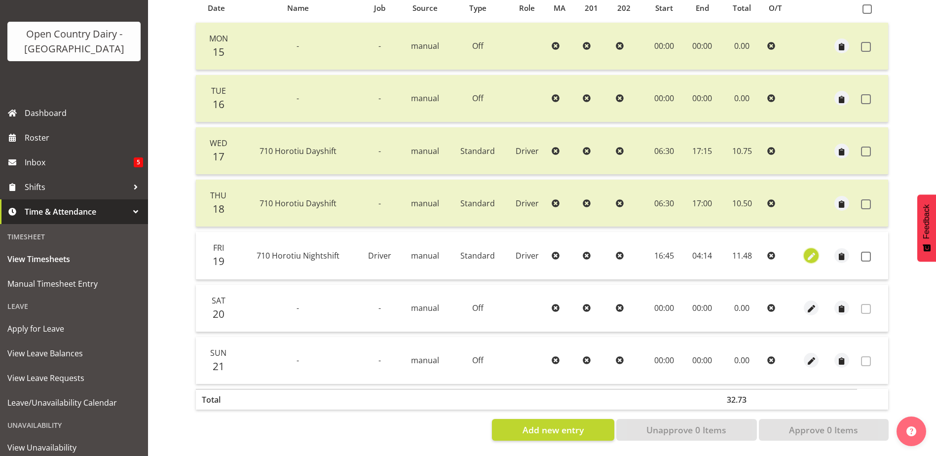
click at [812, 251] on span "button" at bounding box center [811, 256] width 11 height 11
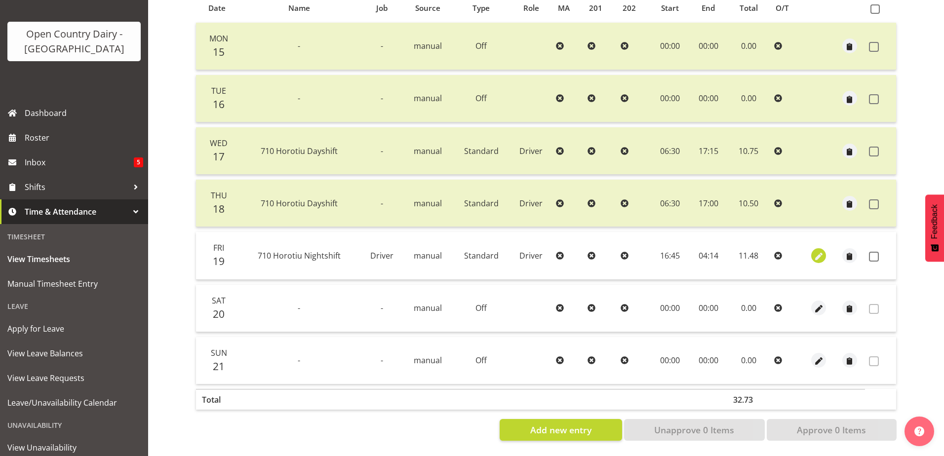
select select "Standard"
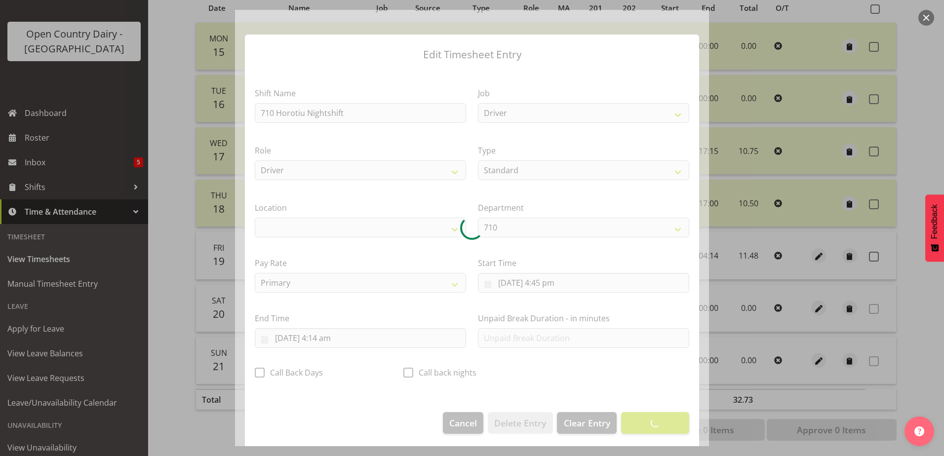
select select "1054"
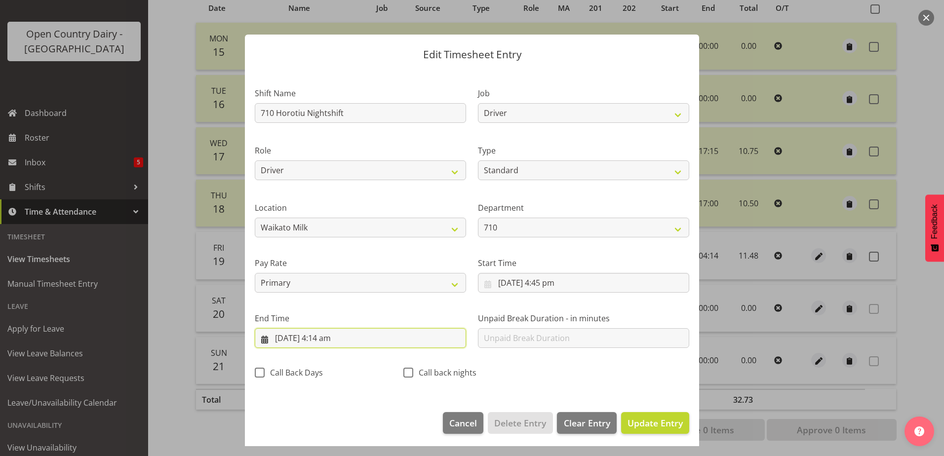
click at [331, 339] on input "20/09/2025, 4:14 am" at bounding box center [360, 338] width 211 height 20
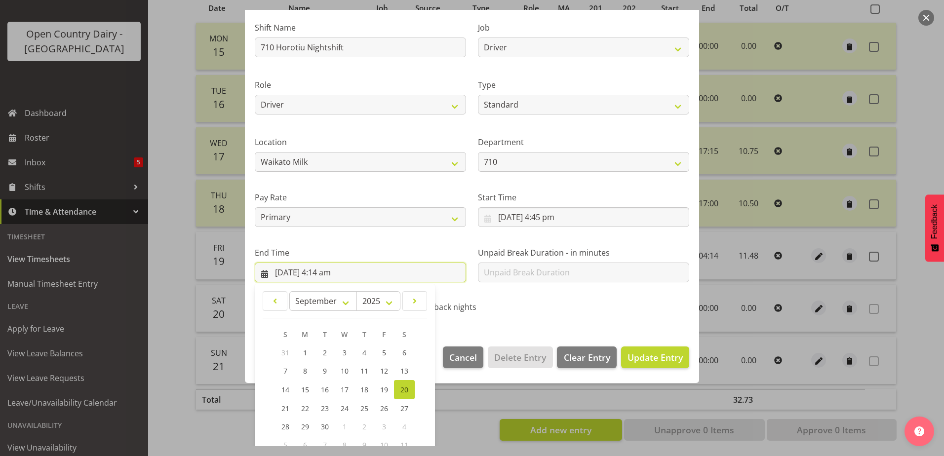
scroll to position [127, 0]
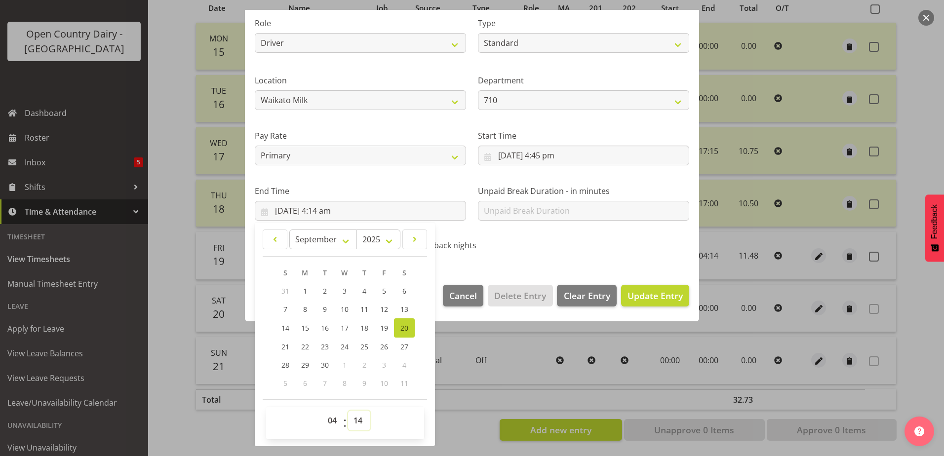
click at [359, 421] on select "00 01 02 03 04 05 06 07 08 09 10 11 12 13 14 15 16 17 18 19 20 21 22 23 24 25 2…" at bounding box center [359, 421] width 22 height 20
select select "15"
click at [348, 411] on select "00 01 02 03 04 05 06 07 08 09 10 11 12 13 14 15 16 17 18 19 20 21 22 23 24 25 2…" at bounding box center [359, 421] width 22 height 20
type input "20/09/2025, 4:15 am"
click at [633, 295] on span "Update Entry" at bounding box center [654, 296] width 55 height 12
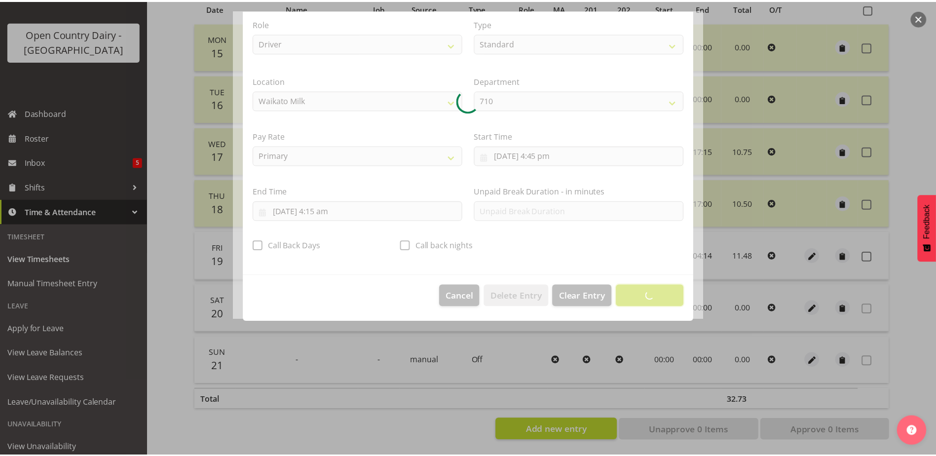
scroll to position [2, 0]
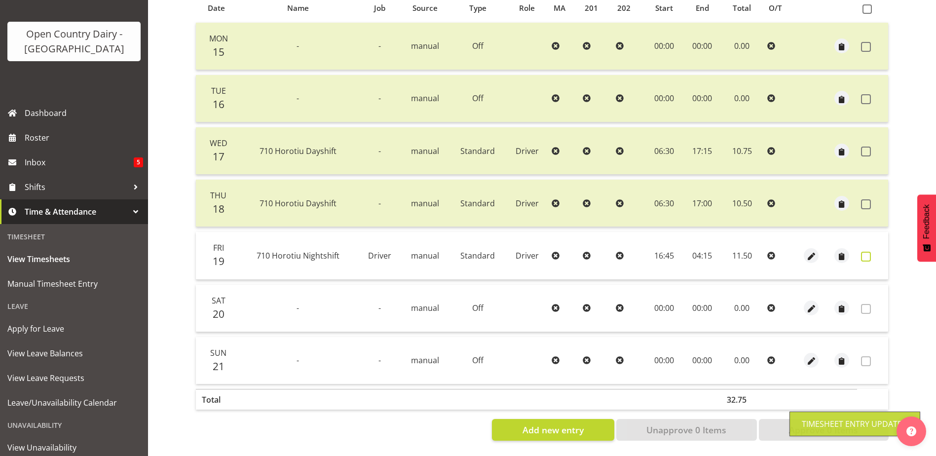
click at [865, 252] on span at bounding box center [866, 257] width 10 height 10
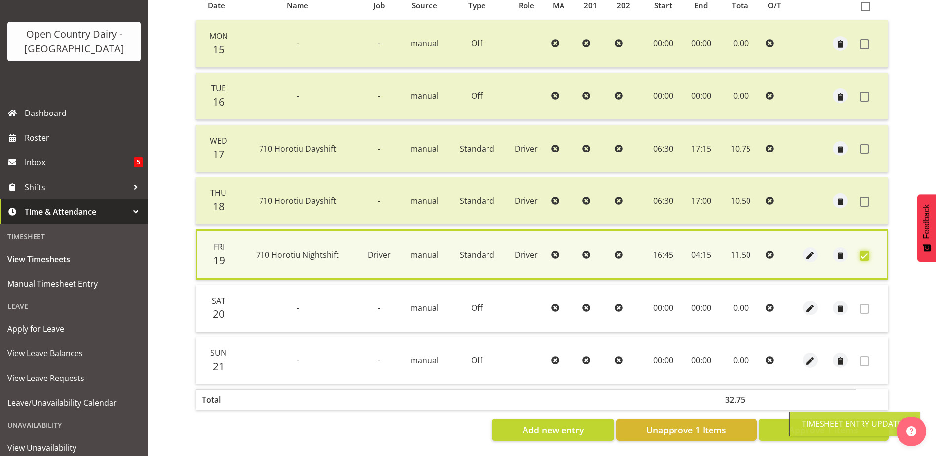
scroll to position [233, 0]
click at [820, 426] on span "Approve 1 Items" at bounding box center [823, 429] width 69 height 13
checkbox input "false"
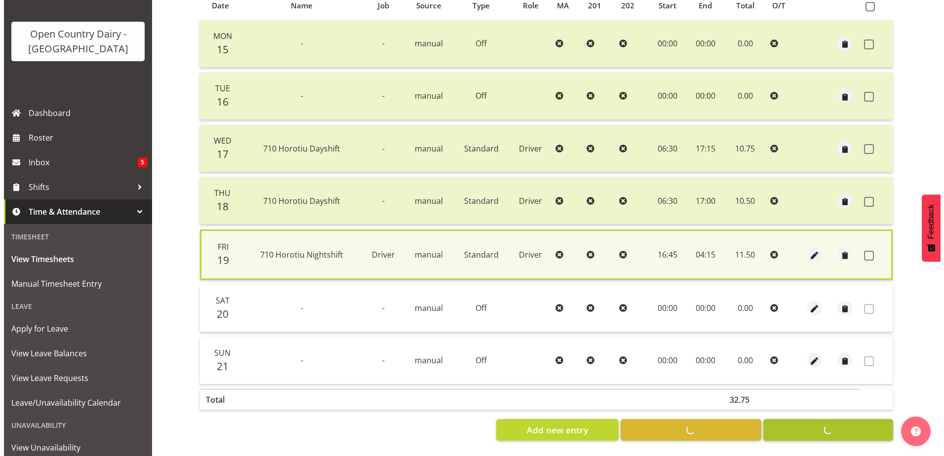
scroll to position [230, 0]
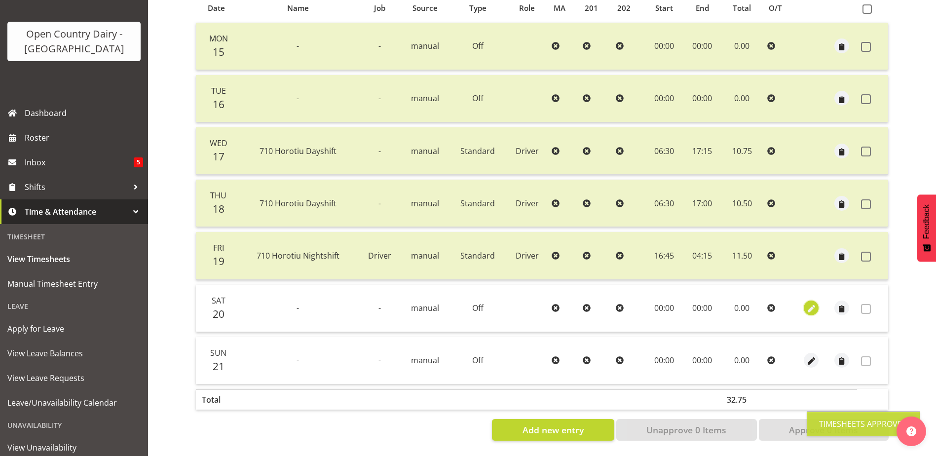
click at [809, 303] on span "button" at bounding box center [811, 308] width 11 height 11
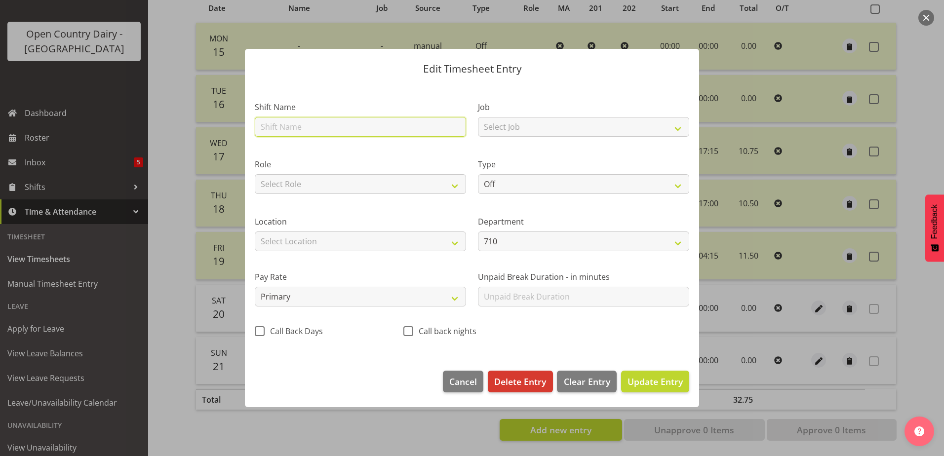
click at [293, 126] on input "text" at bounding box center [360, 127] width 211 height 20
type input "Waharoa Nightshift"
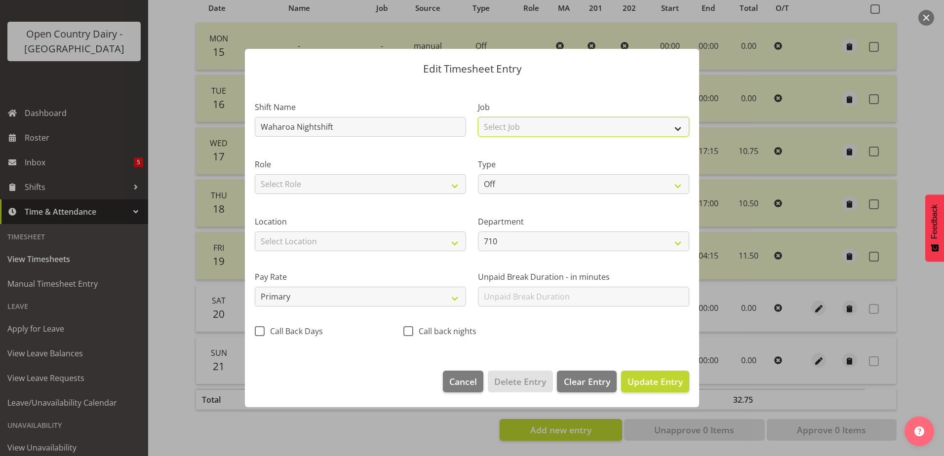
click at [550, 125] on select "Select Job Driver Driver supervisor Support" at bounding box center [583, 127] width 211 height 20
select select "9052"
click at [478, 117] on select "Select Job Driver Driver supervisor Support" at bounding box center [583, 127] width 211 height 20
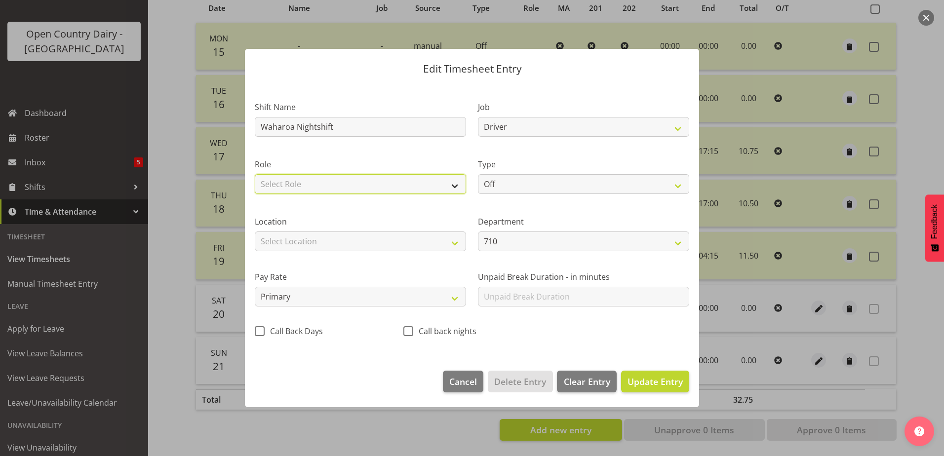
click at [433, 182] on select "Select Role Driver" at bounding box center [360, 184] width 211 height 20
select select "1166"
click at [255, 174] on select "Select Role Driver" at bounding box center [360, 184] width 211 height 20
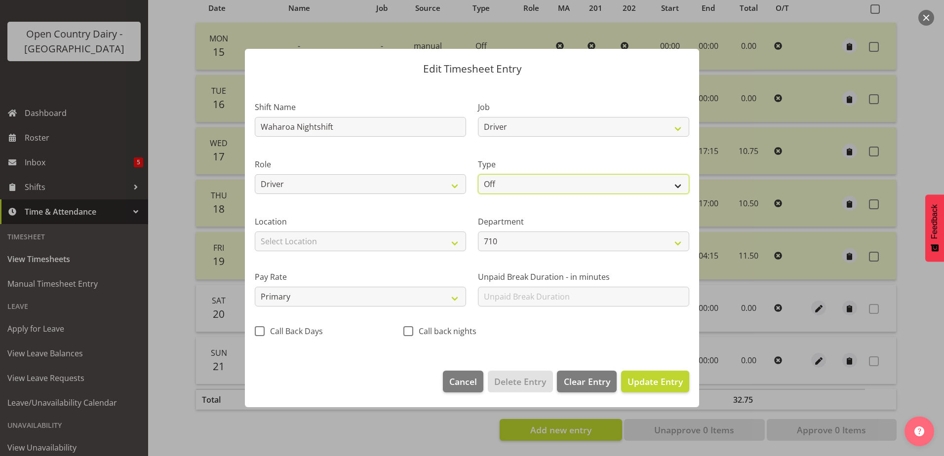
click at [531, 183] on select "Off Standard Public Holiday Public Holiday (Worked) Day In Lieu Annual Leave Si…" at bounding box center [583, 184] width 211 height 20
select select "Standard"
click at [478, 174] on select "Off Standard Public Holiday Public Holiday (Worked) Day In Lieu Annual Leave Si…" at bounding box center [583, 184] width 211 height 20
select select "8"
select select "2025"
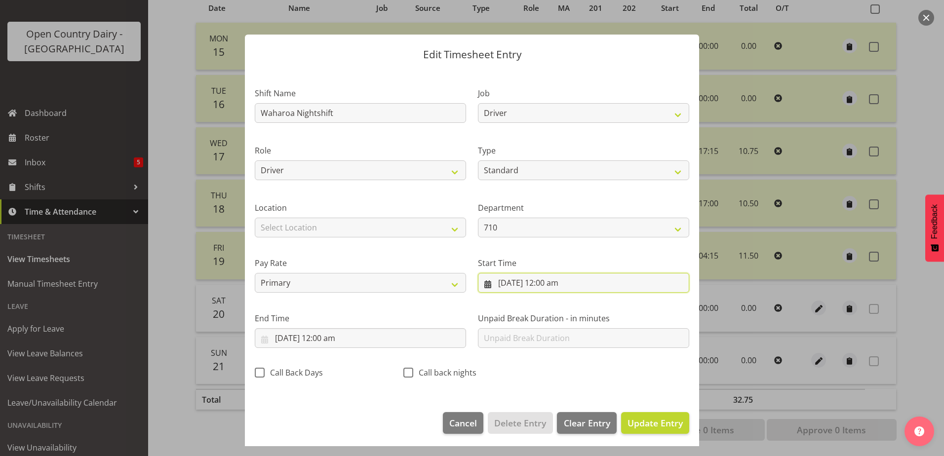
click at [548, 286] on input "20/09/2025, 12:00 am" at bounding box center [583, 283] width 211 height 20
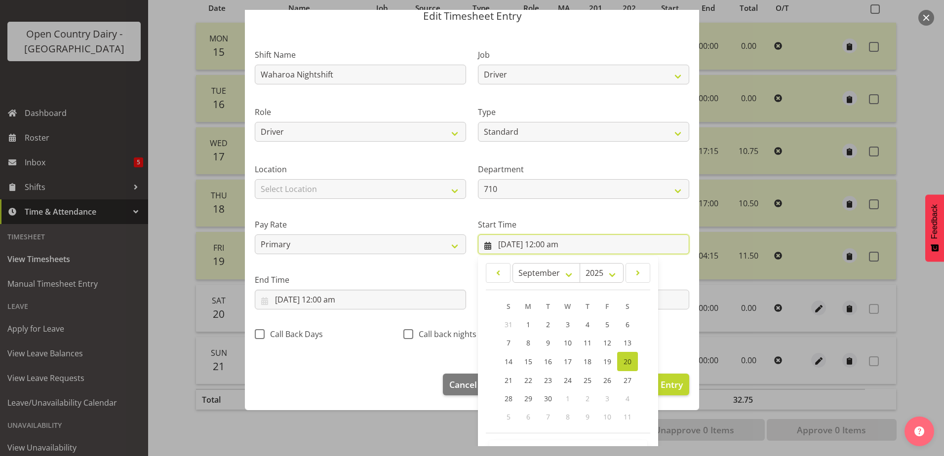
scroll to position [72, 0]
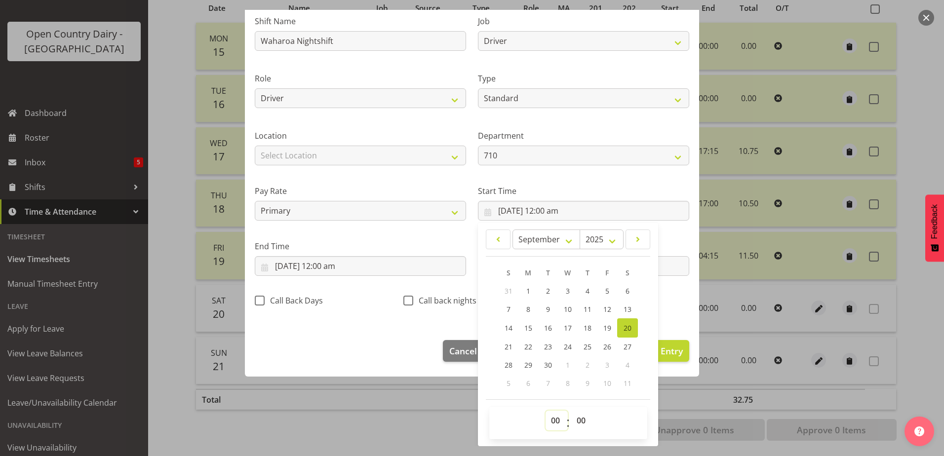
click at [555, 419] on select "00 01 02 03 04 05 06 07 08 09 10 11 12 13 14 15 16 17 18 19 20 21 22 23" at bounding box center [556, 421] width 22 height 20
select select "16"
click at [545, 411] on select "00 01 02 03 04 05 06 07 08 09 10 11 12 13 14 15 16 17 18 19 20 21 22 23" at bounding box center [556, 421] width 22 height 20
type input "20/09/2025, 4:00 pm"
click at [580, 421] on select "00 01 02 03 04 05 06 07 08 09 10 11 12 13 14 15 16 17 18 19 20 21 22 23 24 25 2…" at bounding box center [582, 421] width 22 height 20
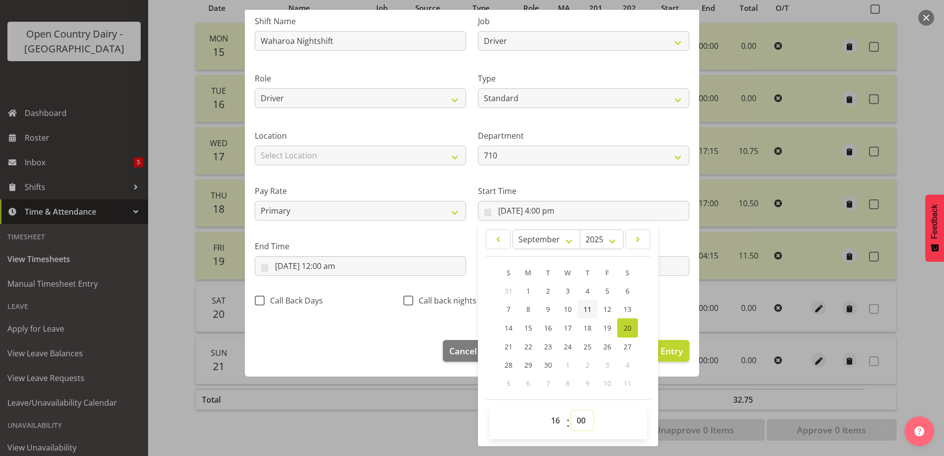
select select "45"
click at [571, 411] on select "00 01 02 03 04 05 06 07 08 09 10 11 12 13 14 15 16 17 18 19 20 21 22 23 24 25 2…" at bounding box center [582, 421] width 22 height 20
type input "20/09/2025, 4:45 pm"
click at [321, 265] on input "20/09/2025, 12:00 am" at bounding box center [360, 266] width 211 height 20
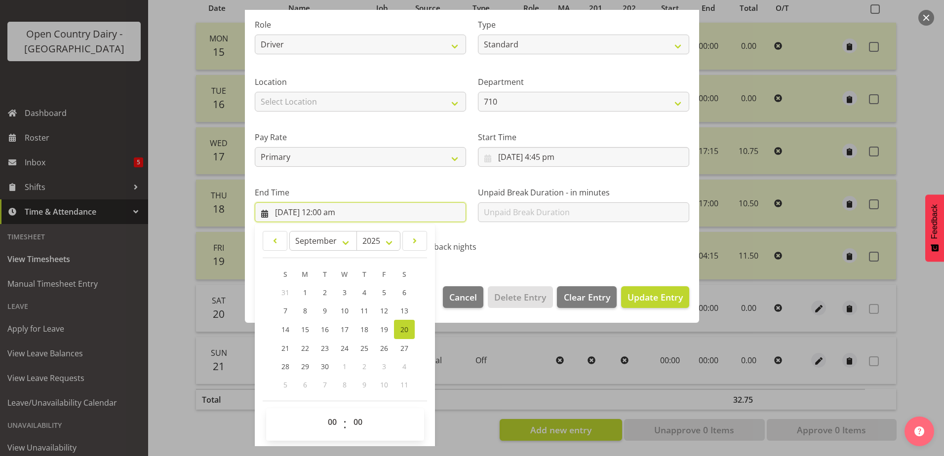
scroll to position [127, 0]
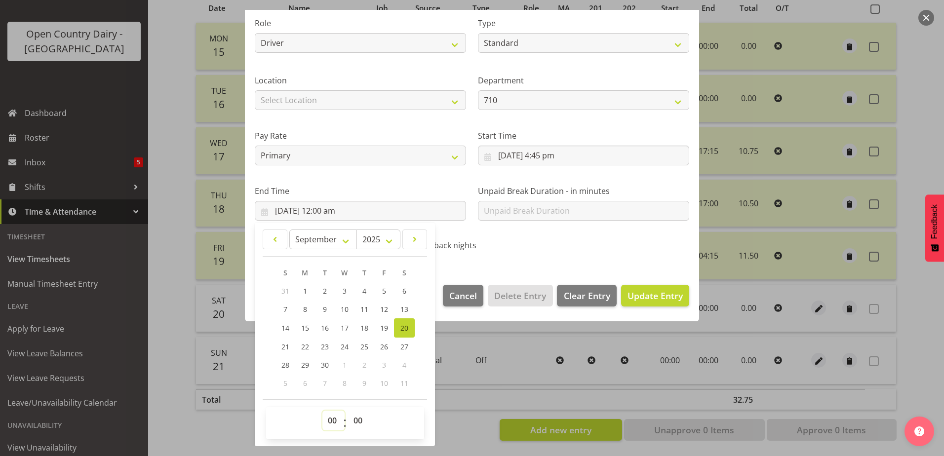
click at [335, 423] on select "00 01 02 03 04 05 06 07 08 09 10 11 12 13 14 15 16 17 18 19 20 21 22 23" at bounding box center [333, 421] width 22 height 20
select select "4"
click at [322, 411] on select "00 01 02 03 04 05 06 07 08 09 10 11 12 13 14 15 16 17 18 19 20 21 22 23" at bounding box center [333, 421] width 22 height 20
type input "20/09/2025, 4:00 am"
click at [652, 299] on span "Update Entry" at bounding box center [654, 296] width 55 height 12
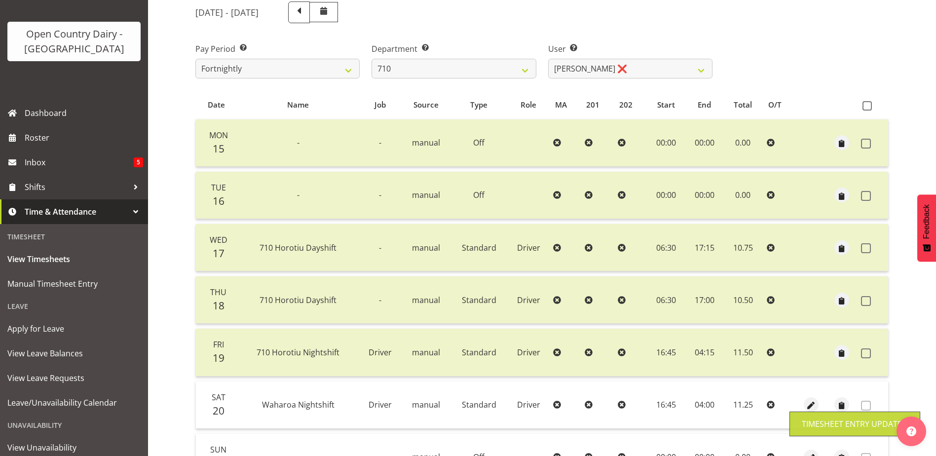
scroll to position [33, 0]
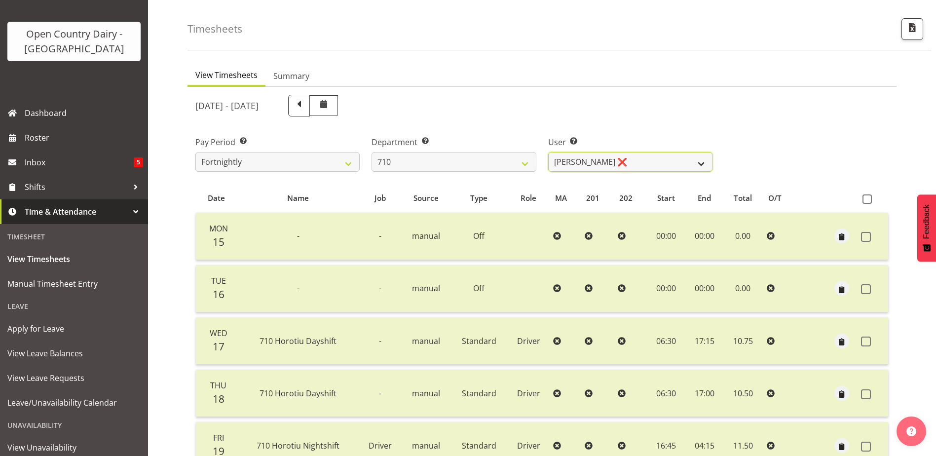
click at [625, 164] on select "Dean Chapman ❌ George Megchelse ❌ Kris Gambhir ❌ Richie Epere ❌" at bounding box center [630, 162] width 164 height 20
drag, startPoint x: 625, startPoint y: 164, endPoint x: 572, endPoint y: 168, distance: 53.0
click at [625, 164] on select "Dean Chapman ❌ George Megchelse ❌ Kris Gambhir ❌ Richie Epere ❌" at bounding box center [630, 162] width 164 height 20
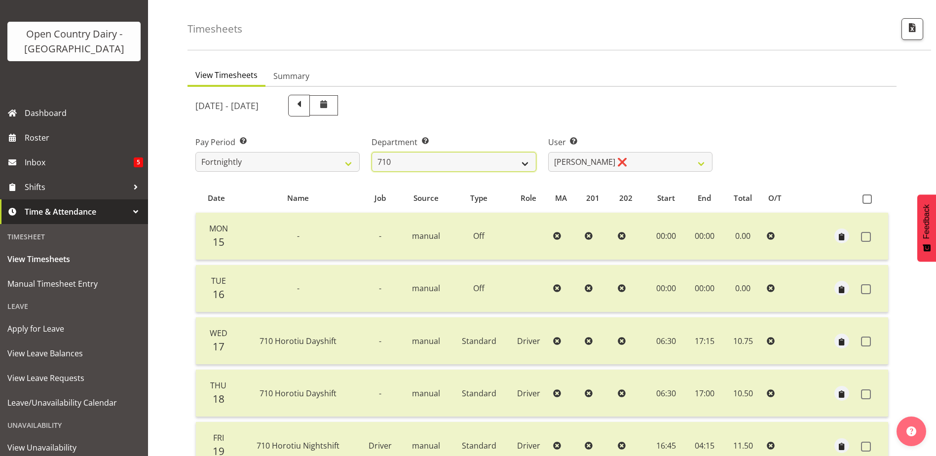
click at [492, 160] on select "701 702 703 704 705 706 707 708 709 710 711 712 713 714 715 716 717 718 719 720" at bounding box center [454, 162] width 164 height 20
select select "832"
click at [372, 152] on select "701 702 703 704 705 706 707 708 709 710 711 712 713 714 715 716 717 718 719 720" at bounding box center [454, 162] width 164 height 20
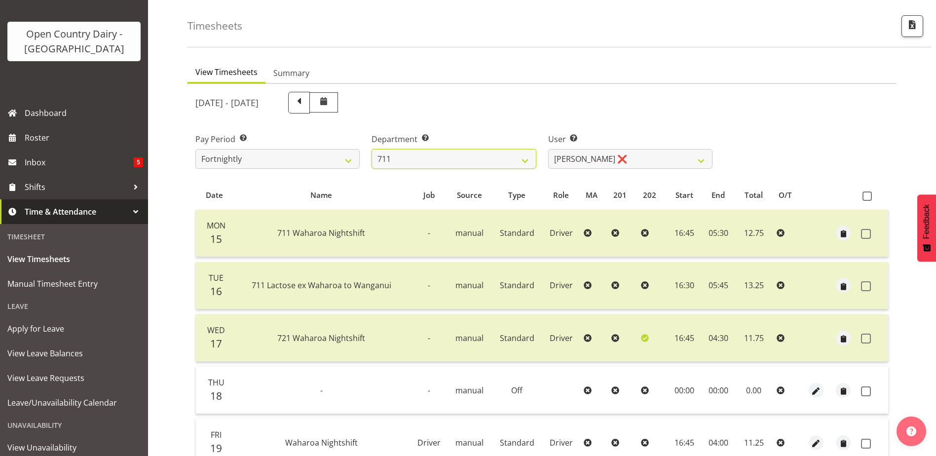
scroll to position [181, 0]
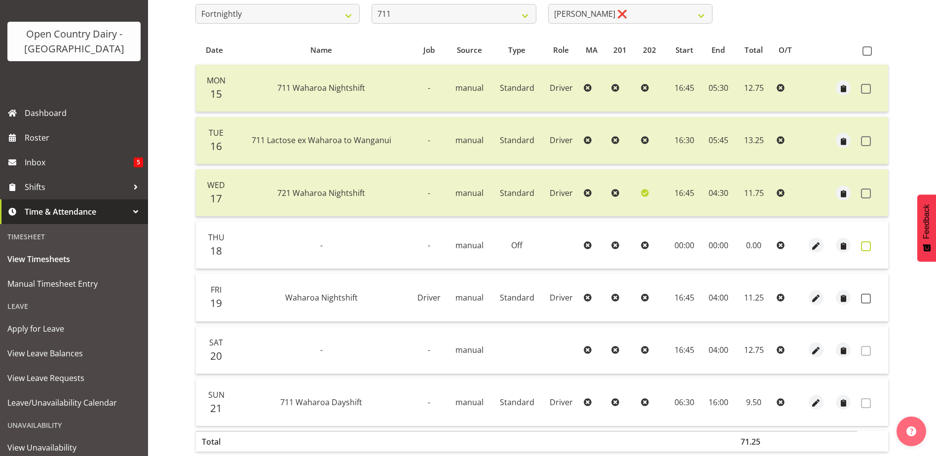
click at [867, 248] on span at bounding box center [866, 246] width 10 height 10
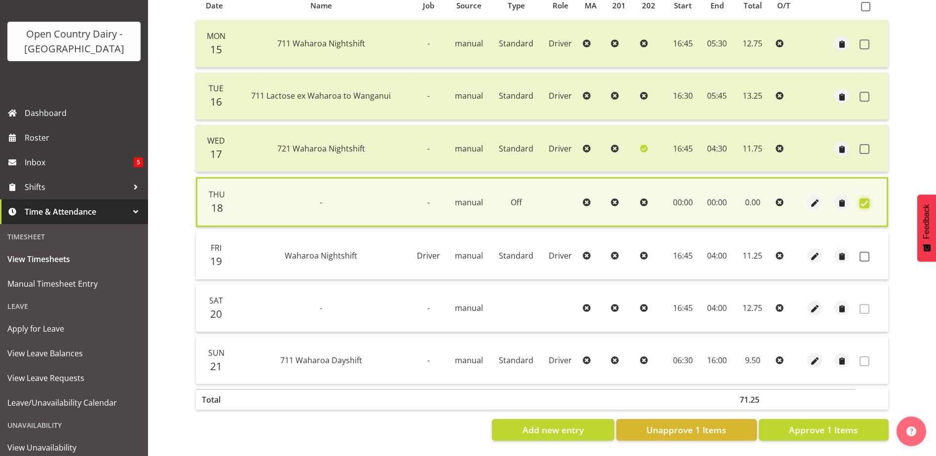
scroll to position [233, 0]
click at [838, 423] on span "Approve 1 Items" at bounding box center [823, 429] width 69 height 13
checkbox input "false"
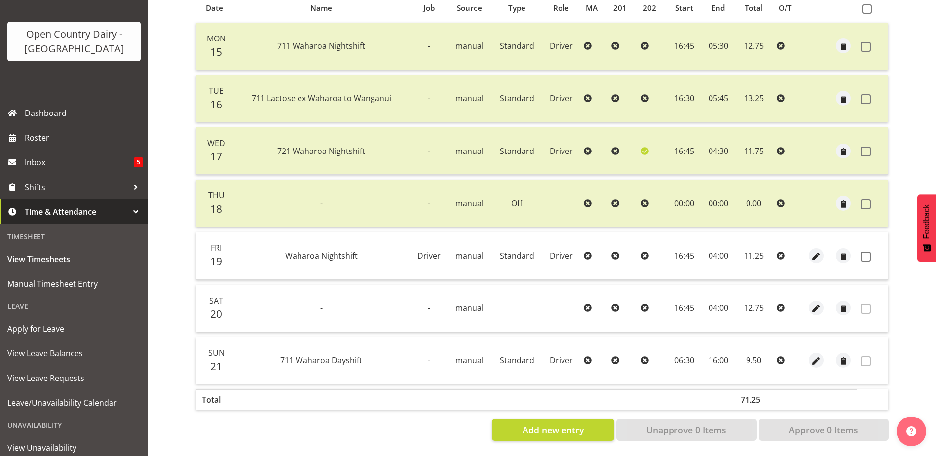
scroll to position [33, 0]
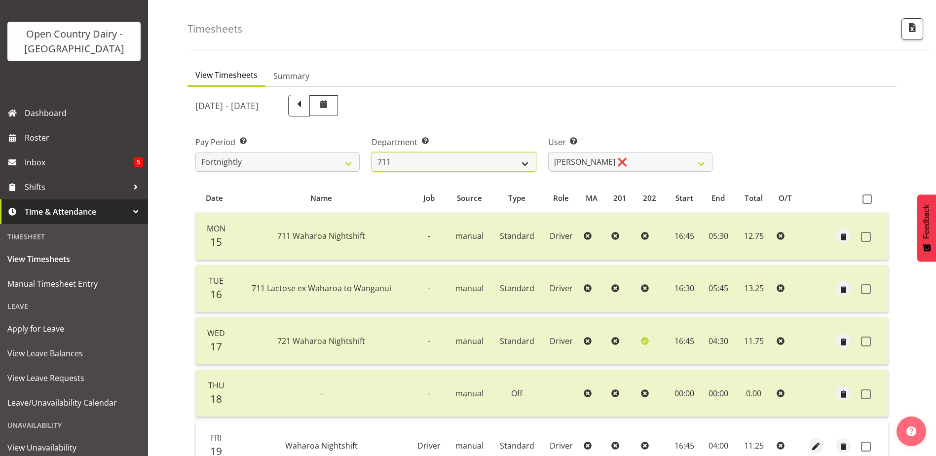
drag, startPoint x: 514, startPoint y: 161, endPoint x: 497, endPoint y: 156, distance: 17.4
click at [508, 159] on select "701 702 703 704 705 706 707 708 709 710 711 712 713 714 715 716 717 718 719 720" at bounding box center [454, 162] width 164 height 20
select select "808"
click at [372, 152] on select "701 702 703 704 705 706 707 708 709 710 711 712 713 714 715 716 717 718 719 720" at bounding box center [454, 162] width 164 height 20
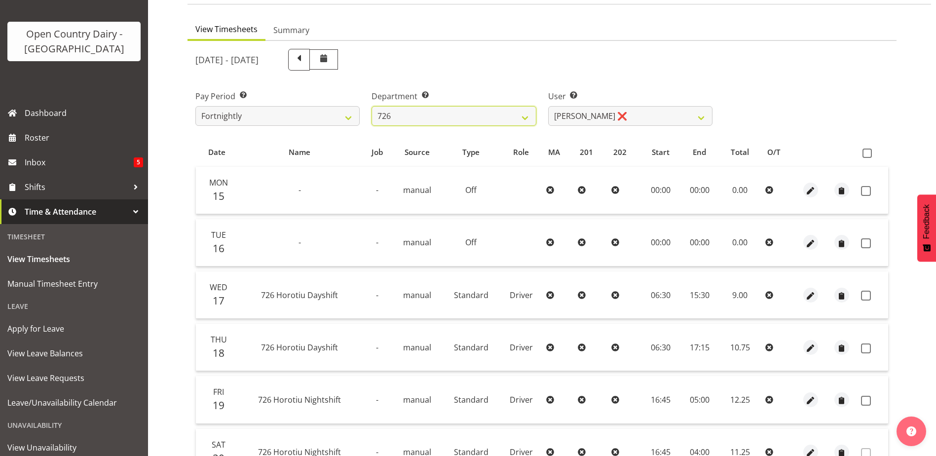
scroll to position [132, 0]
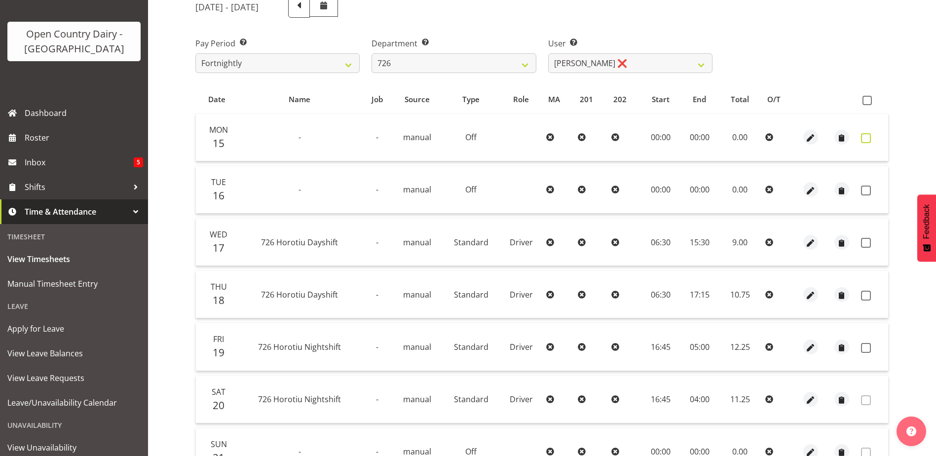
click at [867, 138] on span at bounding box center [866, 138] width 10 height 10
checkbox input "true"
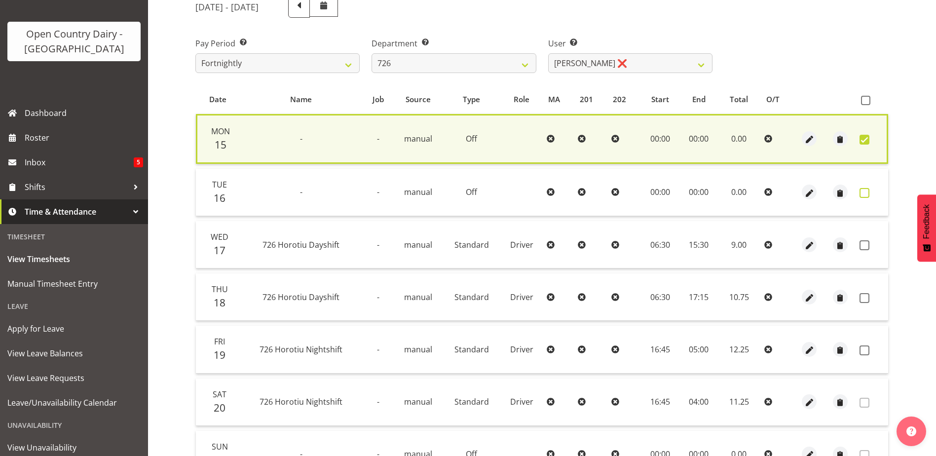
click at [867, 192] on span at bounding box center [865, 193] width 10 height 10
checkbox input "true"
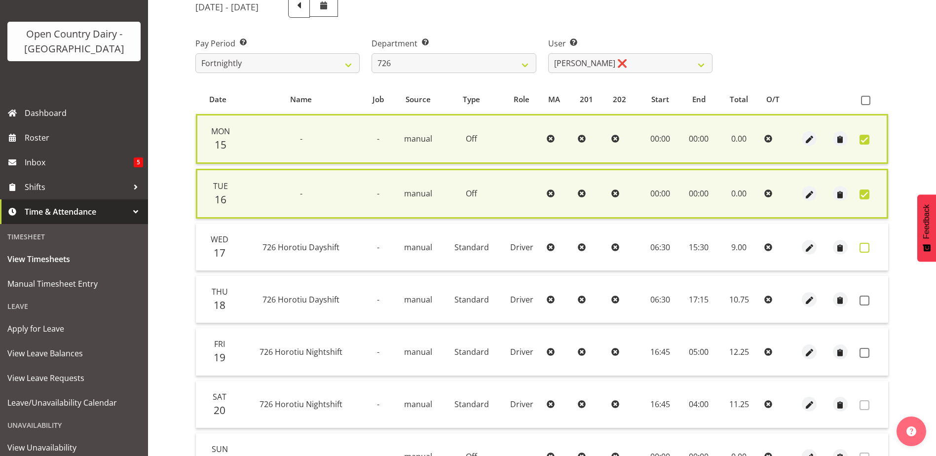
click at [866, 249] on span at bounding box center [865, 248] width 10 height 10
checkbox input "true"
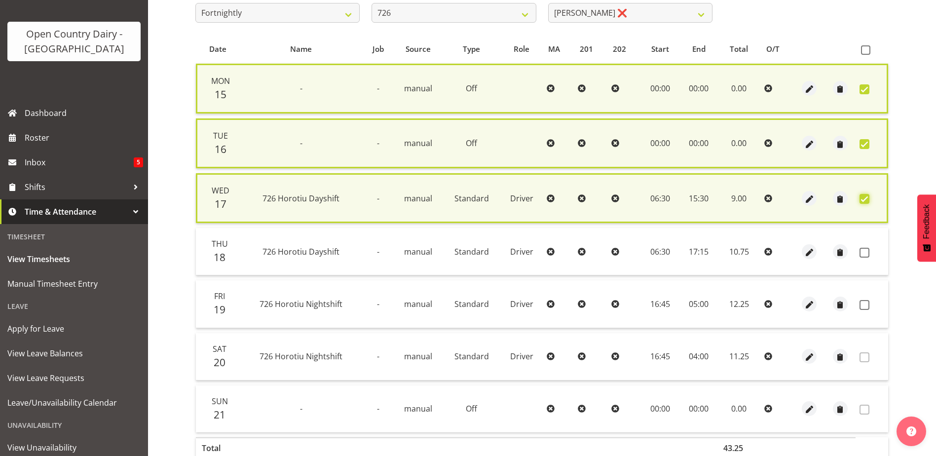
scroll to position [230, 0]
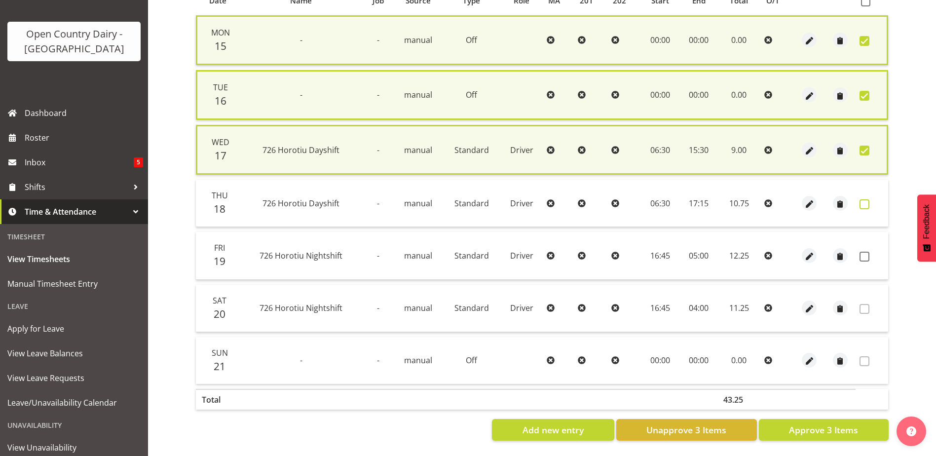
click at [865, 207] on span at bounding box center [865, 204] width 10 height 10
checkbox input "true"
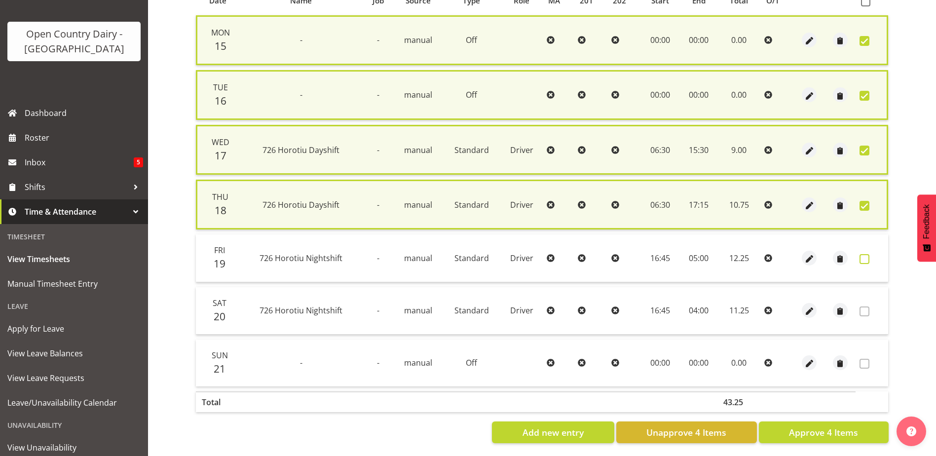
click at [865, 258] on span at bounding box center [865, 259] width 10 height 10
checkbox input "true"
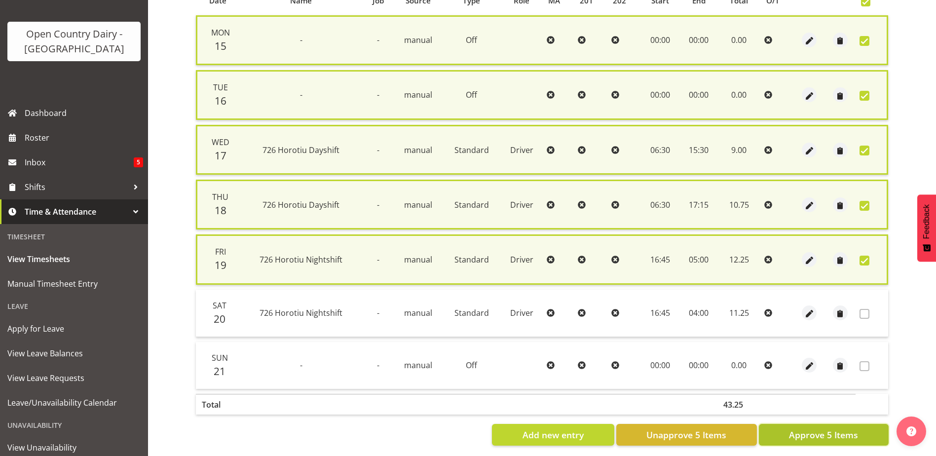
click at [829, 439] on span "Approve 5 Items" at bounding box center [823, 434] width 69 height 13
checkbox input "false"
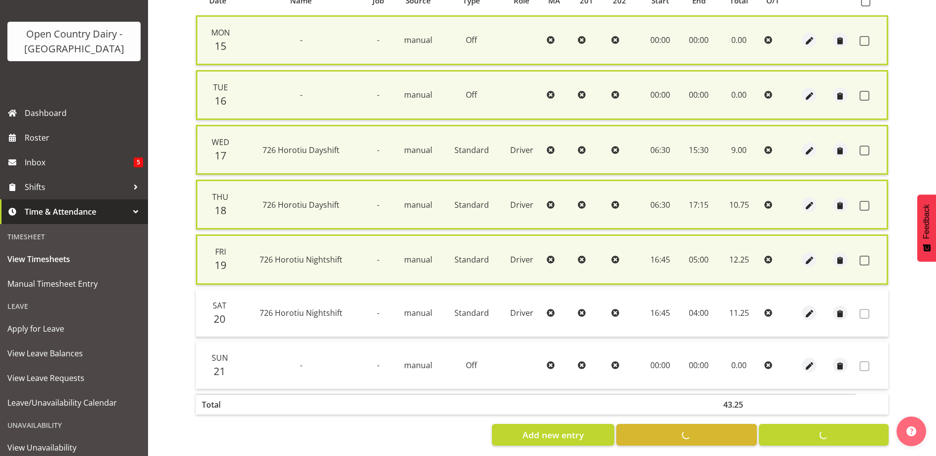
checkbox input "false"
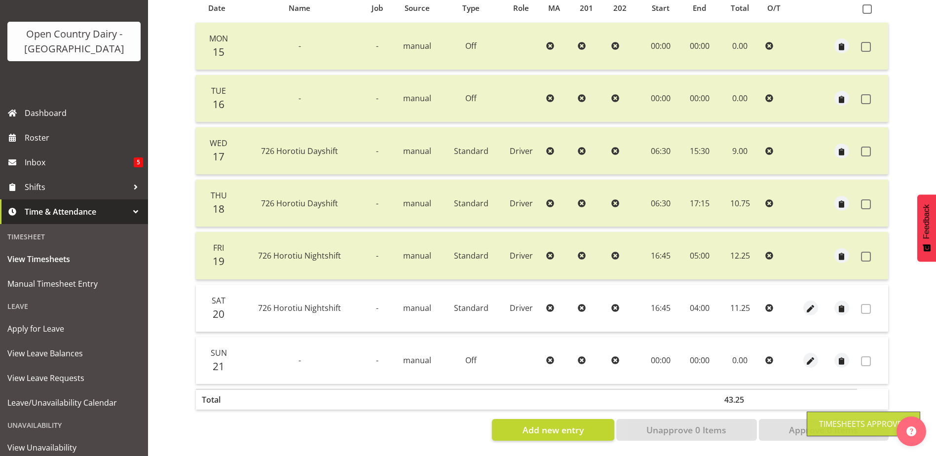
scroll to position [0, 0]
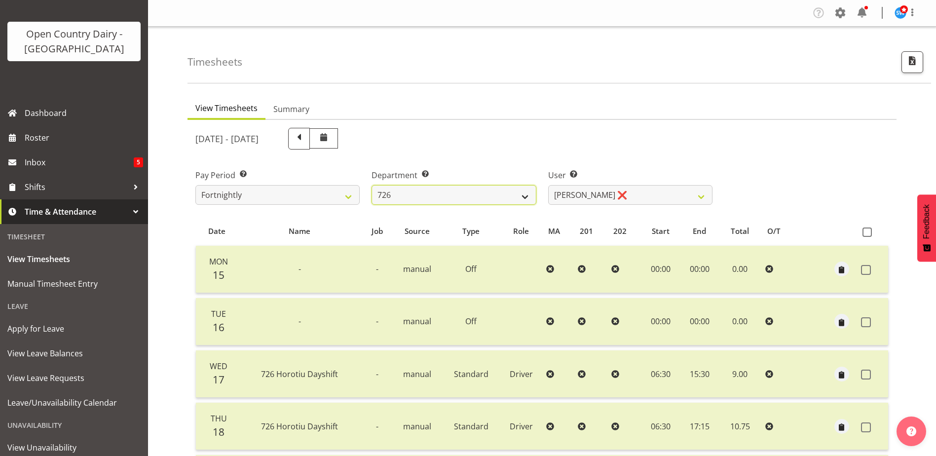
click at [453, 191] on select "701 702 703 704 705 706 707 708 709 710 711 712 713 714 715 716 717 718 719 720" at bounding box center [454, 195] width 164 height 20
select select "832"
click at [372, 185] on select "701 702 703 704 705 706 707 708 709 710 711 712 713 714 715 716 717 718 719 720" at bounding box center [454, 195] width 164 height 20
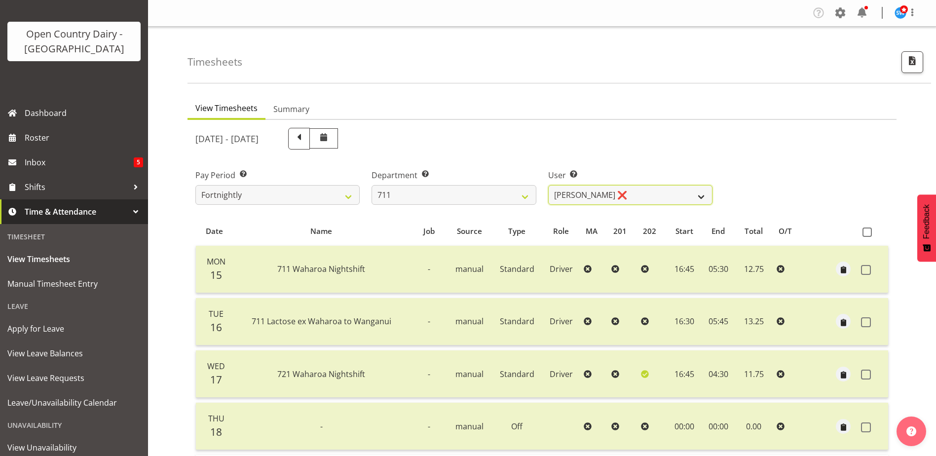
click at [615, 194] on select "Baz Morgan ❌ Gerard Cavanagh ❌ Tyrone Lawry ❌" at bounding box center [630, 195] width 164 height 20
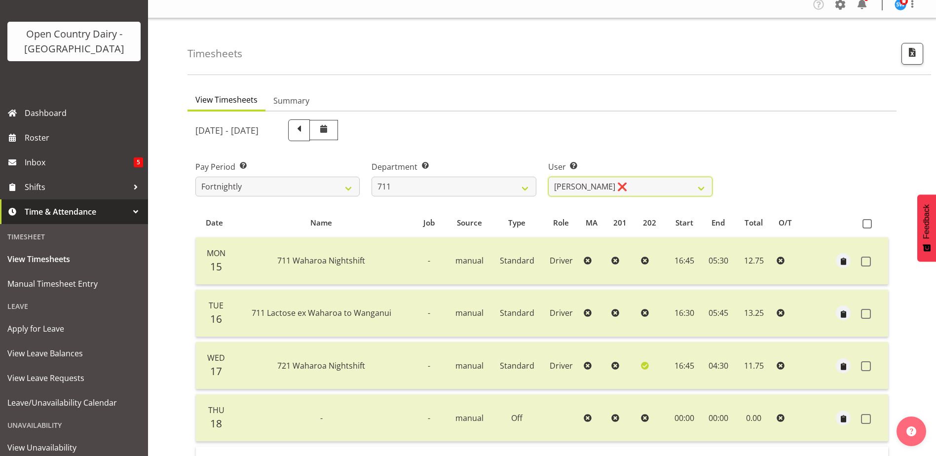
scroll to position [99, 0]
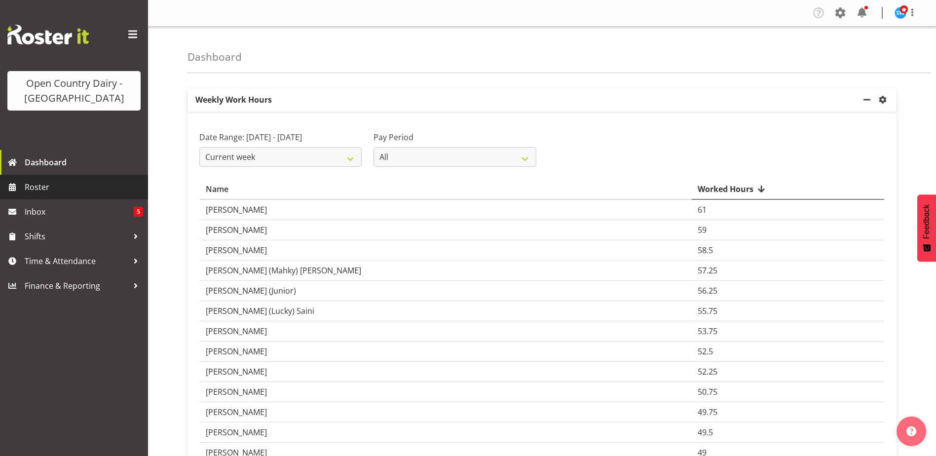
click at [53, 188] on span "Roster" at bounding box center [84, 187] width 118 height 15
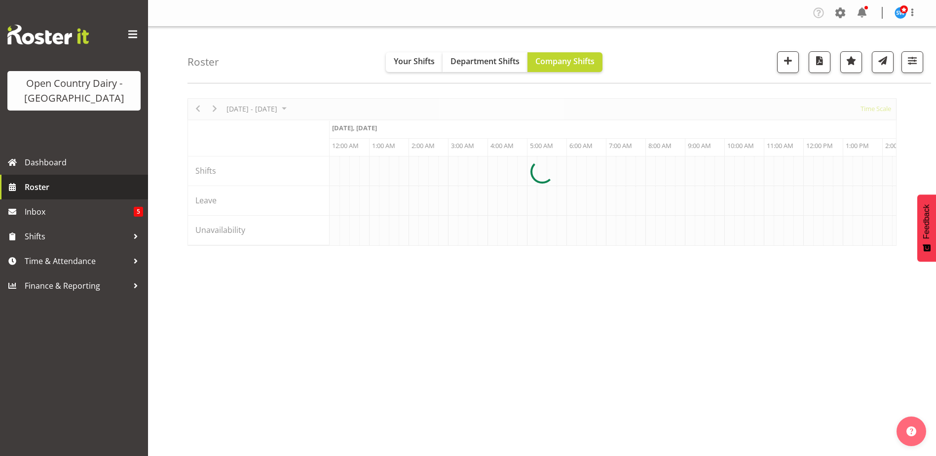
scroll to position [0, 4737]
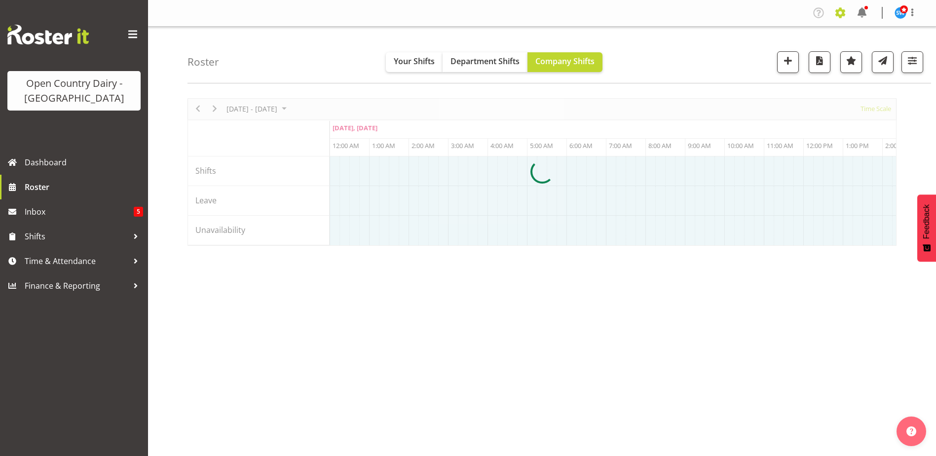
click at [843, 14] on span at bounding box center [840, 13] width 16 height 16
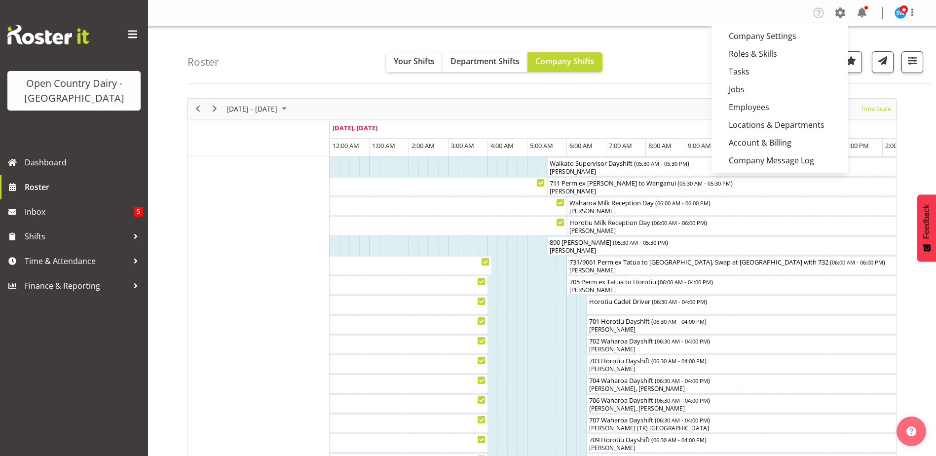
click at [752, 105] on link "Employees" at bounding box center [780, 107] width 137 height 18
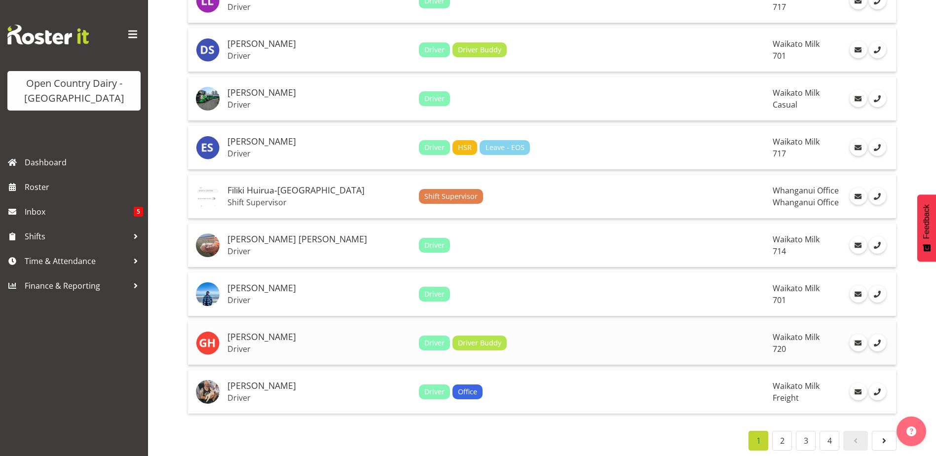
scroll to position [2181, 0]
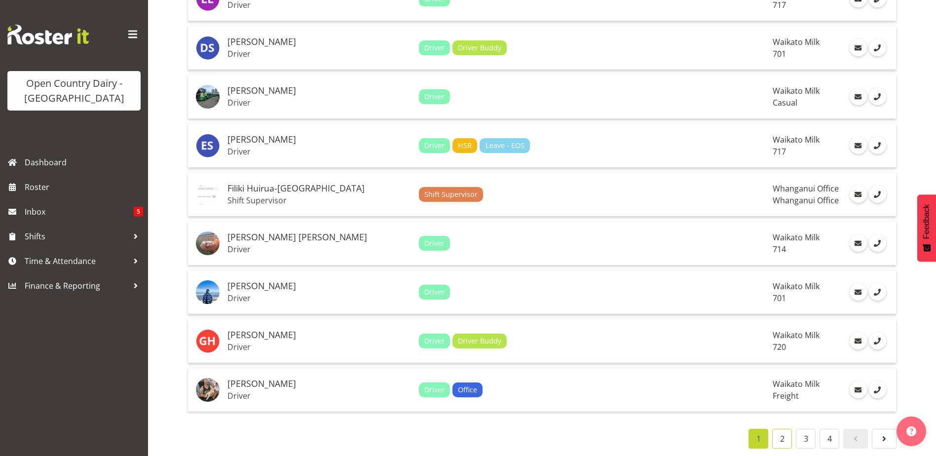
click at [781, 436] on link "2" at bounding box center [782, 439] width 20 height 20
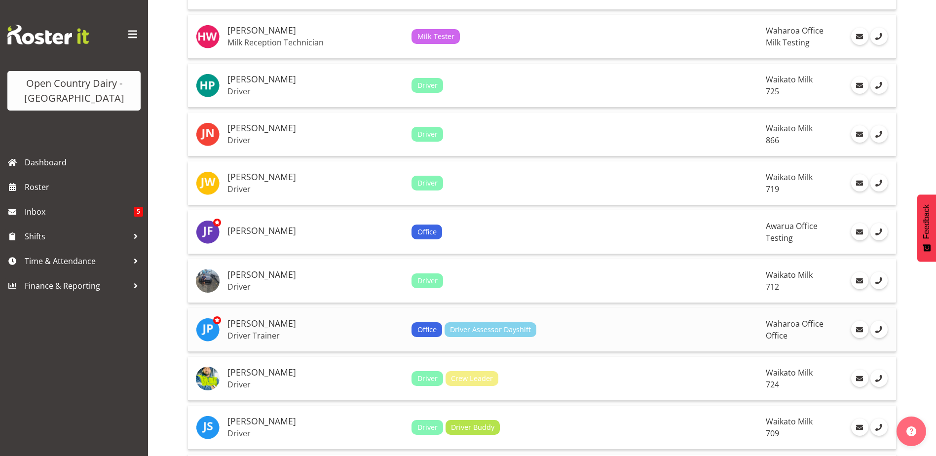
scroll to position [1046, 0]
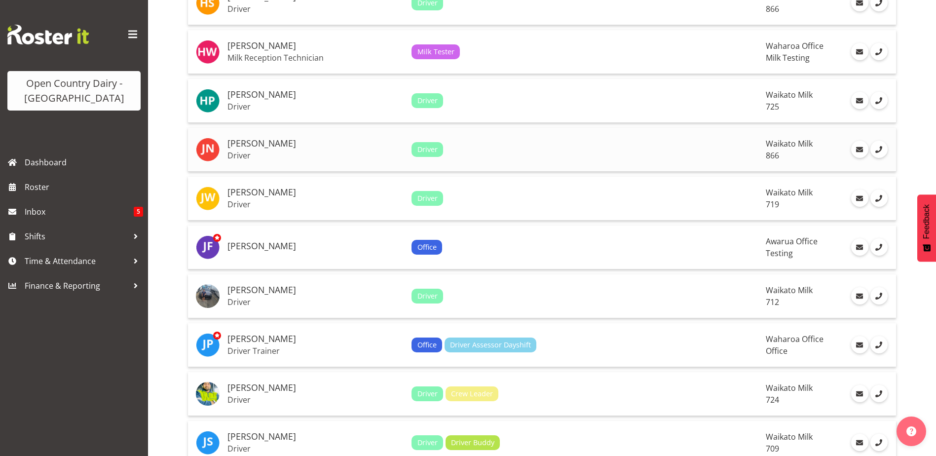
click at [280, 151] on p "Driver" at bounding box center [315, 156] width 176 height 10
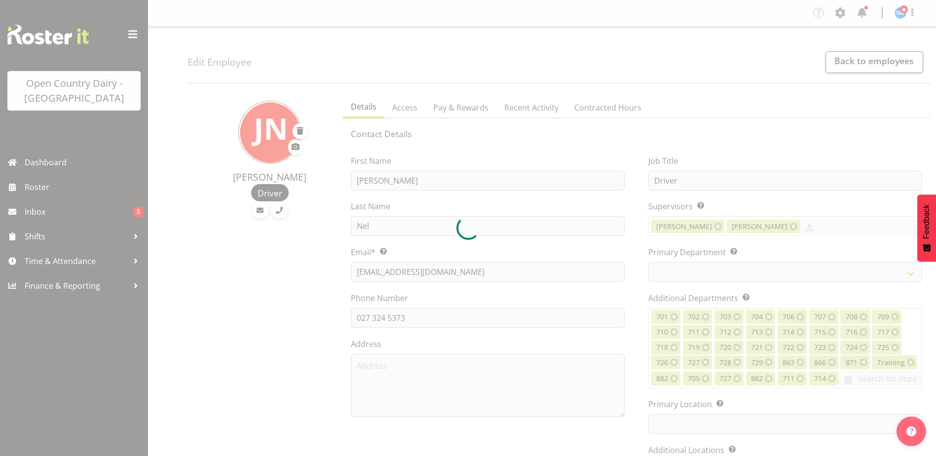
select select "TimelineWeek"
select select
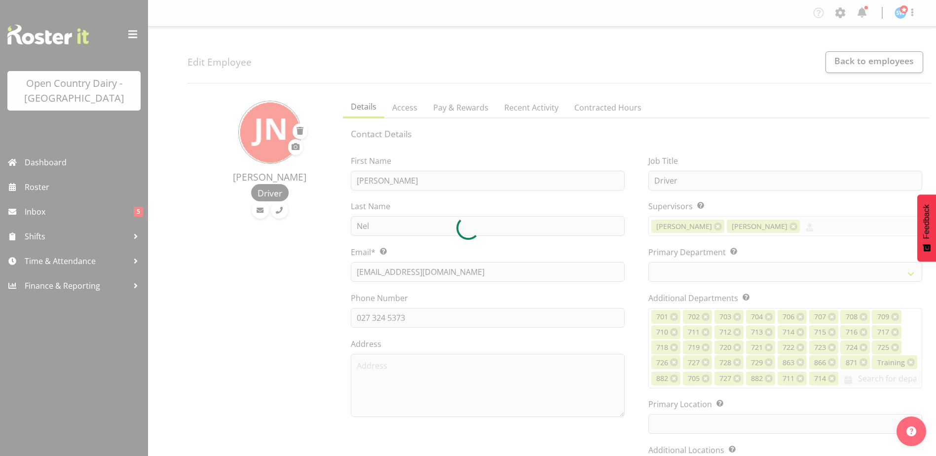
select select
select select "1054"
select select "898"
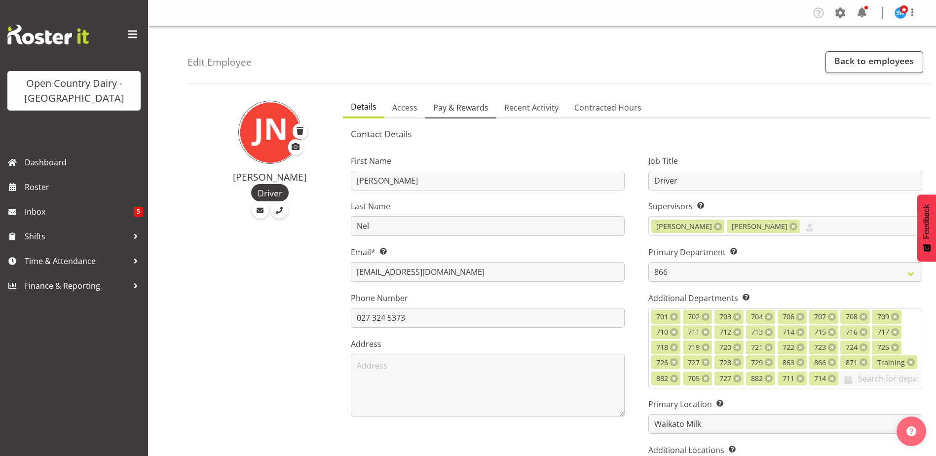
click at [459, 106] on span "Pay & Rewards" at bounding box center [460, 108] width 55 height 12
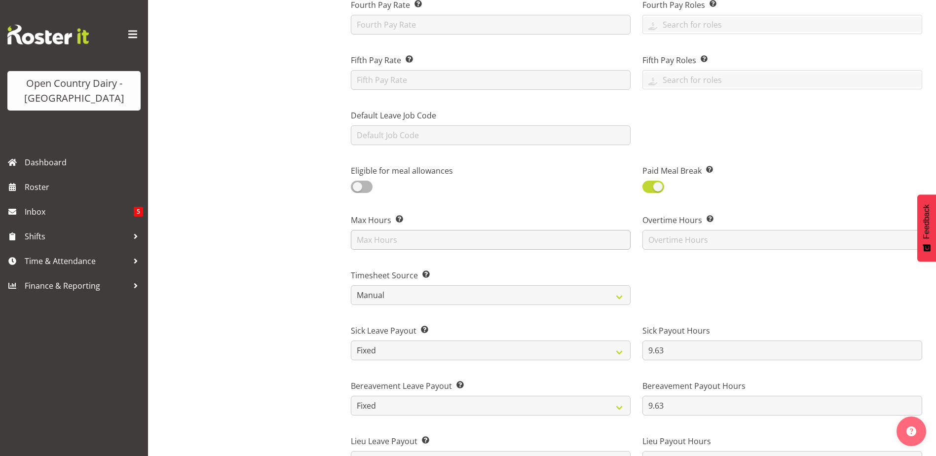
scroll to position [247, 0]
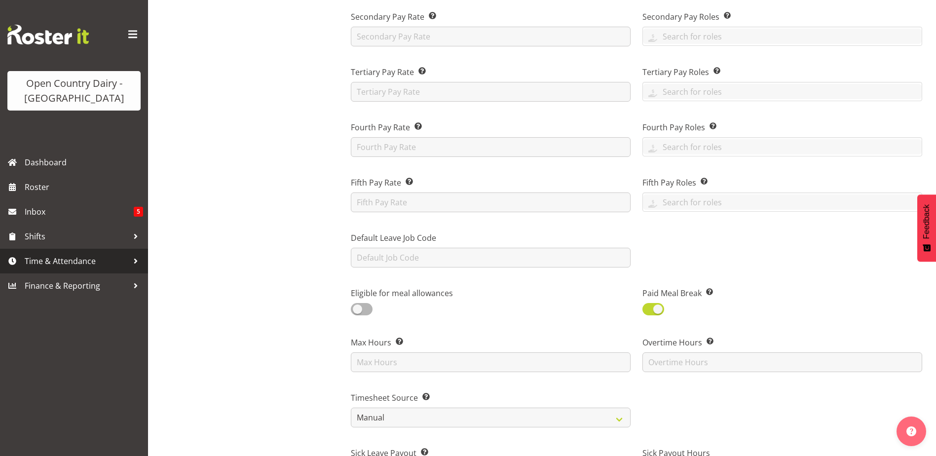
click at [50, 260] on span "Time & Attendance" at bounding box center [77, 261] width 104 height 15
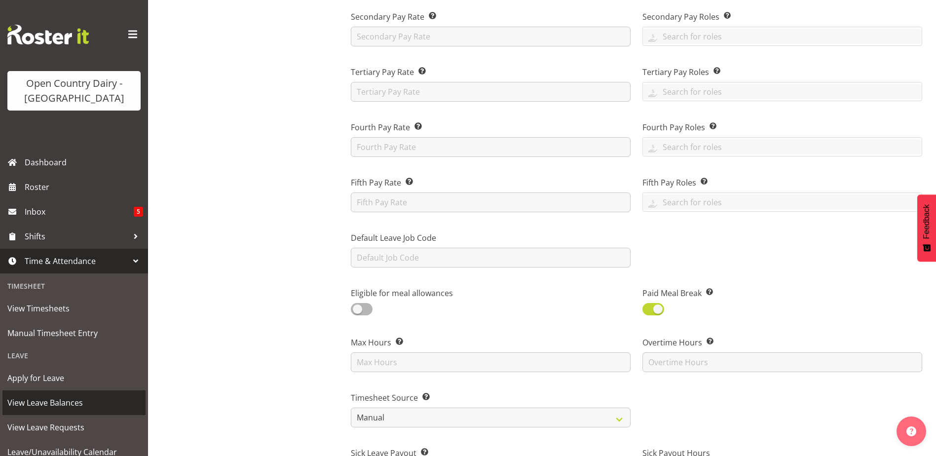
click at [56, 404] on span "View Leave Balances" at bounding box center [73, 402] width 133 height 15
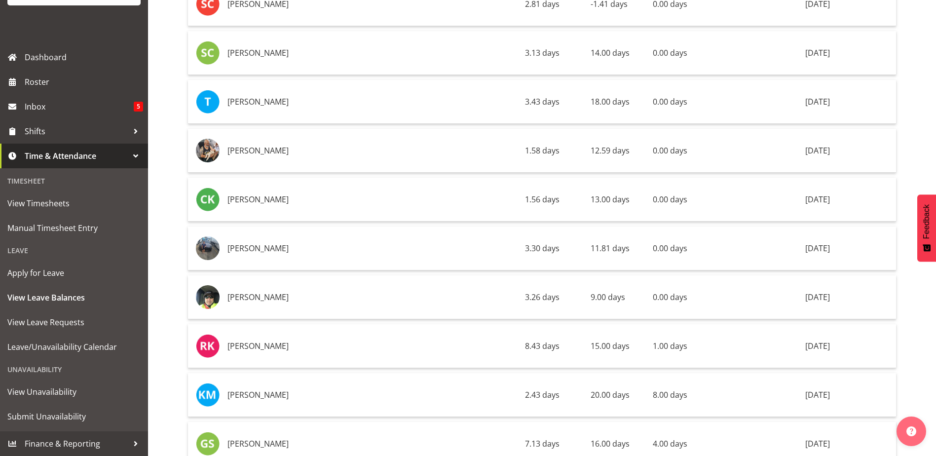
scroll to position [1533, 0]
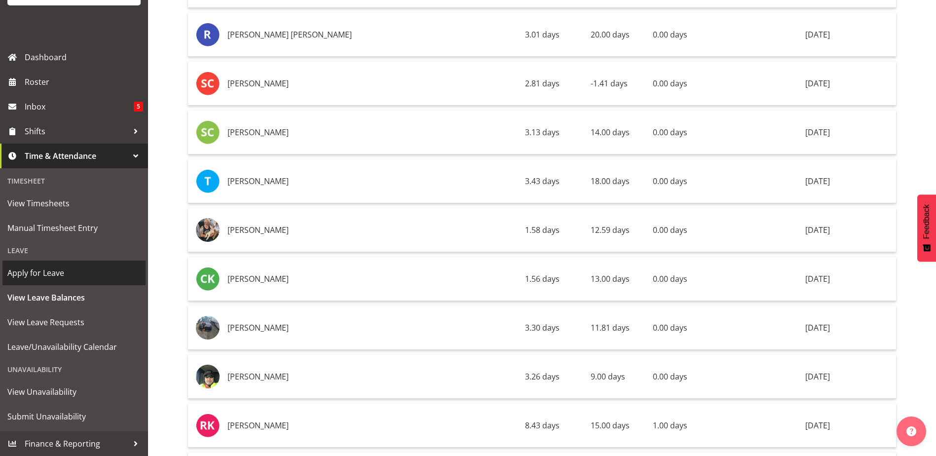
click at [45, 271] on span "Apply for Leave" at bounding box center [73, 272] width 133 height 15
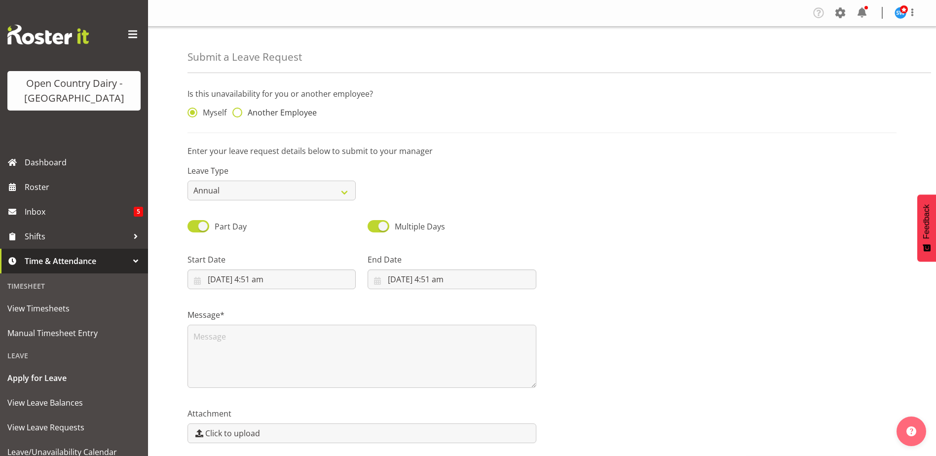
click at [237, 113] on span at bounding box center [237, 113] width 10 height 10
click at [237, 113] on input "Another Employee" at bounding box center [235, 113] width 6 height 6
radio input "true"
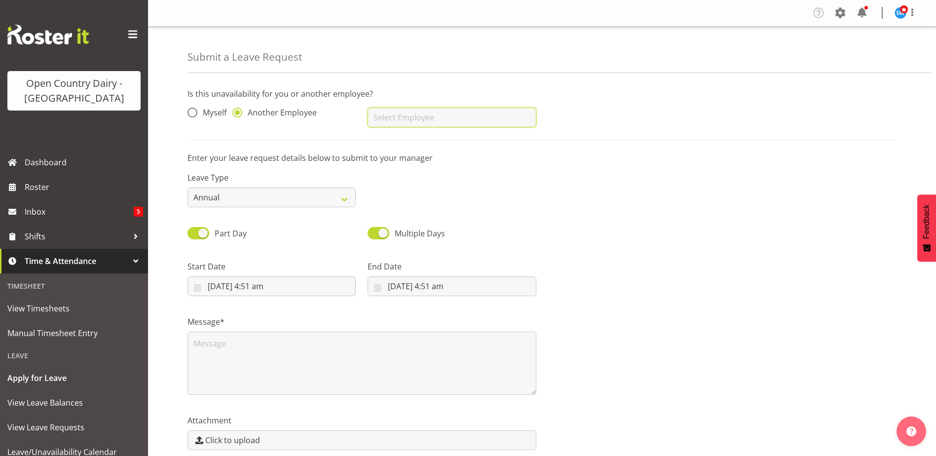
click at [426, 111] on input "text" at bounding box center [452, 118] width 168 height 20
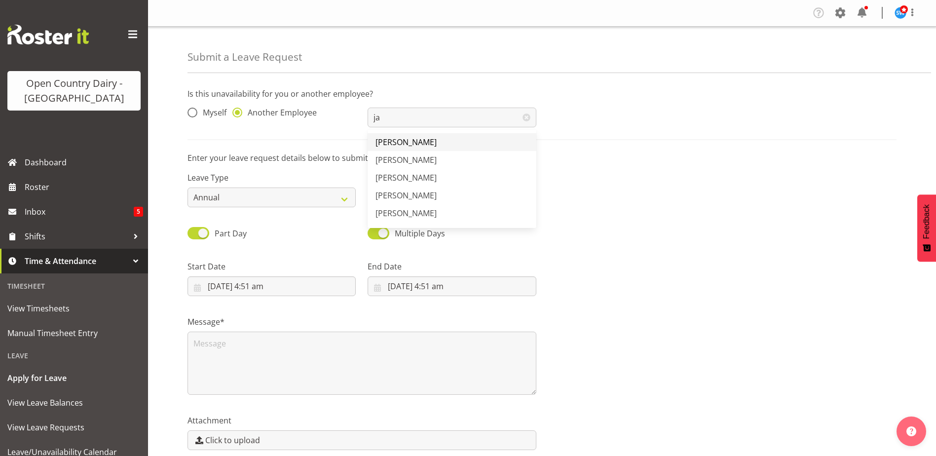
click at [416, 145] on span "[PERSON_NAME]" at bounding box center [406, 142] width 61 height 11
type input "[PERSON_NAME]"
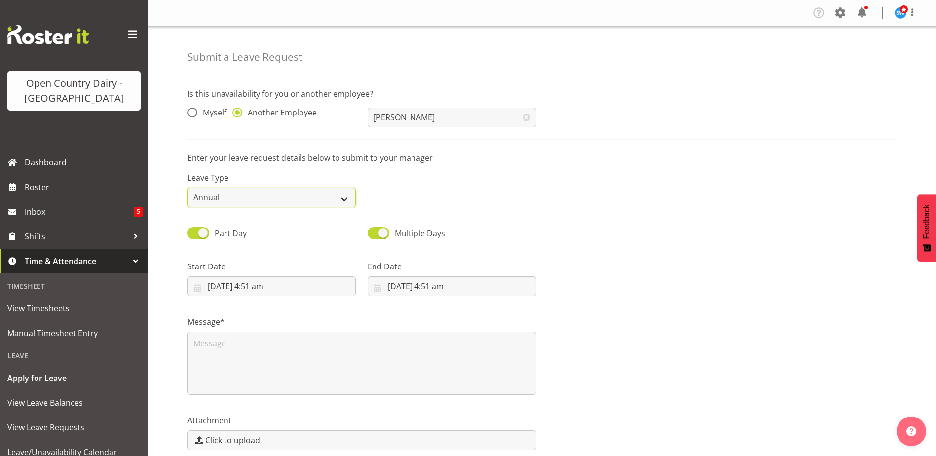
click at [277, 196] on select "Annual Sick Leave Without Pay Bereavement Domestic Violence Parental Jury Servi…" at bounding box center [272, 198] width 168 height 20
select select "Sick"
click at [188, 188] on select "Annual Sick Leave Without Pay Bereavement Domestic Violence Parental Jury Servi…" at bounding box center [272, 198] width 168 height 20
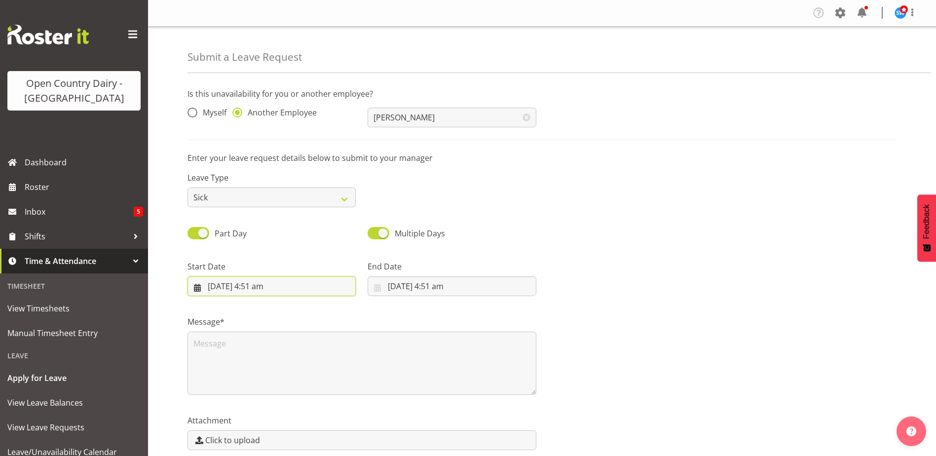
click at [232, 287] on input "20/09/2025, 4:51 am" at bounding box center [272, 286] width 168 height 20
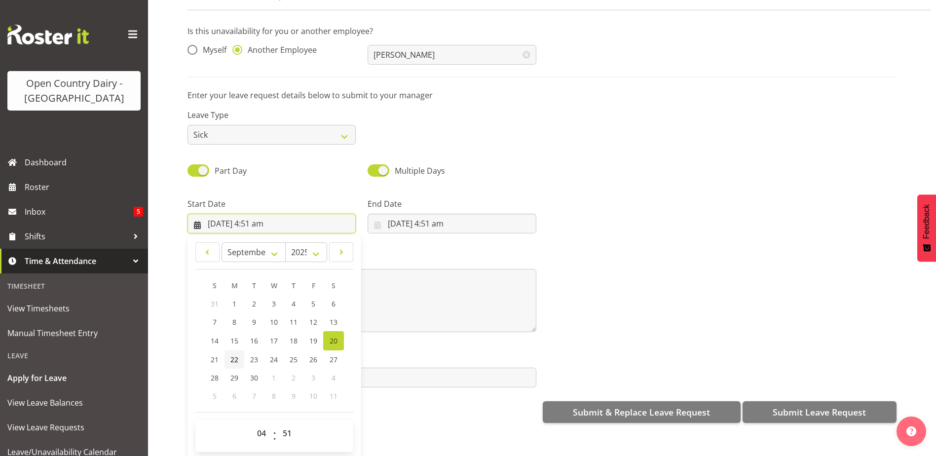
scroll to position [44, 0]
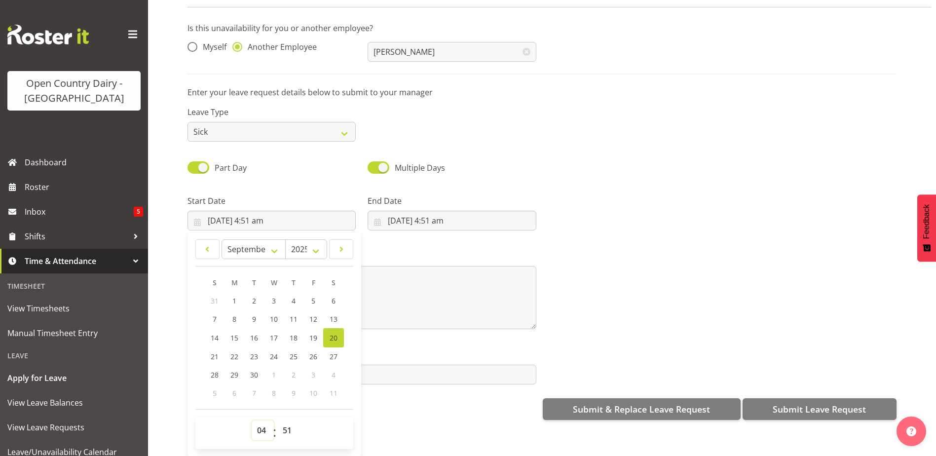
click at [263, 426] on select "00 01 02 03 04 05 06 07 08 09 10 11 12 13 14 15 16 17 18 19 20 21 22 23" at bounding box center [263, 430] width 22 height 20
select select "6"
click at [252, 420] on select "00 01 02 03 04 05 06 07 08 09 10 11 12 13 14 15 16 17 18 19 20 21 22 23" at bounding box center [263, 430] width 22 height 20
type input "20/09/2025, 6:51 am"
click at [287, 423] on select "00 01 02 03 04 05 06 07 08 09 10 11 12 13 14 15 16 17 18 19 20 21 22 23 24 25 2…" at bounding box center [288, 430] width 22 height 20
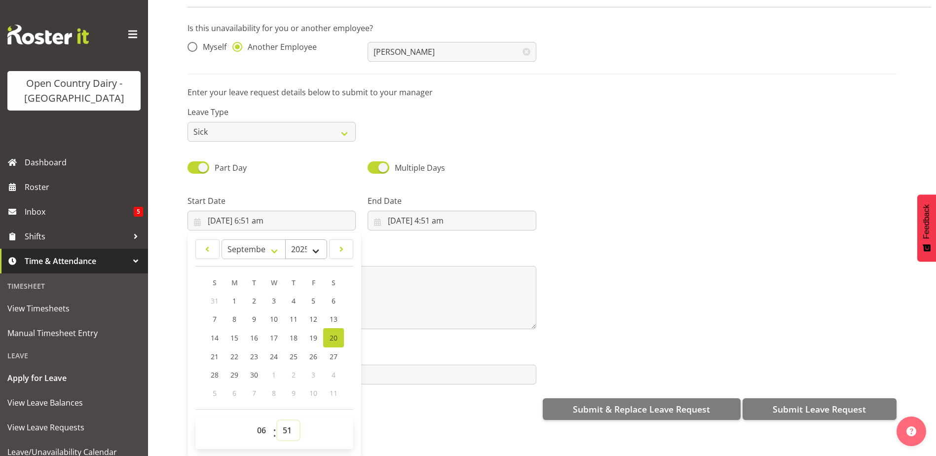
select select "30"
click at [277, 420] on select "00 01 02 03 04 05 06 07 08 09 10 11 12 13 14 15 16 17 18 19 20 21 22 23 24 25 2…" at bounding box center [288, 430] width 22 height 20
type input "20/09/2025, 6:30 am"
click at [466, 212] on input "20/09/2025, 4:51 am" at bounding box center [452, 221] width 168 height 20
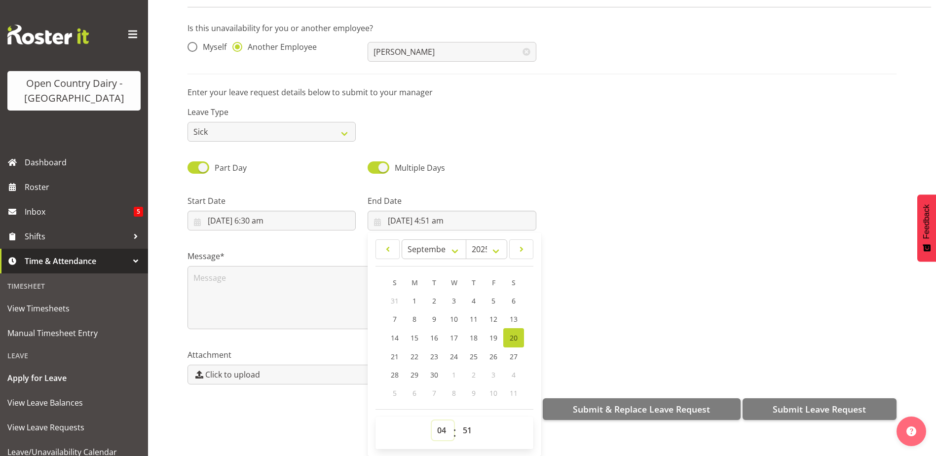
click at [442, 425] on select "00 01 02 03 04 05 06 07 08 09 10 11 12 13 14 15 16 17 18 19 20 21 22 23" at bounding box center [443, 430] width 22 height 20
select select "16"
click at [432, 420] on select "00 01 02 03 04 05 06 07 08 09 10 11 12 13 14 15 16 17 18 19 20 21 22 23" at bounding box center [443, 430] width 22 height 20
type input "20/09/2025, 4:51 pm"
drag, startPoint x: 469, startPoint y: 426, endPoint x: 470, endPoint y: 411, distance: 15.3
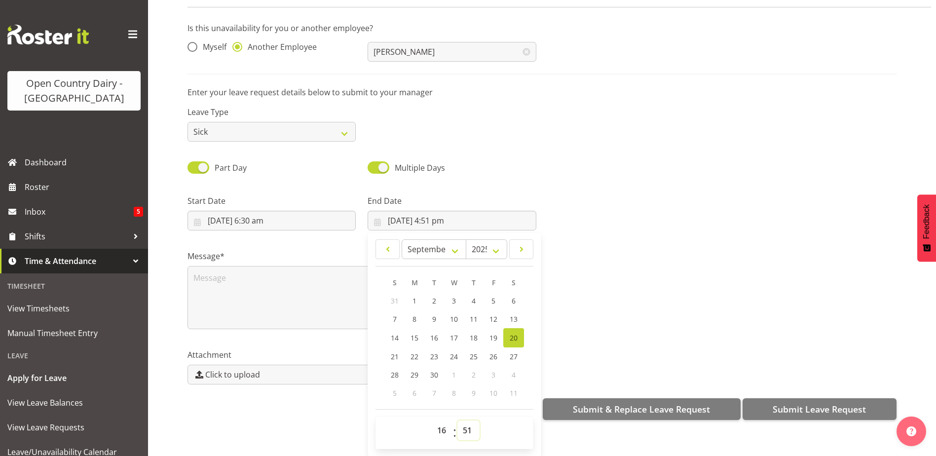
click at [469, 426] on select "00 01 02 03 04 05 06 07 08 09 10 11 12 13 14 15 16 17 18 19 20 21 22 23 24 25 2…" at bounding box center [468, 430] width 22 height 20
select select "0"
click at [457, 420] on select "00 01 02 03 04 05 06 07 08 09 10 11 12 13 14 15 16 17 18 19 20 21 22 23 24 25 2…" at bounding box center [468, 430] width 22 height 20
type input "20/09/2025, 4:00 pm"
click at [259, 273] on textarea at bounding box center [362, 297] width 349 height 63
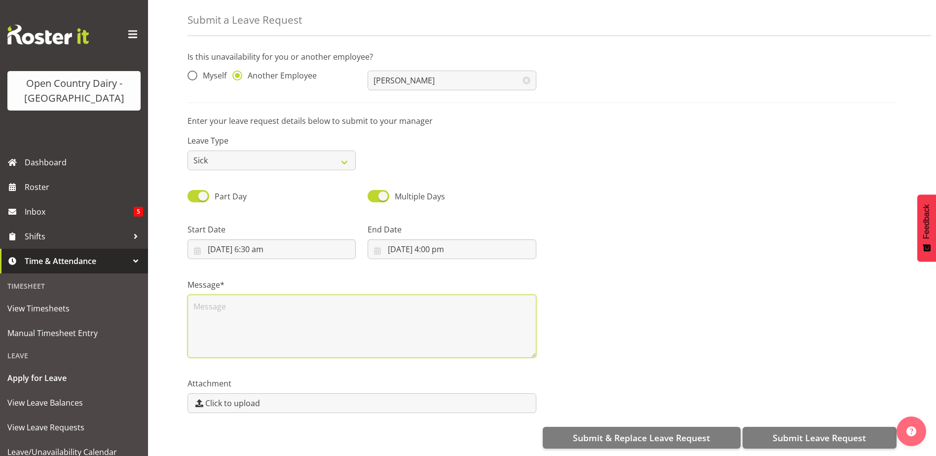
scroll to position [0, 0]
type textarea "sick"
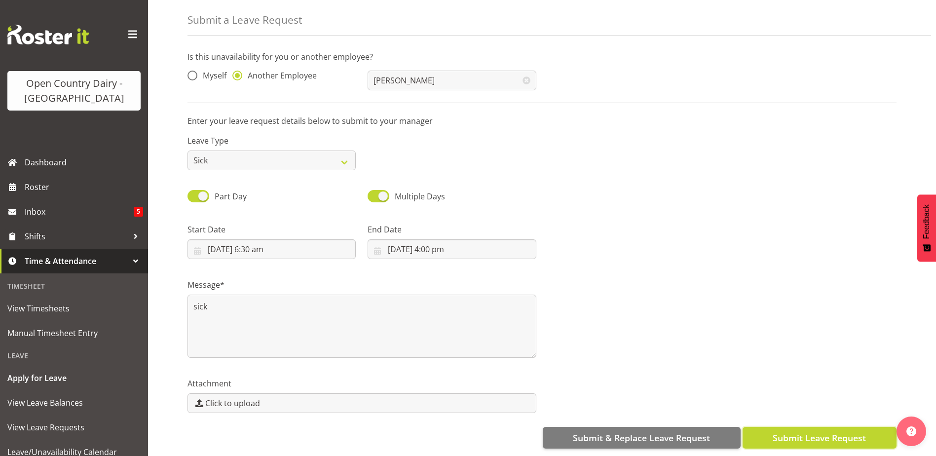
click at [810, 431] on span "Submit Leave Request" at bounding box center [819, 437] width 93 height 13
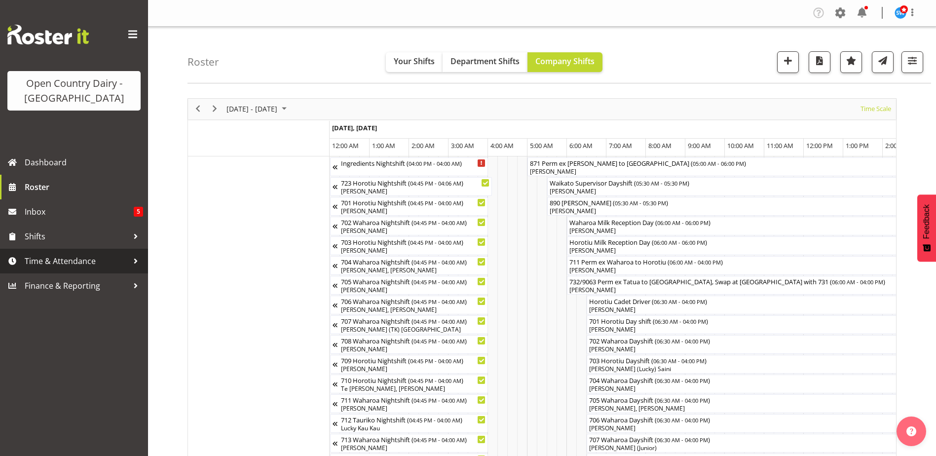
scroll to position [0, 4737]
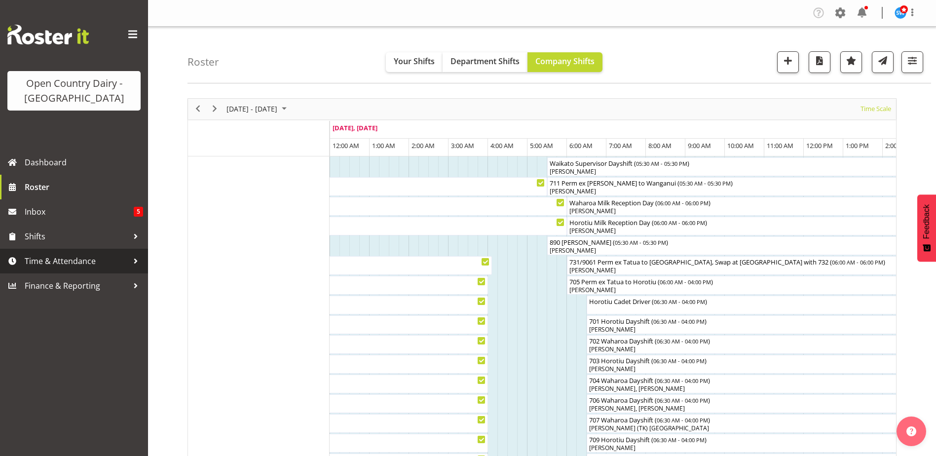
drag, startPoint x: 0, startPoint y: 0, endPoint x: 87, endPoint y: 264, distance: 278.1
click at [87, 264] on span "Time & Attendance" at bounding box center [77, 261] width 104 height 15
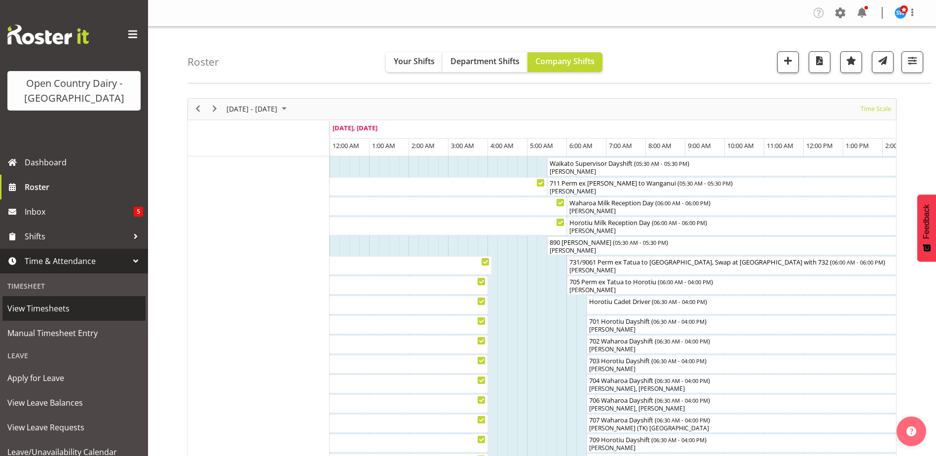
click at [70, 312] on span "View Timesheets" at bounding box center [73, 308] width 133 height 15
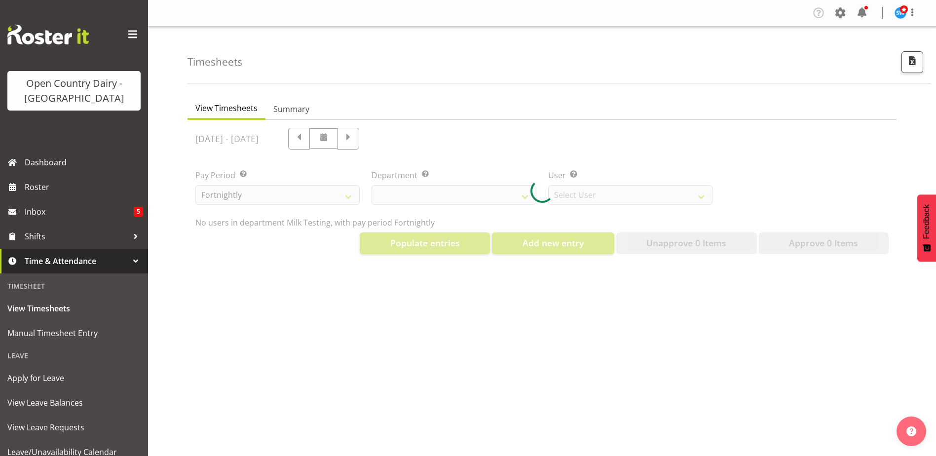
select select "733"
select select "7414"
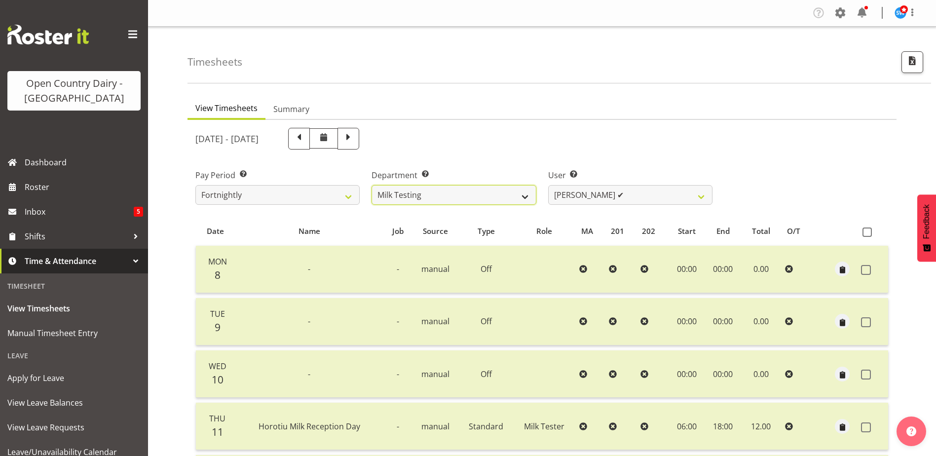
click at [498, 191] on select "701 702 703 704 705 706 707 708 709 710 711 712 713 714 715 716 717 718 719 720" at bounding box center [454, 195] width 164 height 20
select select "811"
click at [372, 185] on select "701 702 703 704 705 706 707 708 709 710 711 712 713 714 715 716 717 718 719 720" at bounding box center [454, 195] width 164 height 20
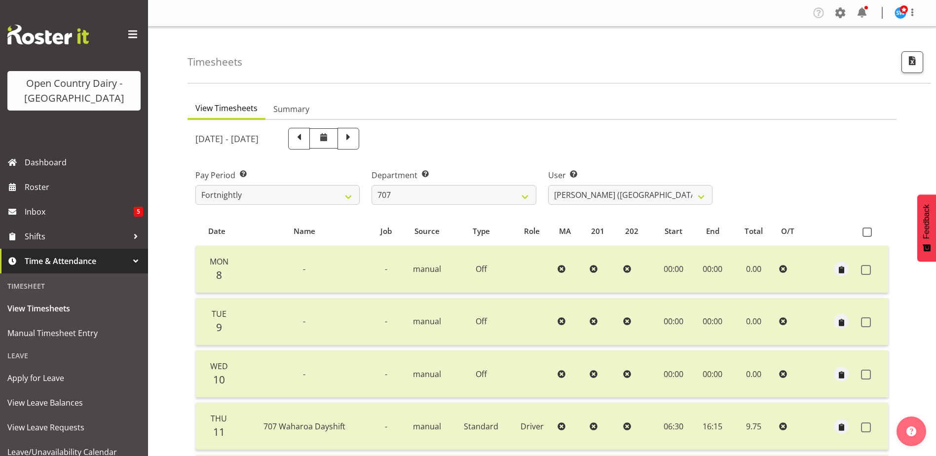
click at [355, 143] on span at bounding box center [348, 137] width 13 height 13
select select
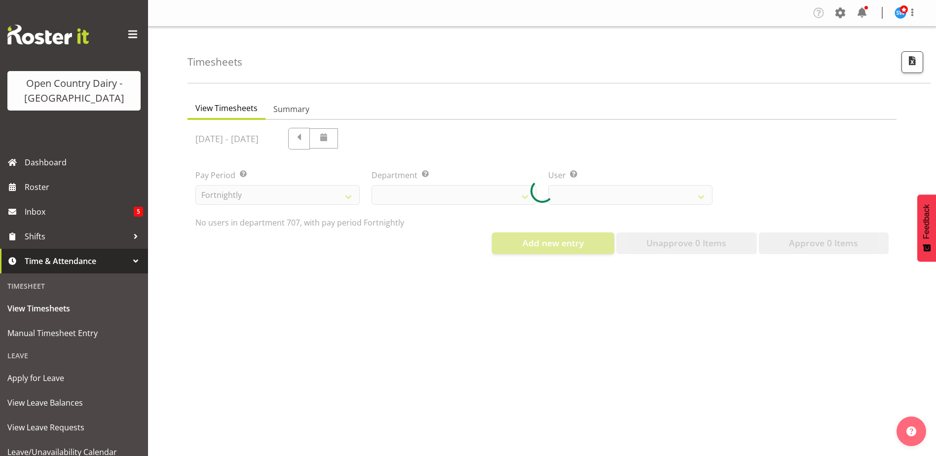
select select "811"
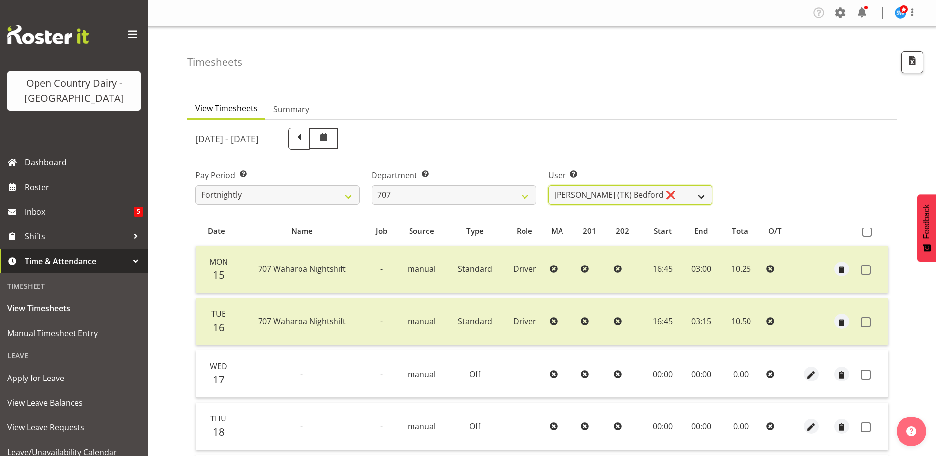
click at [647, 196] on select "[PERSON_NAME] (TK) Bedford ❌ [PERSON_NAME] (Junior) ❌ [PERSON_NAME] ❌" at bounding box center [630, 195] width 164 height 20
select select "11706"
click at [548, 185] on select "[PERSON_NAME] (TK) Bedford ❌ [PERSON_NAME] (Junior) ❌ [PERSON_NAME] ❌" at bounding box center [630, 195] width 164 height 20
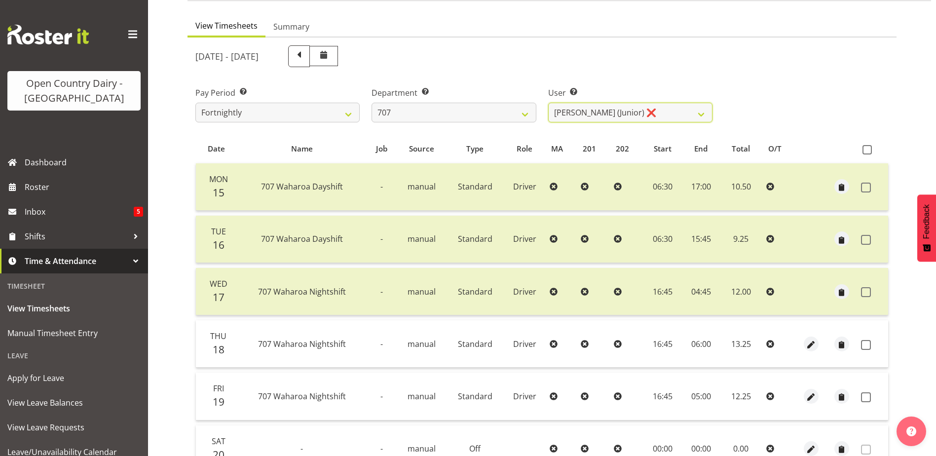
scroll to position [148, 0]
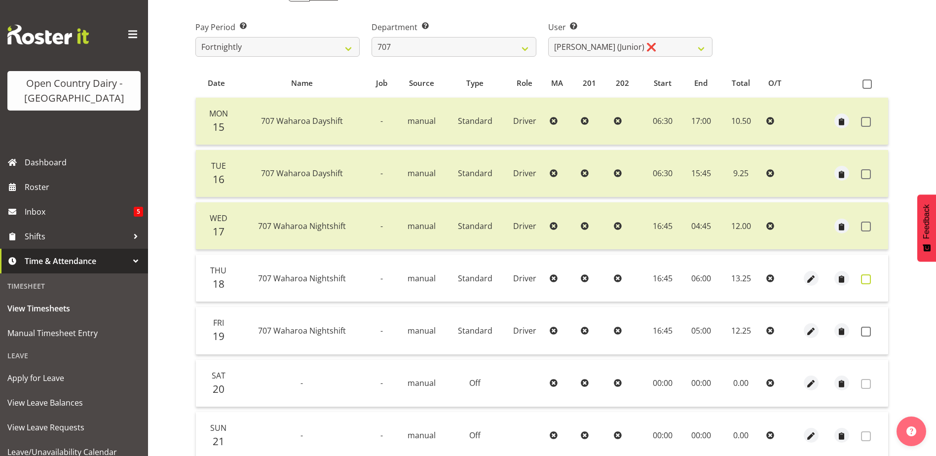
click at [869, 280] on span at bounding box center [866, 279] width 10 height 10
checkbox input "true"
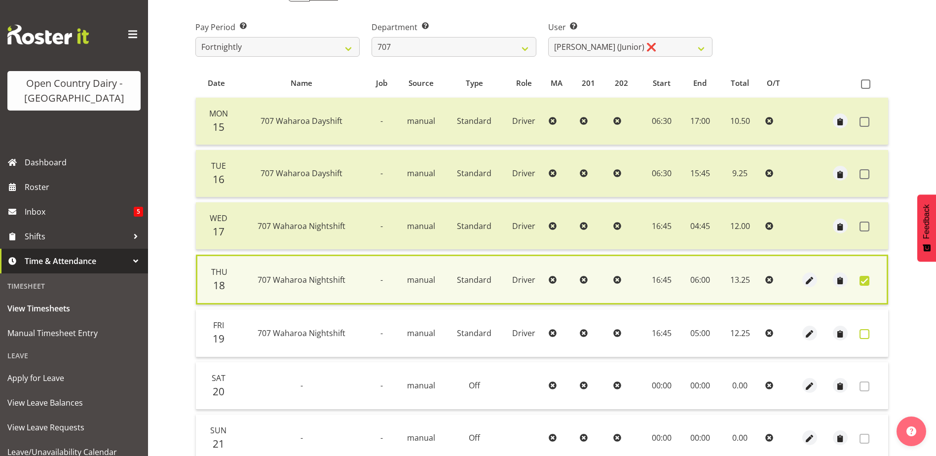
click at [868, 333] on span at bounding box center [865, 334] width 10 height 10
checkbox input "true"
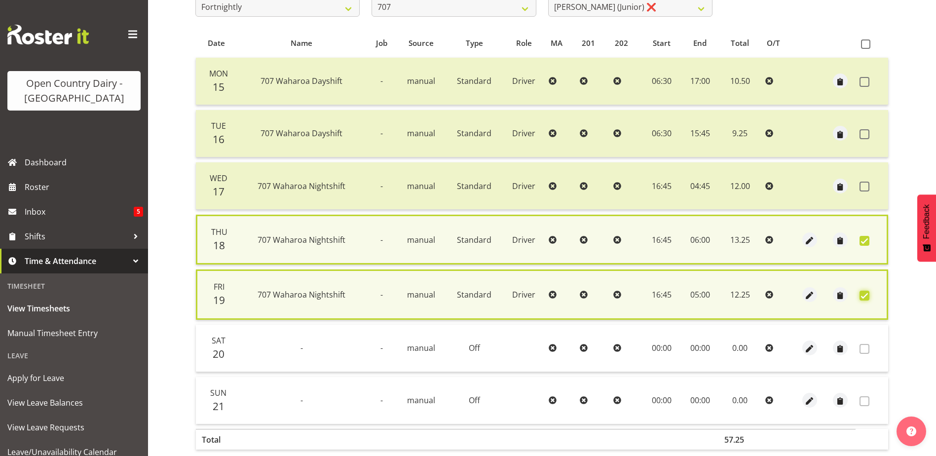
scroll to position [235, 0]
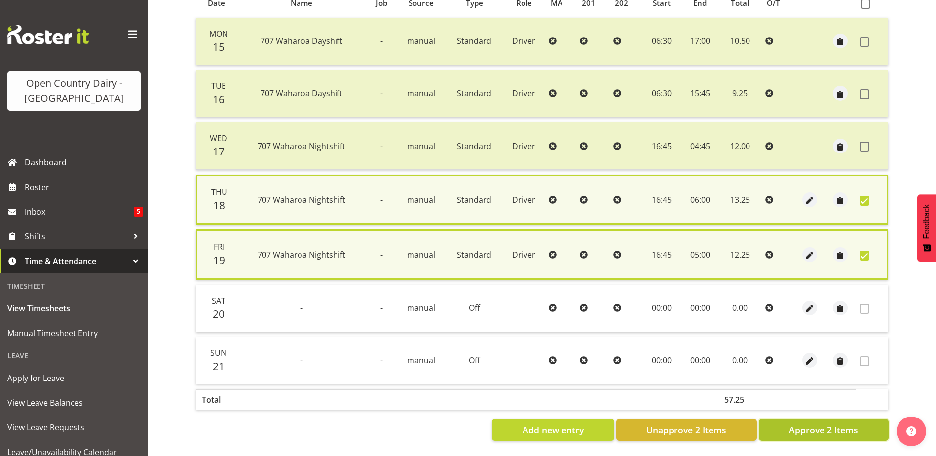
click at [818, 423] on span "Approve 2 Items" at bounding box center [823, 429] width 69 height 13
checkbox input "false"
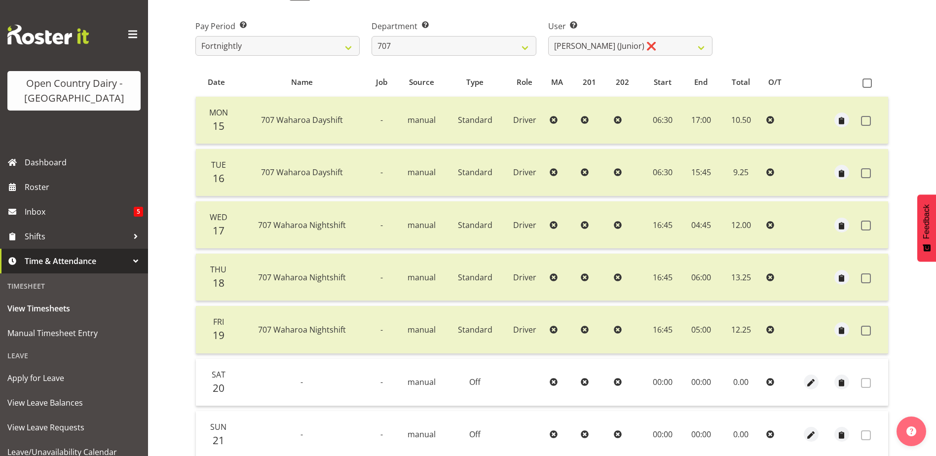
scroll to position [0, 0]
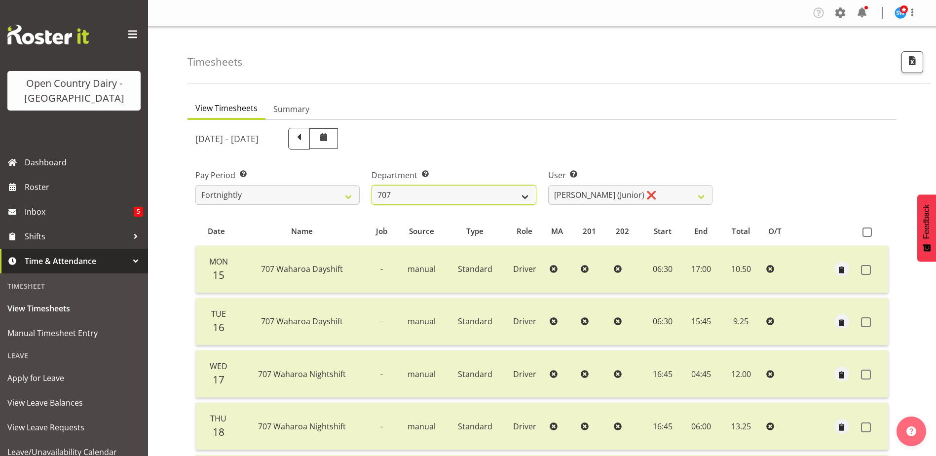
click at [407, 194] on select "701 702 703 704 705 706 707 708 709 710 711 712 713 714 715 716 717 718 719 720" at bounding box center [454, 195] width 164 height 20
select select "880"
click at [372, 185] on select "701 702 703 704 705 706 707 708 709 710 711 712 713 714 715 716 717 718 719 720" at bounding box center [454, 195] width 164 height 20
select select "11252"
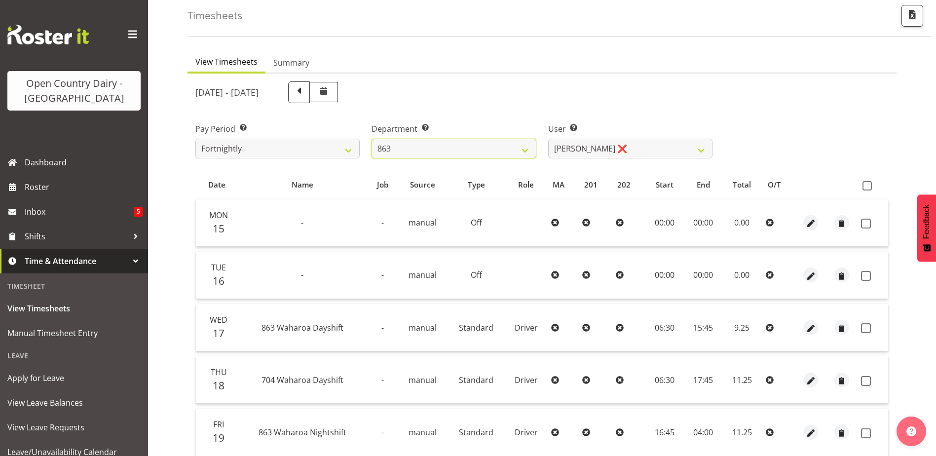
scroll to position [99, 0]
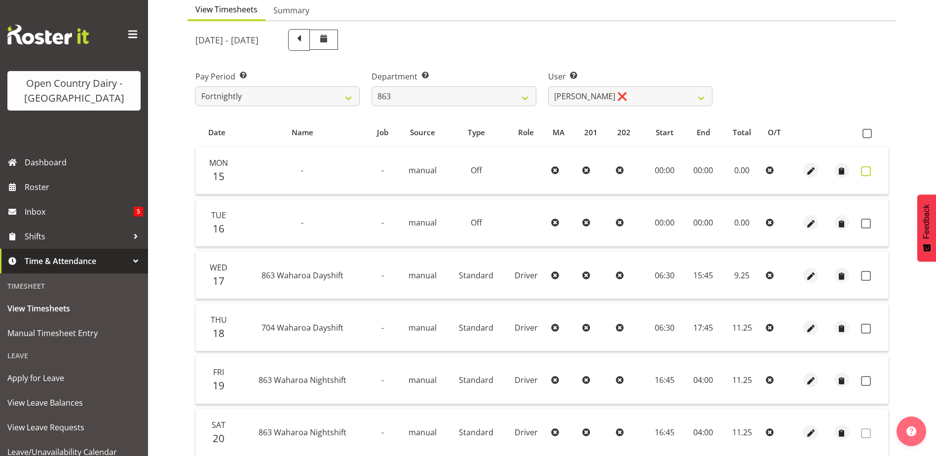
click at [864, 169] on span at bounding box center [866, 171] width 10 height 10
checkbox input "true"
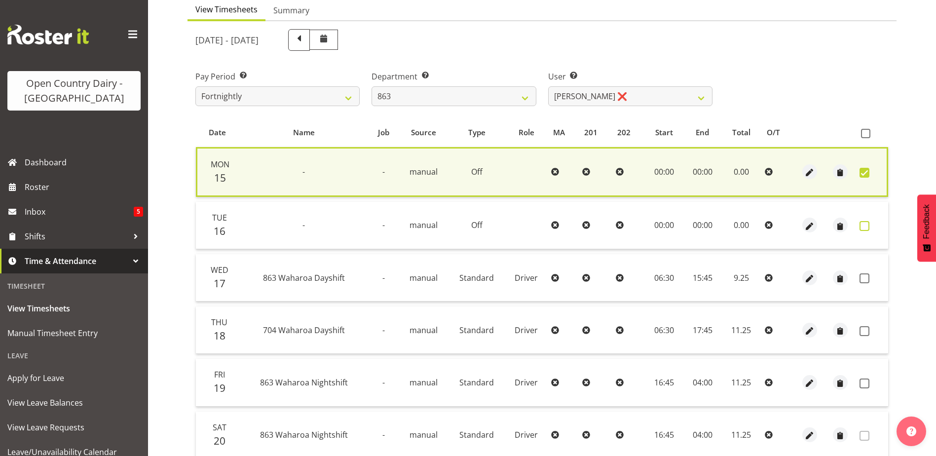
click at [867, 223] on span at bounding box center [865, 226] width 10 height 10
checkbox input "true"
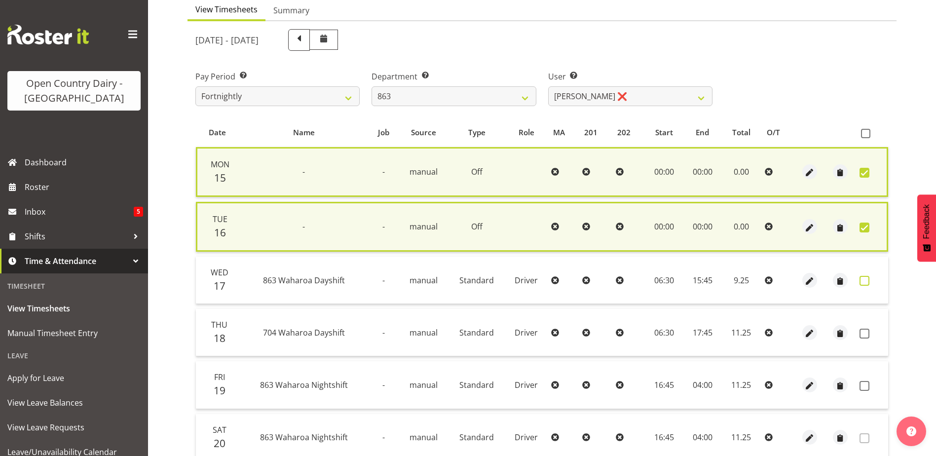
click at [865, 279] on span at bounding box center [865, 281] width 10 height 10
checkbox input "true"
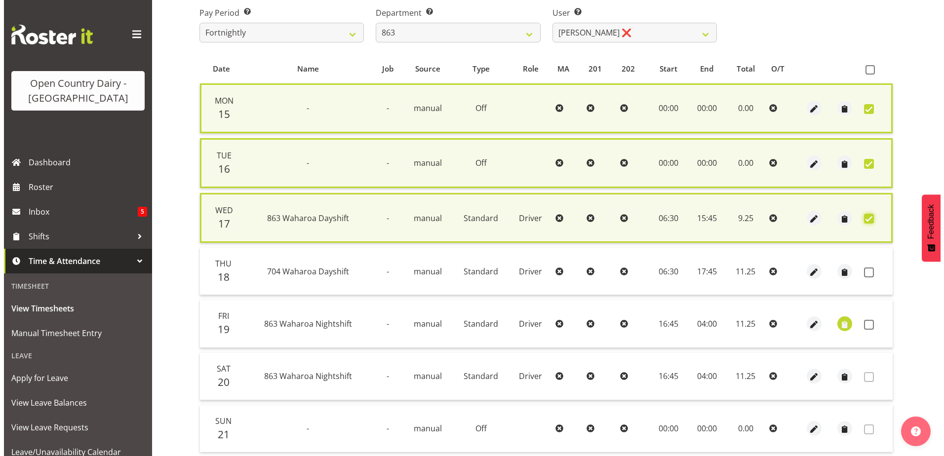
scroll to position [197, 0]
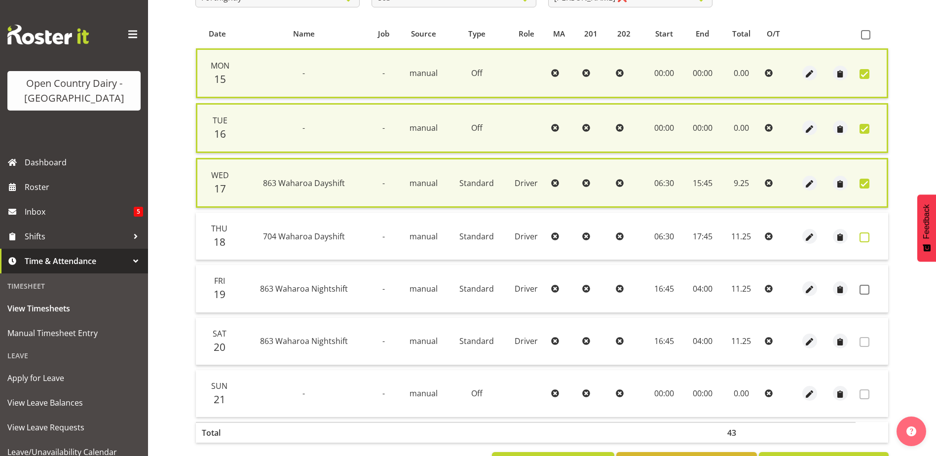
drag, startPoint x: 866, startPoint y: 236, endPoint x: 864, endPoint y: 245, distance: 9.0
click at [865, 236] on span at bounding box center [865, 237] width 10 height 10
checkbox input "true"
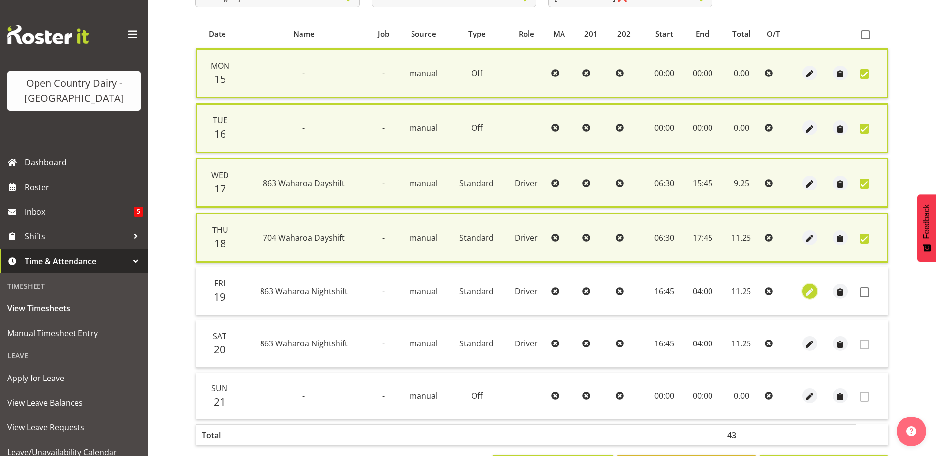
click at [811, 292] on span "button" at bounding box center [809, 291] width 11 height 11
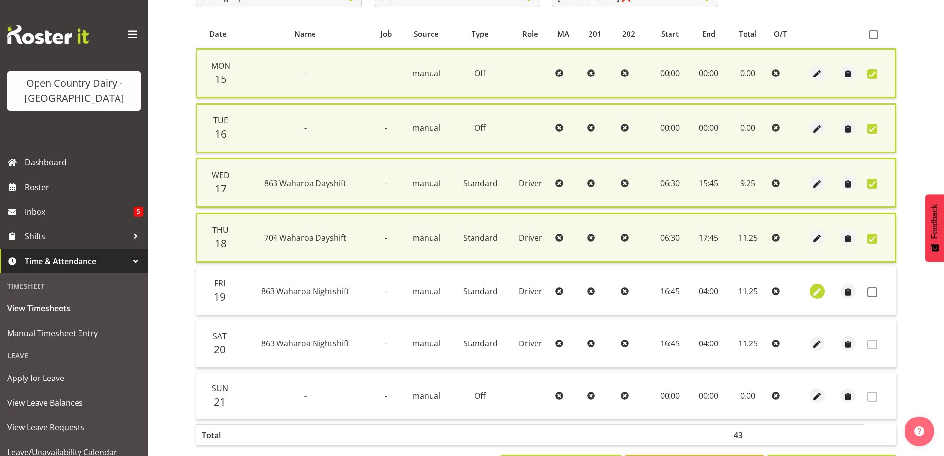
select select "Standard"
select select "8"
select select "2025"
select select "4"
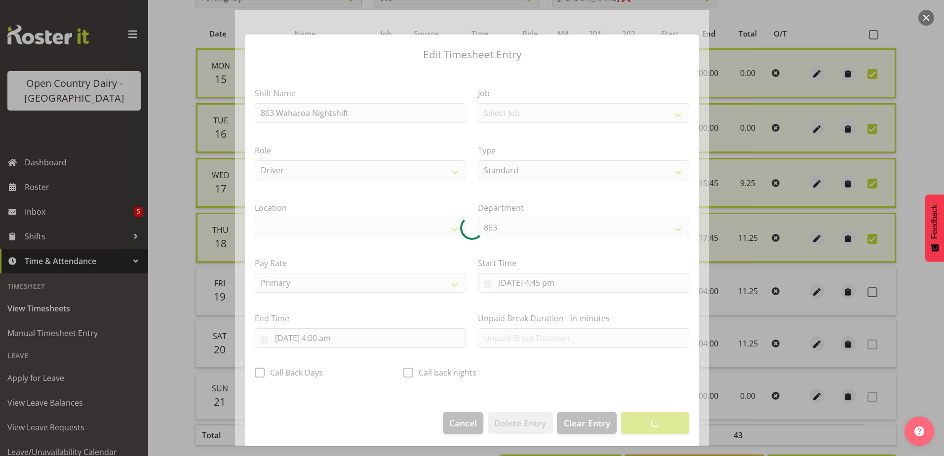
select select "1054"
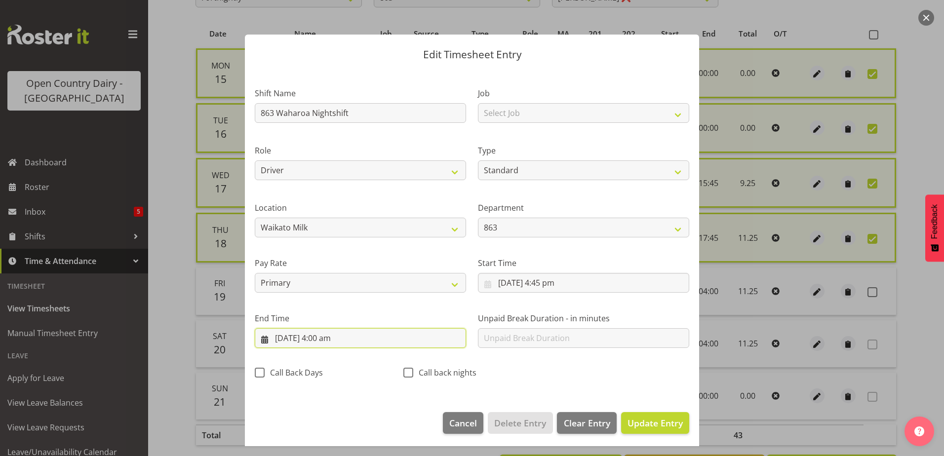
click at [324, 340] on input "20/09/2025, 4:00 am" at bounding box center [360, 338] width 211 height 20
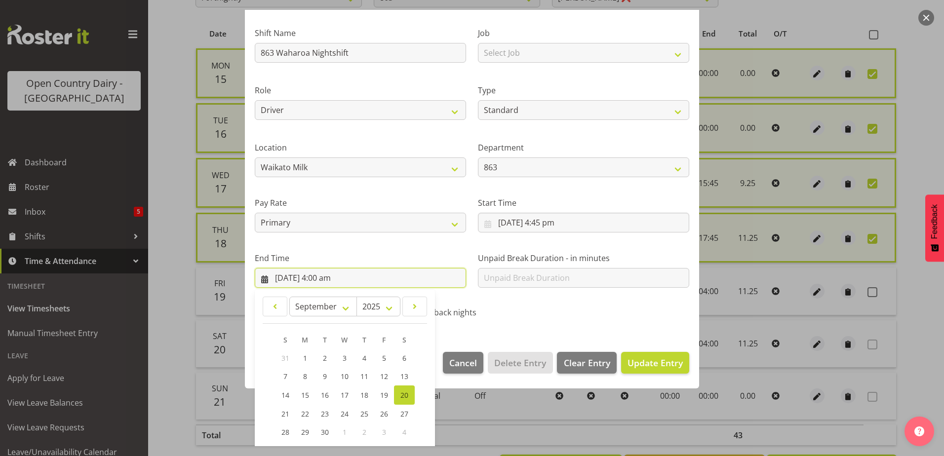
scroll to position [127, 0]
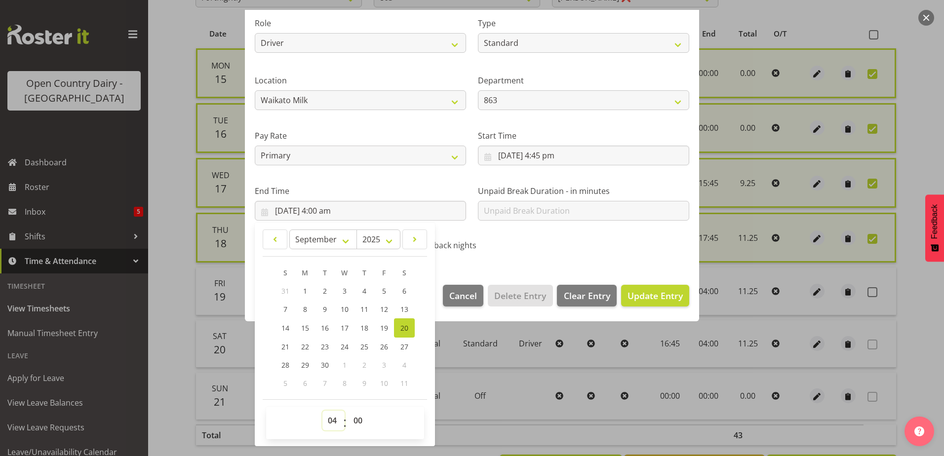
click at [333, 426] on select "00 01 02 03 04 05 06 07 08 09 10 11 12 13 14 15 16 17 18 19 20 21 22 23" at bounding box center [333, 421] width 22 height 20
select select "5"
click at [322, 411] on select "00 01 02 03 04 05 06 07 08 09 10 11 12 13 14 15 16 17 18 19 20 21 22 23" at bounding box center [333, 421] width 22 height 20
type input "20/09/2025, 5:00 am"
click at [356, 422] on select "00 01 02 03 04 05 06 07 08 09 10 11 12 13 14 15 16 17 18 19 20 21 22 23 24 25 2…" at bounding box center [359, 421] width 22 height 20
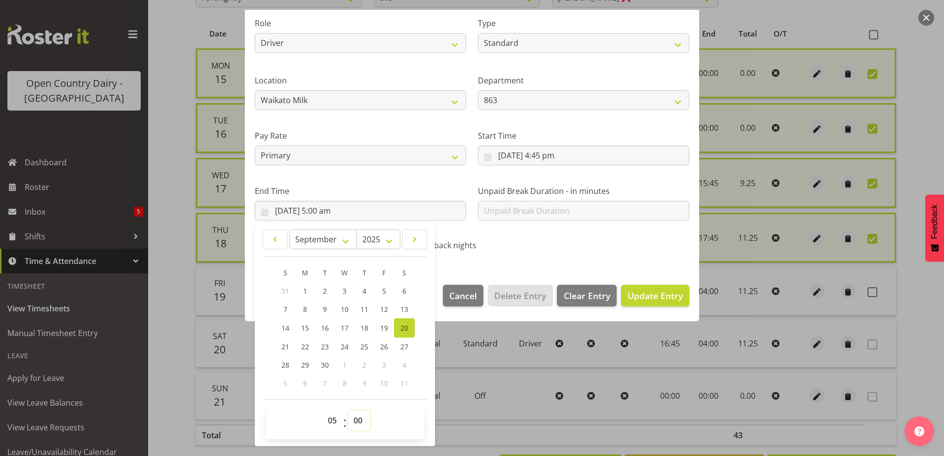
select select "15"
click at [348, 411] on select "00 01 02 03 04 05 06 07 08 09 10 11 12 13 14 15 16 17 18 19 20 21 22 23 24 25 2…" at bounding box center [359, 421] width 22 height 20
type input "20/09/2025, 5:15 am"
click at [647, 297] on span "Update Entry" at bounding box center [654, 296] width 55 height 12
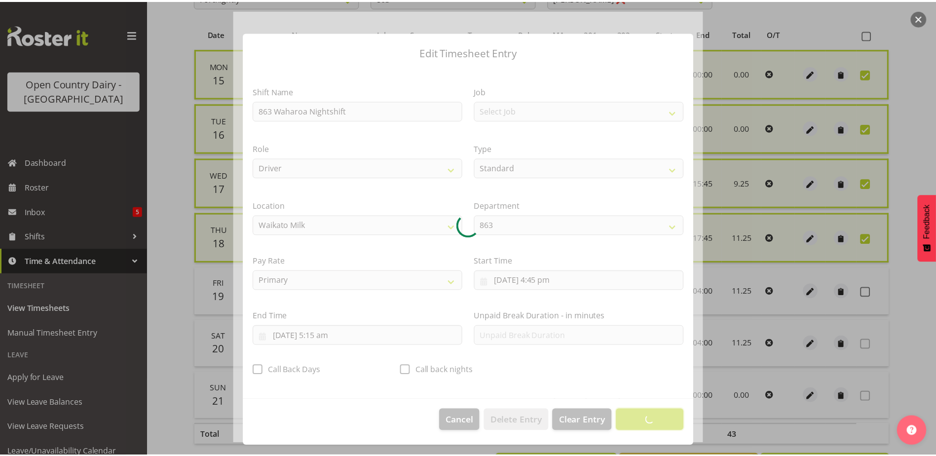
scroll to position [2, 0]
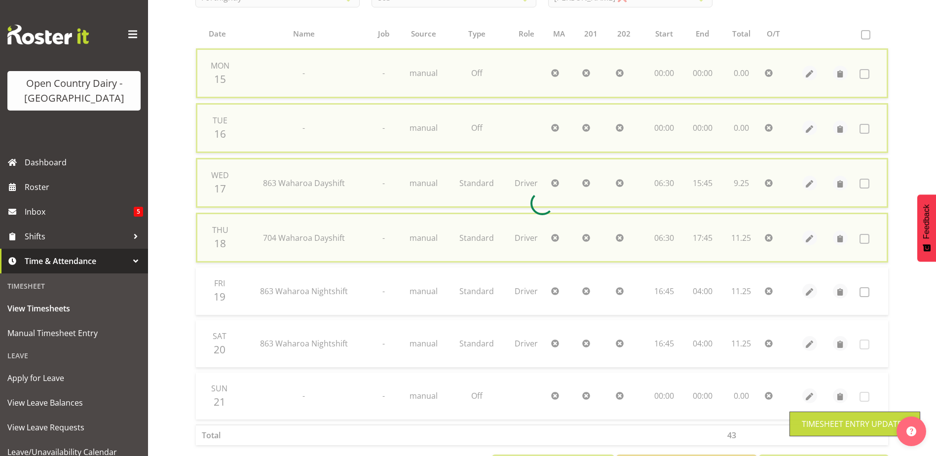
checkbox input "false"
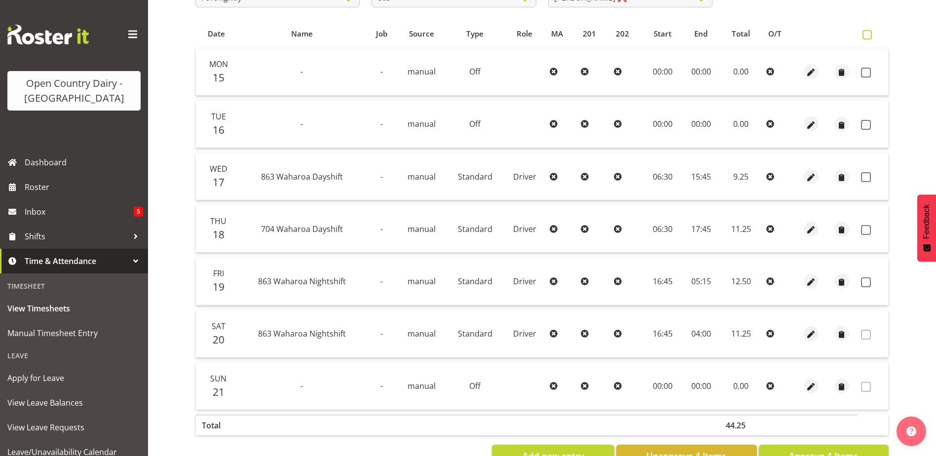
click at [869, 33] on span at bounding box center [867, 34] width 9 height 9
click at [869, 33] on input "checkbox" at bounding box center [866, 35] width 6 height 6
checkbox input "true"
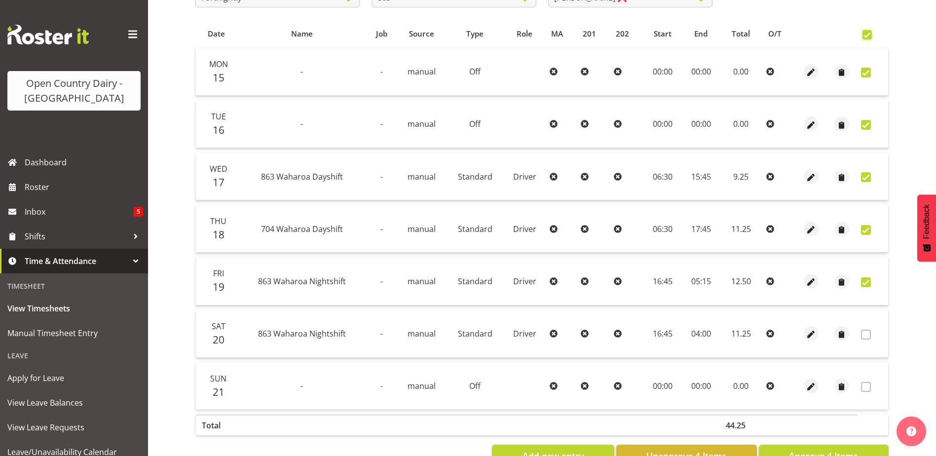
checkbox input "true"
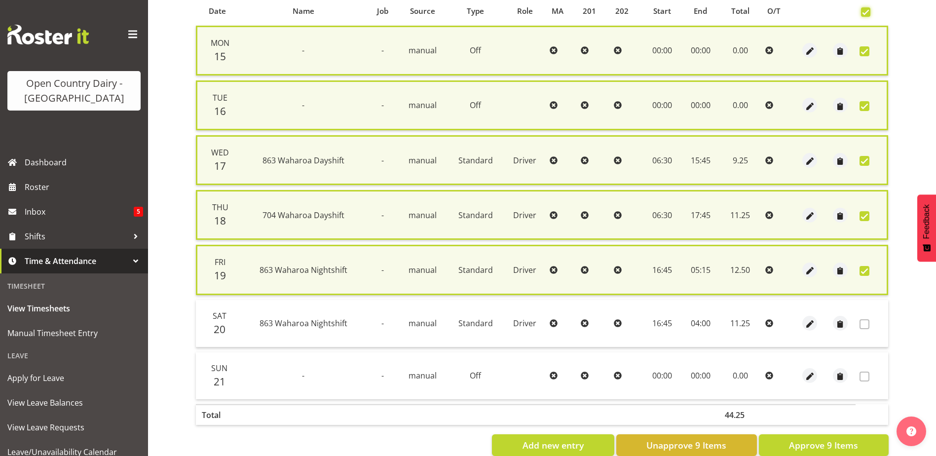
scroll to position [243, 0]
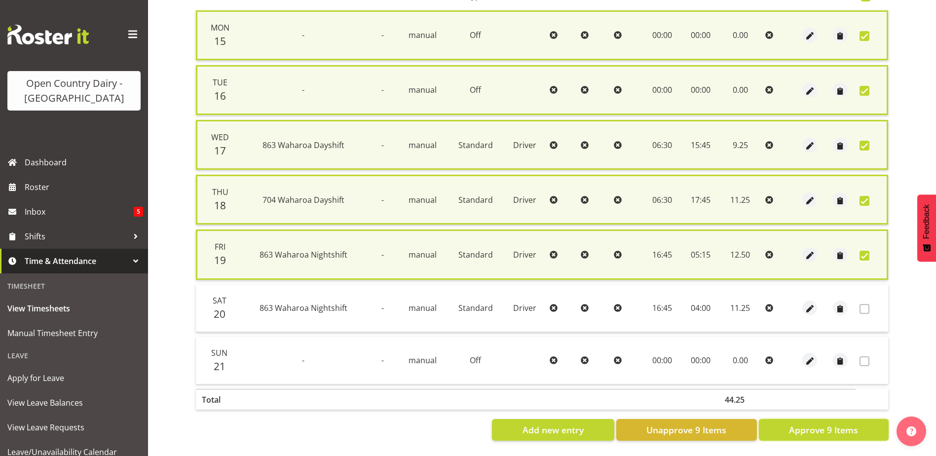
click at [829, 427] on span "Approve 9 Items" at bounding box center [823, 429] width 69 height 13
checkbox input "false"
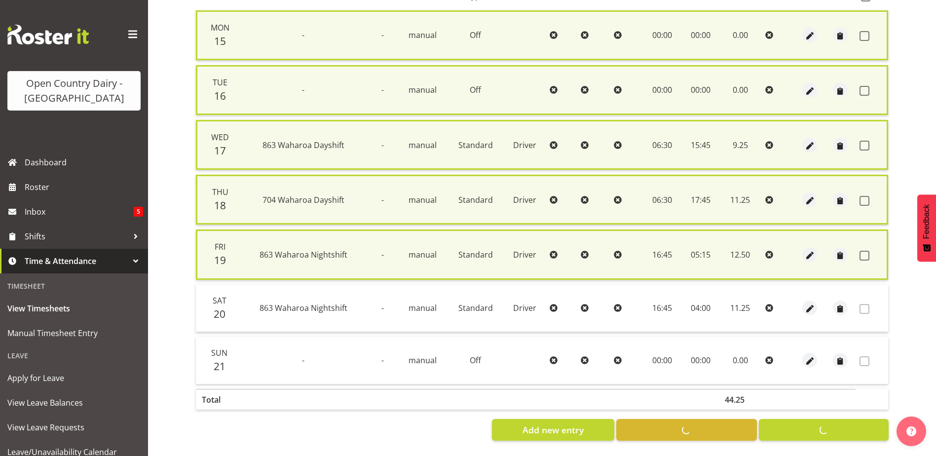
checkbox input "false"
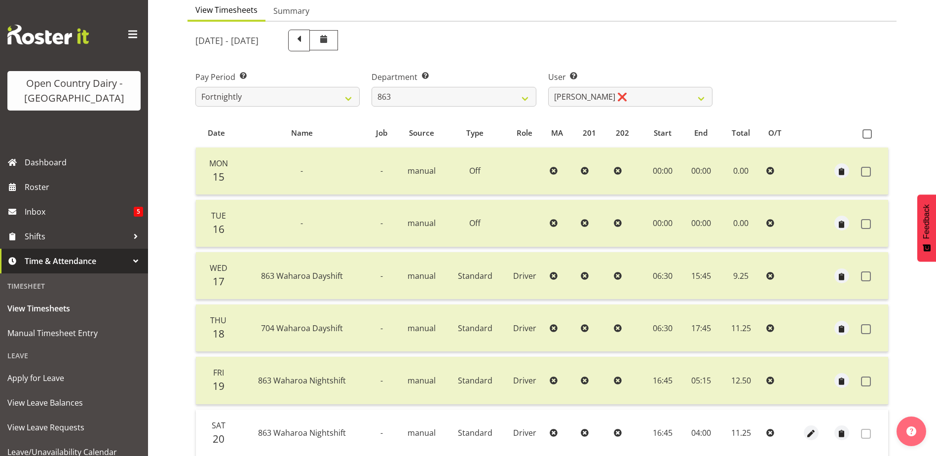
scroll to position [0, 0]
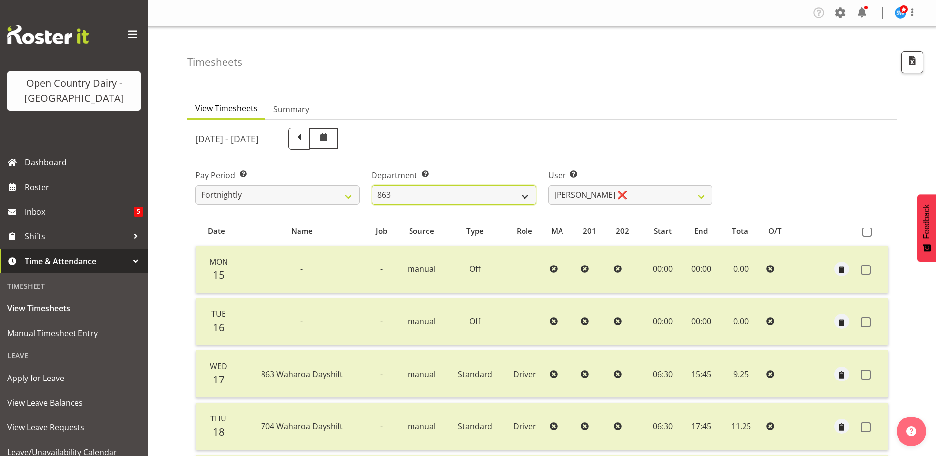
click at [505, 191] on select "701 702 703 704 705 706 707 708 709 710 711 712 713 714 715 716 717 718 719 720" at bounding box center [454, 195] width 164 height 20
click at [372, 185] on select "701 702 703 704 705 706 707 708 709 710 711 712 713 714 715 716 717 718 719 720" at bounding box center [454, 195] width 164 height 20
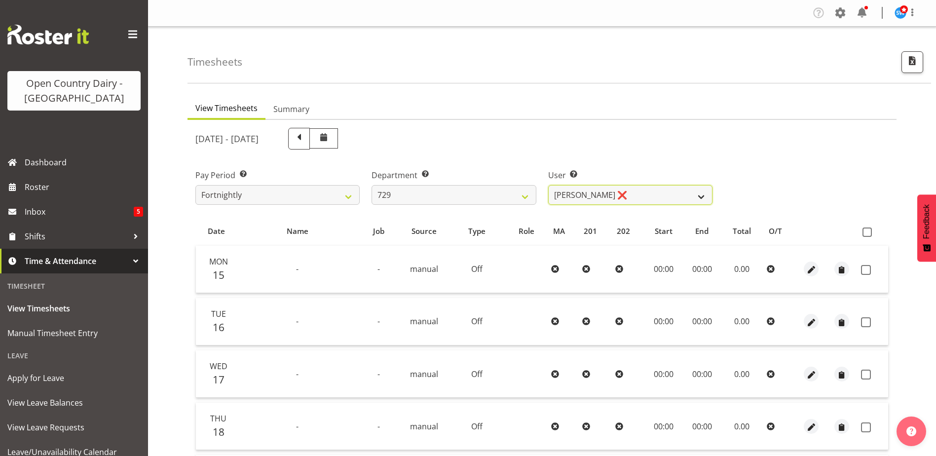
click at [654, 194] on select "Craig Schlager-Reay ❌ Dave Trepels ❌ Jimi Jack ❌ Shannan Wood ❌" at bounding box center [630, 195] width 164 height 20
click at [669, 156] on div "User Select user. Note: This is filtered down by the previous two drop-down ite…" at bounding box center [630, 182] width 176 height 55
click at [424, 187] on select "701 702 703 704 705 706 707 708 709 710 711 712 713 714 715 716 717 718 719 720" at bounding box center [454, 195] width 164 height 20
select select "754"
click at [372, 185] on select "701 702 703 704 705 706 707 708 709 710 711 712 713 714 715 716 717 718 719 720" at bounding box center [454, 195] width 164 height 20
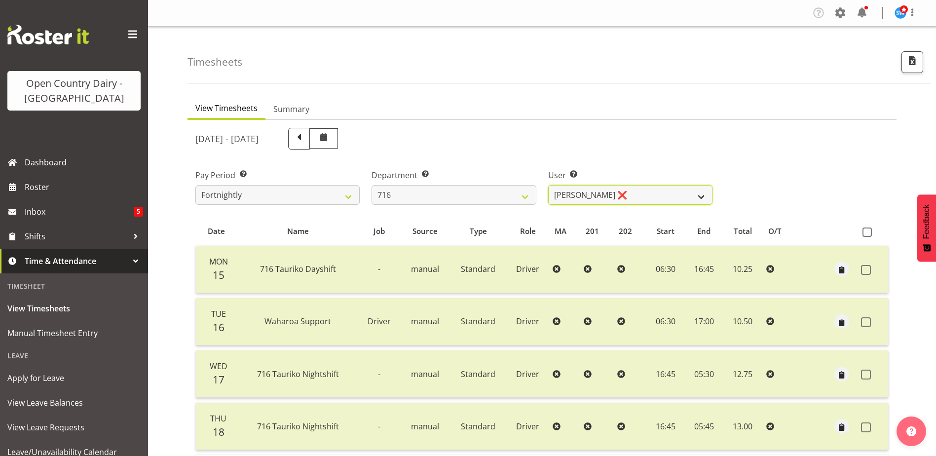
click at [644, 196] on select "Casey Leonard ❌ Darren Norris ❌ Glen Fraser ❌ Michael O'Connor ❌" at bounding box center [630, 195] width 164 height 20
drag, startPoint x: 643, startPoint y: 167, endPoint x: 612, endPoint y: 174, distance: 31.8
click at [643, 167] on div "User Select user. Note: This is filtered down by the previous two drop-down ite…" at bounding box center [630, 182] width 176 height 55
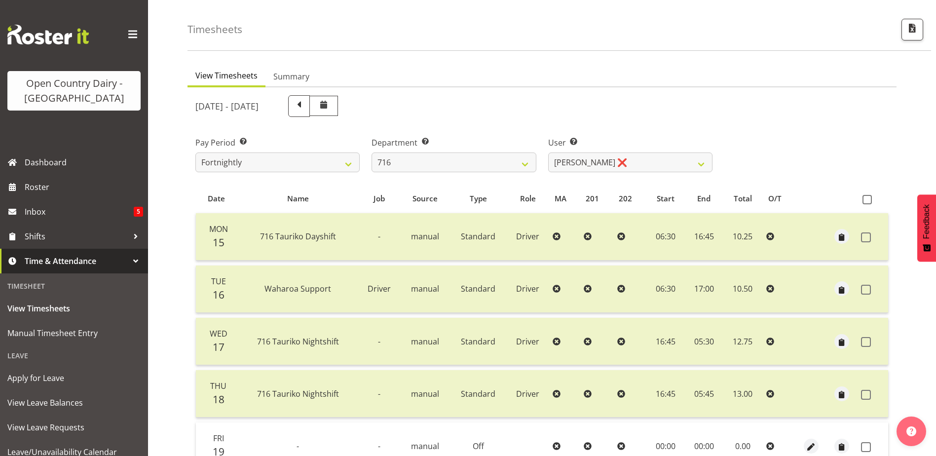
scroll to position [49, 0]
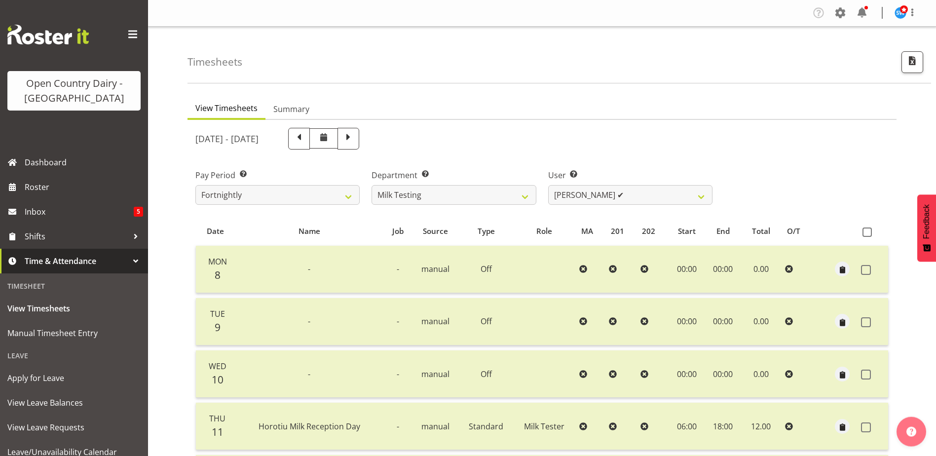
select select "733"
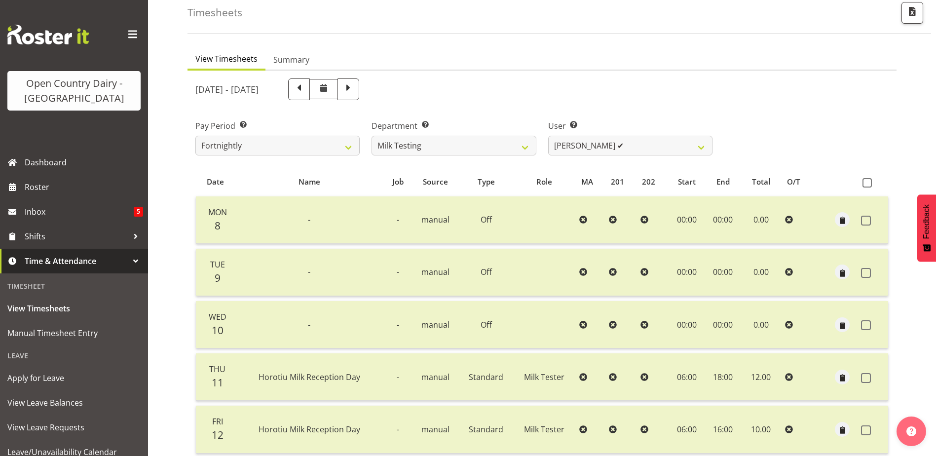
click at [355, 91] on span at bounding box center [348, 88] width 13 height 13
select select
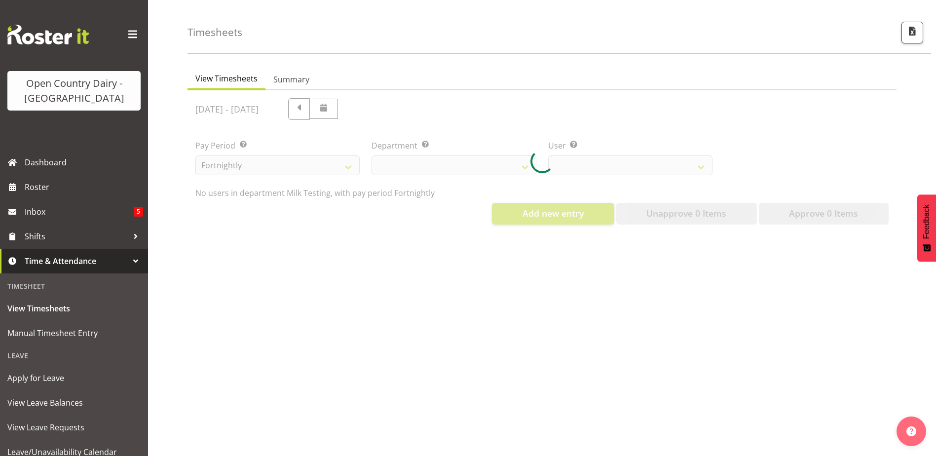
select select "733"
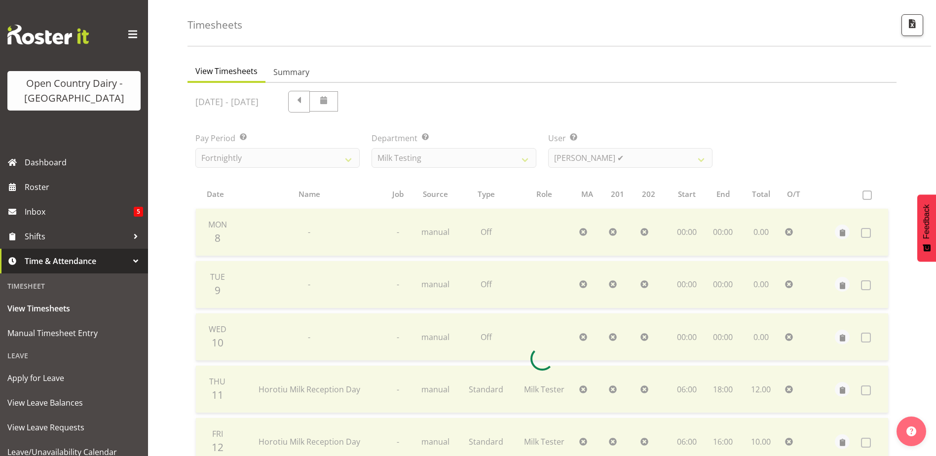
scroll to position [49, 0]
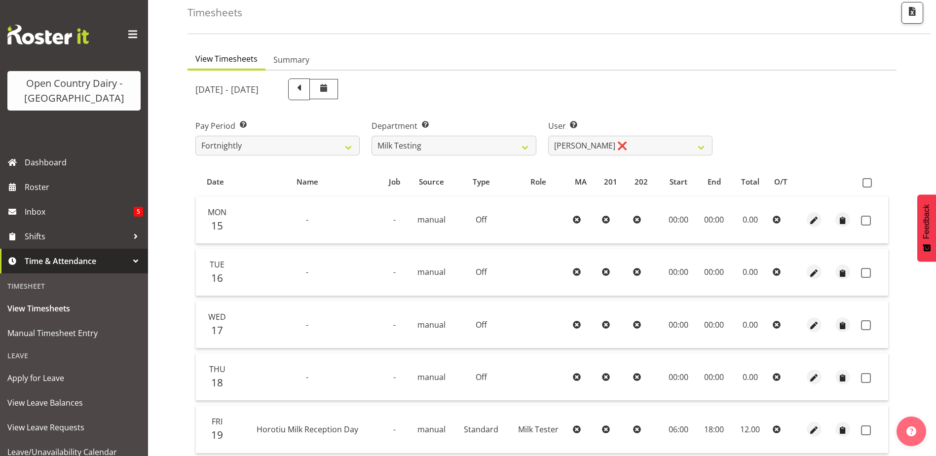
drag, startPoint x: 525, startPoint y: -9, endPoint x: 828, endPoint y: 100, distance: 321.7
click at [828, 100] on div "[DATE] - [DATE]" at bounding box center [541, 90] width 705 height 34
